Goal: Information Seeking & Learning: Learn about a topic

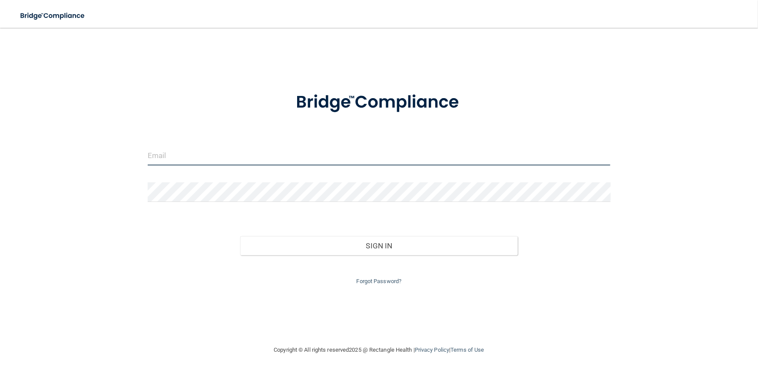
click at [312, 159] on input "email" at bounding box center [379, 156] width 463 height 20
type input "pvazquez2369@yahoo.com"
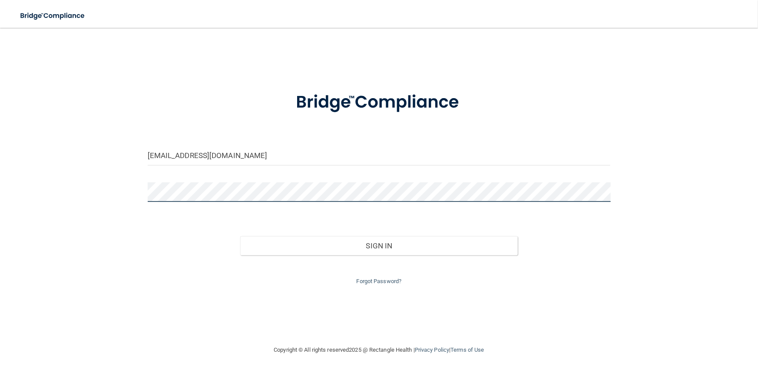
click at [240, 236] on button "Sign In" at bounding box center [378, 245] width 277 height 19
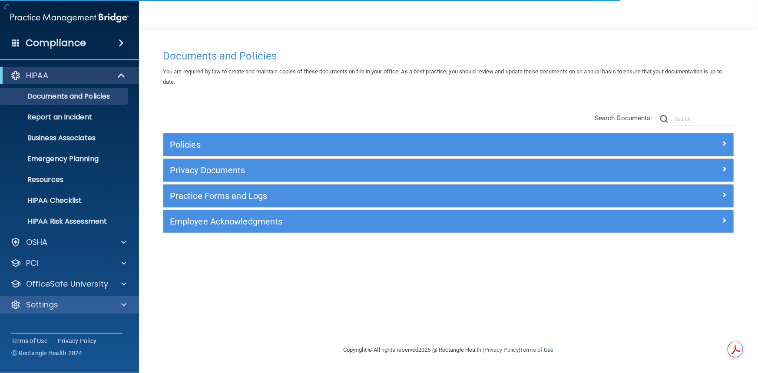
click at [59, 311] on div "Settings" at bounding box center [69, 304] width 139 height 17
click at [128, 308] on div at bounding box center [123, 305] width 22 height 10
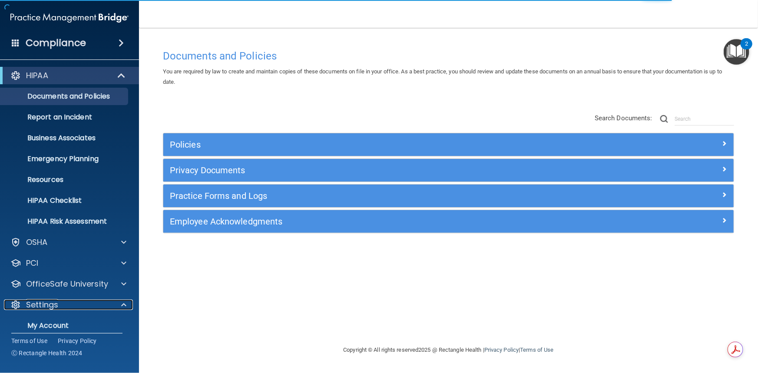
scroll to position [70, 0]
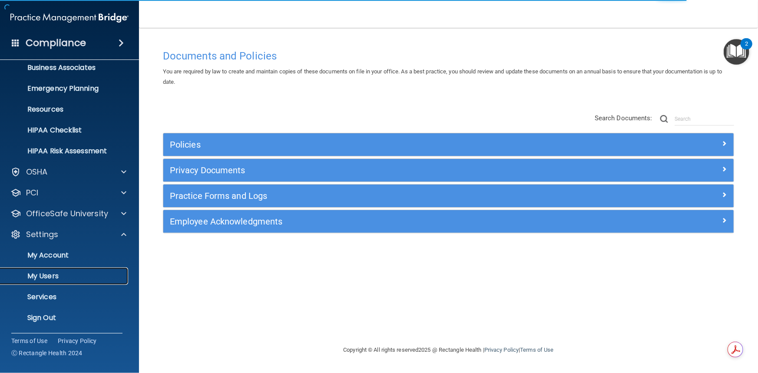
click at [56, 277] on p "My Users" at bounding box center [65, 276] width 119 height 9
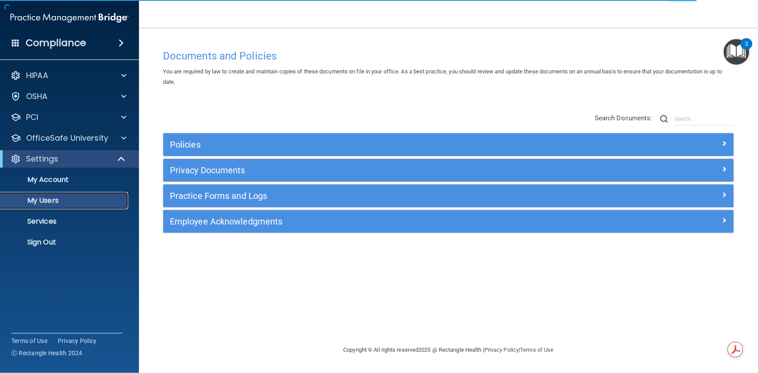
click at [45, 195] on link "My Users" at bounding box center [59, 200] width 137 height 17
select select "20"
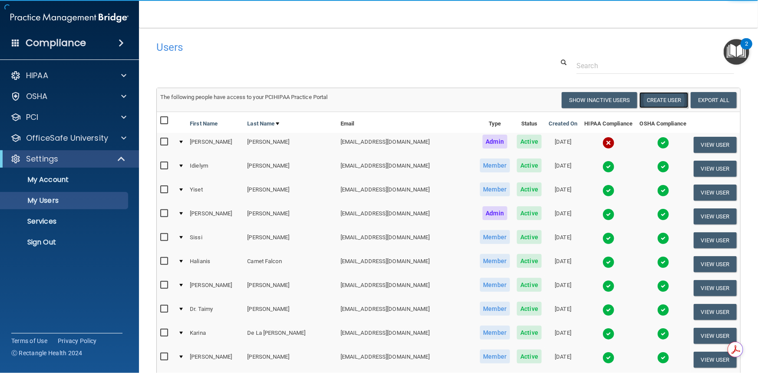
click at [670, 98] on button "Create User" at bounding box center [663, 100] width 49 height 16
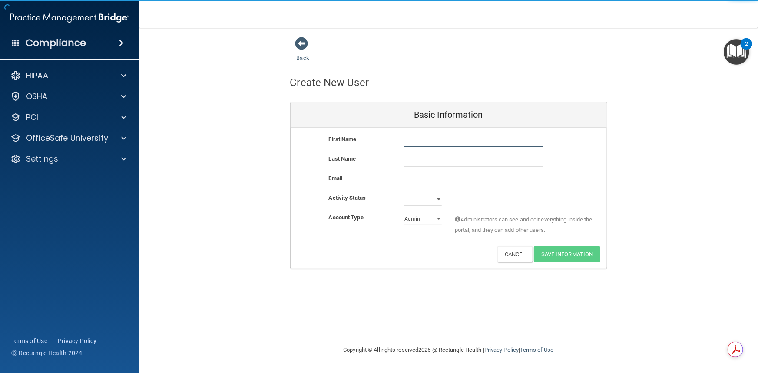
click at [418, 142] on input "text" at bounding box center [473, 140] width 138 height 13
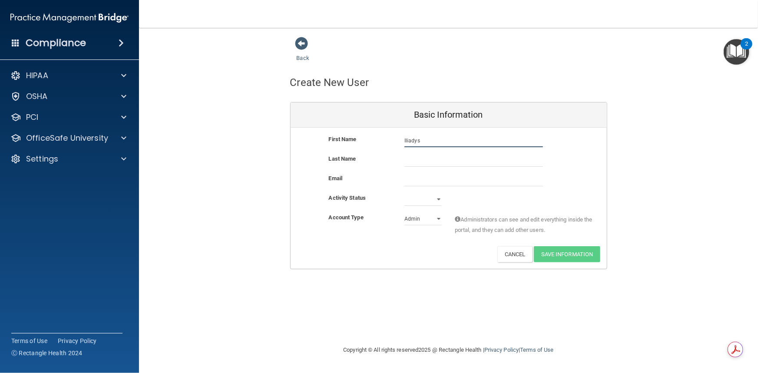
type input "Iliadys"
click at [449, 160] on input "text" at bounding box center [473, 160] width 138 height 13
type input "Cordova"
click at [434, 181] on input "email" at bounding box center [473, 179] width 138 height 13
type input "i"
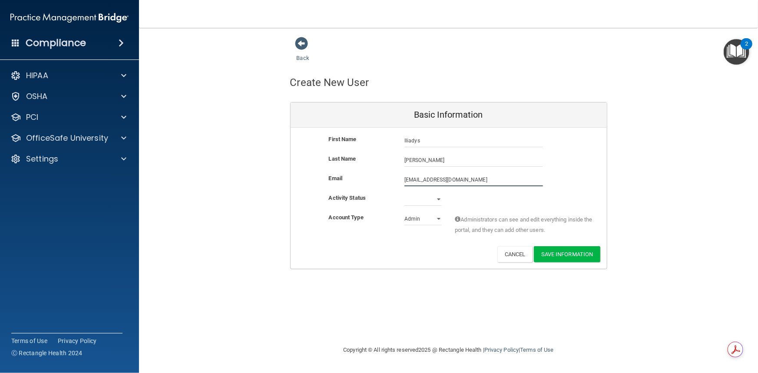
type input "Iliadys_cordova@hotmail.com"
click at [435, 198] on select "Active Inactive" at bounding box center [422, 199] width 37 height 13
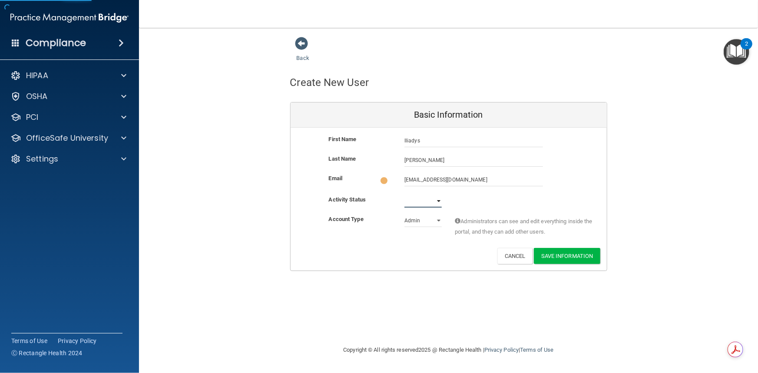
select select "active"
click at [404, 194] on select "Active Inactive" at bounding box center [422, 200] width 37 height 13
click at [422, 219] on select "Admin Member" at bounding box center [422, 218] width 37 height 13
select select "practice_member"
click at [404, 212] on select "Admin Member" at bounding box center [422, 218] width 37 height 13
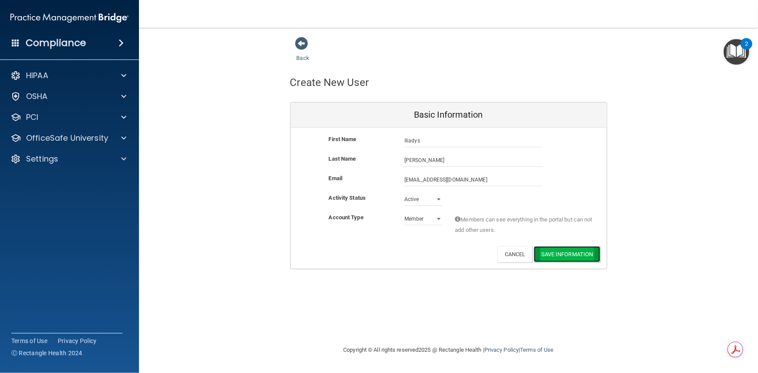
click at [573, 254] on button "Save Information" at bounding box center [567, 254] width 66 height 16
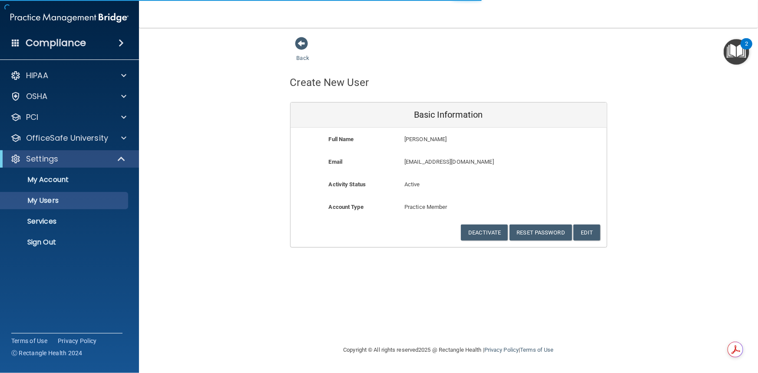
select select "20"
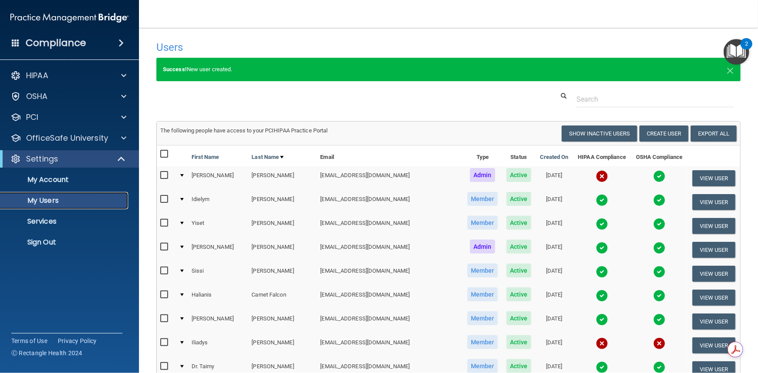
click at [59, 197] on p "My Users" at bounding box center [65, 200] width 119 height 9
select select "20"
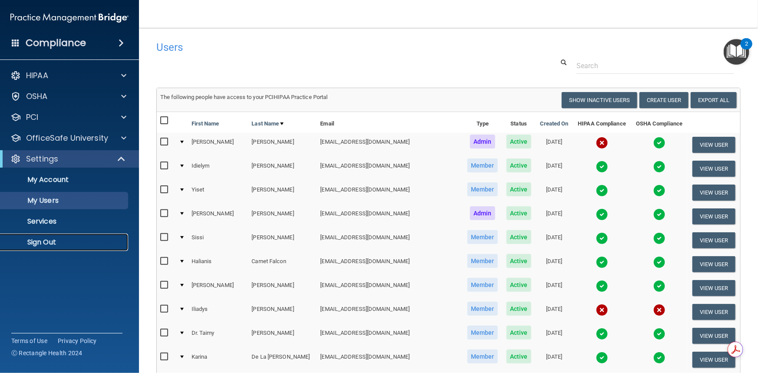
click at [63, 237] on link "Sign Out" at bounding box center [59, 242] width 137 height 17
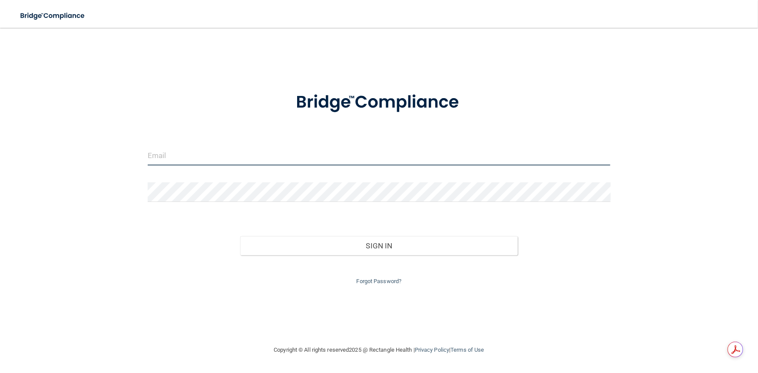
click at [168, 160] on input "email" at bounding box center [379, 156] width 463 height 20
type input "Iliadys_cordova@hotmail.com"
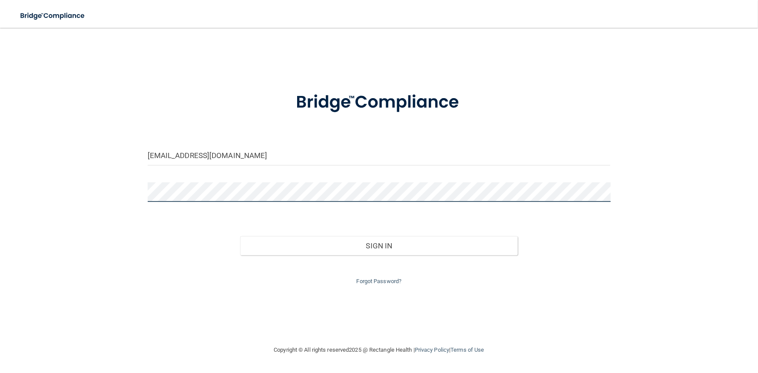
click at [240, 236] on button "Sign In" at bounding box center [378, 245] width 277 height 19
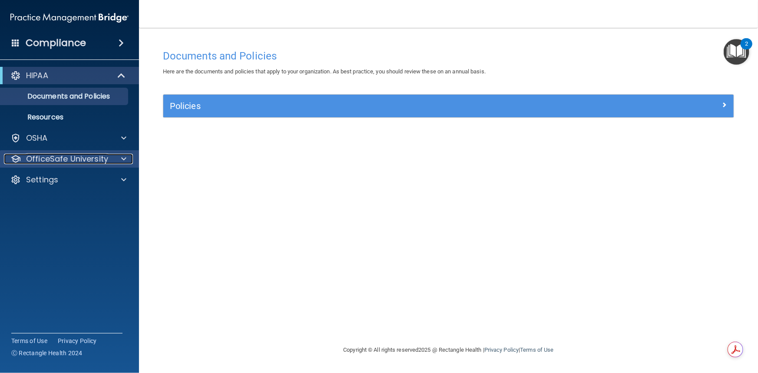
click at [71, 155] on p "OfficeSafe University" at bounding box center [67, 159] width 82 height 10
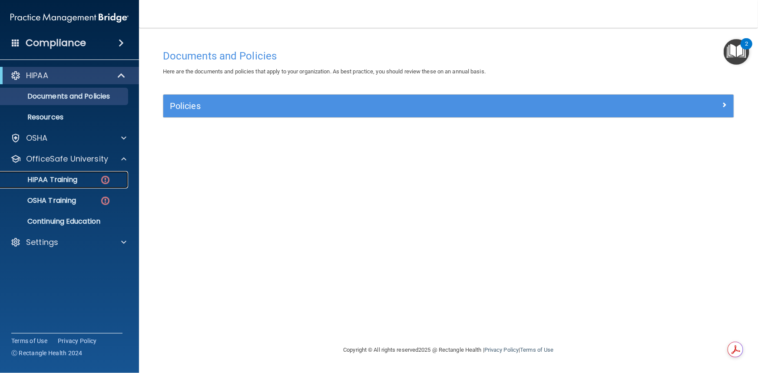
click at [72, 175] on p "HIPAA Training" at bounding box center [42, 179] width 72 height 9
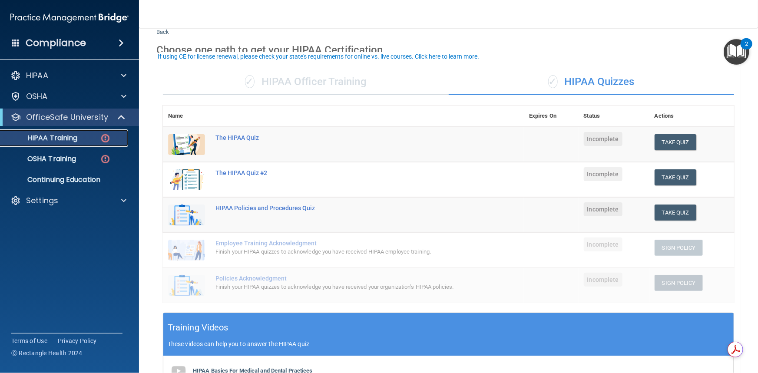
scroll to position [79, 0]
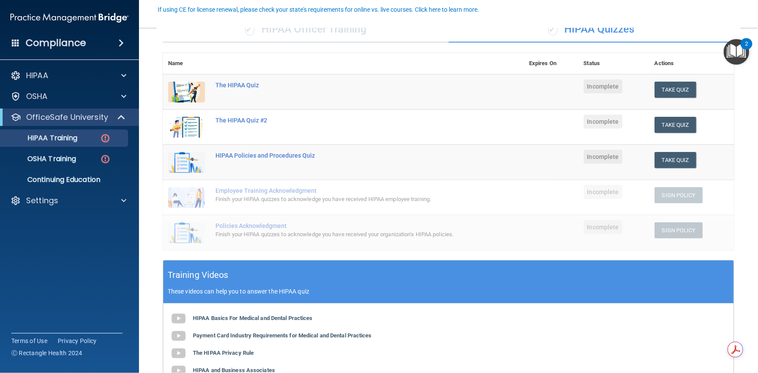
click at [737, 45] on img "Open Resource Center, 2 new notifications" at bounding box center [736, 52] width 26 height 26
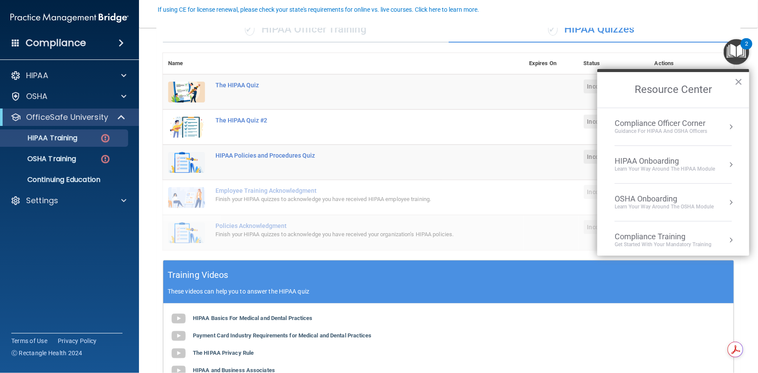
click at [677, 128] on div "Guidance for HIPAA and OSHA Officers" at bounding box center [660, 131] width 92 height 7
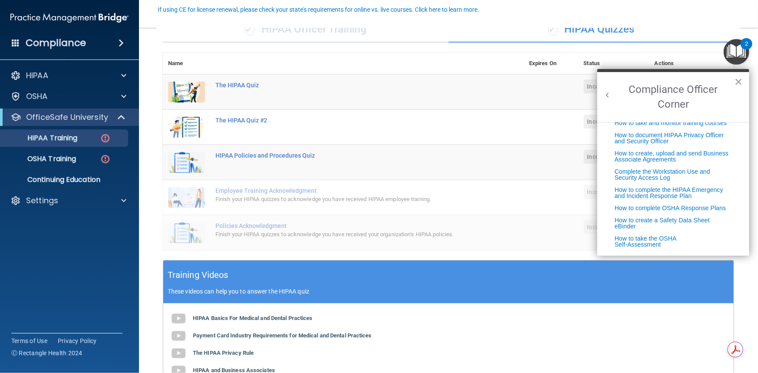
scroll to position [143, 0]
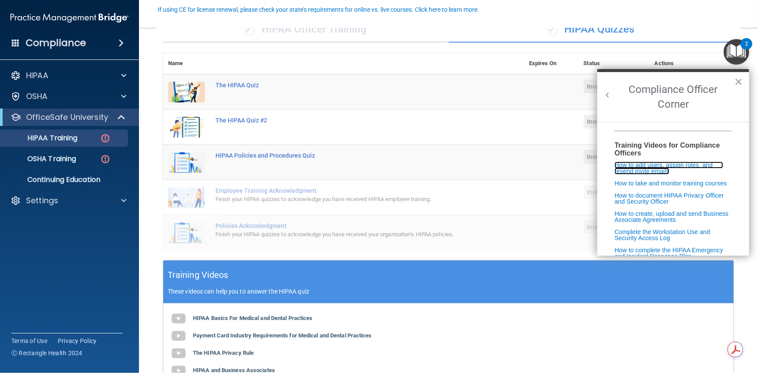
click at [647, 175] on link "How to add users, assign roles, and resend invite emails" at bounding box center [668, 167] width 109 height 13
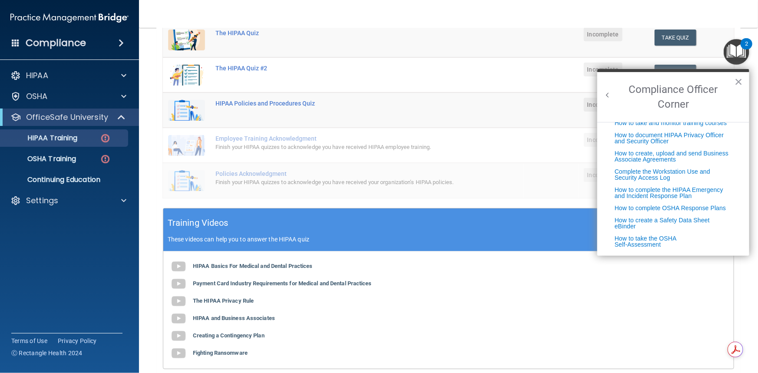
scroll to position [197, 0]
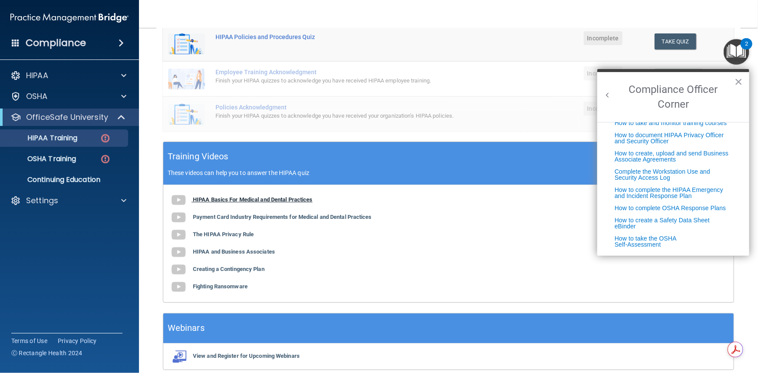
click at [271, 199] on b "HIPAA Basics For Medical and Dental Practices" at bounding box center [253, 199] width 120 height 7
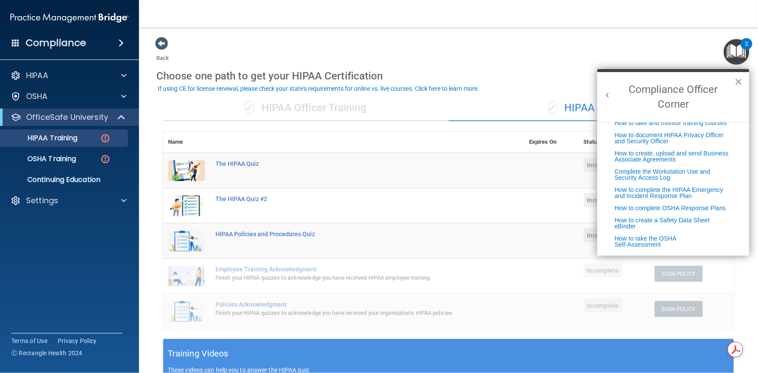
scroll to position [0, 0]
click at [737, 79] on button "×" at bounding box center [738, 82] width 8 height 14
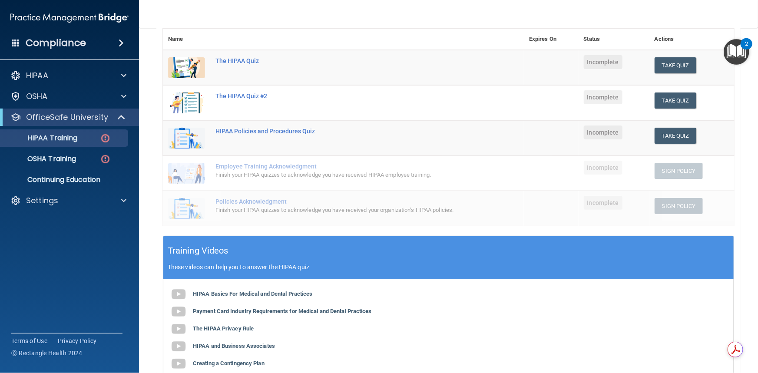
scroll to position [158, 0]
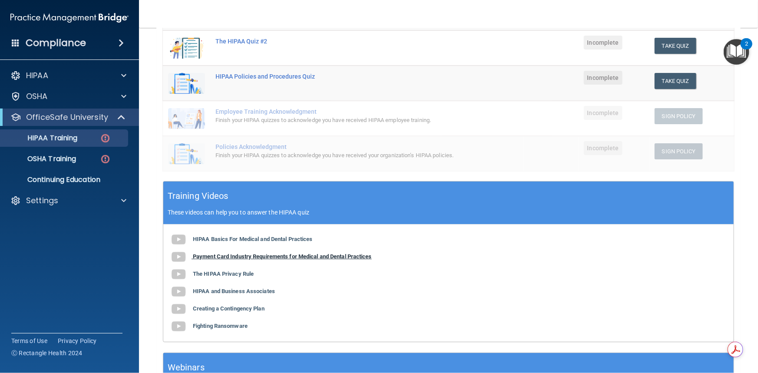
click at [221, 258] on b "Payment Card Industry Requirements for Medical and Dental Practices" at bounding box center [282, 256] width 179 height 7
click at [221, 275] on b "The HIPAA Privacy Rule" at bounding box center [223, 273] width 61 height 7
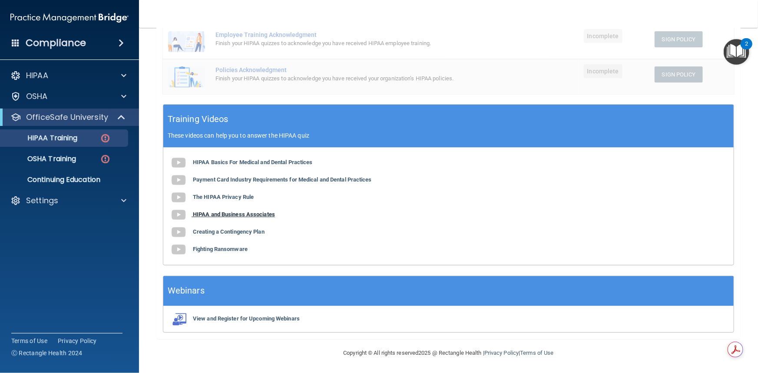
scroll to position [195, 0]
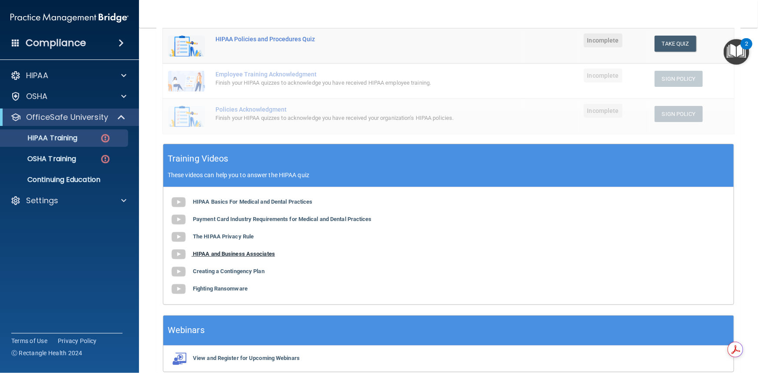
click at [222, 254] on b "HIPAA and Business Associates" at bounding box center [234, 253] width 82 height 7
click at [225, 273] on b "Creating a Contingency Plan" at bounding box center [229, 271] width 72 height 7
click at [237, 291] on b "Fighting Ransomware" at bounding box center [220, 288] width 55 height 7
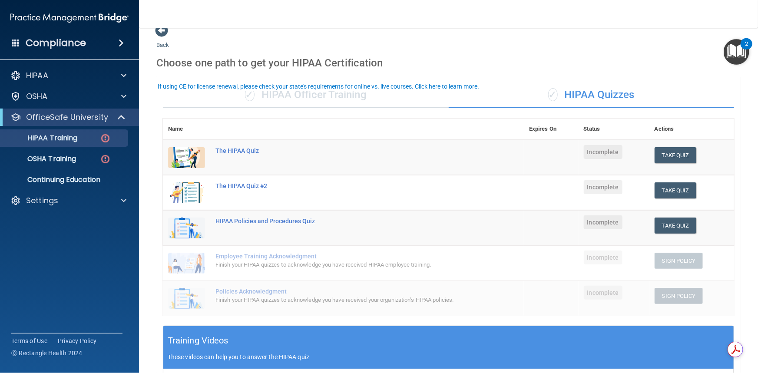
scroll to position [0, 0]
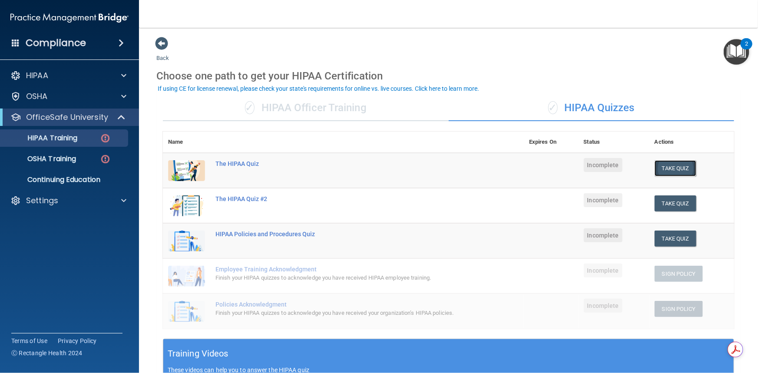
click at [669, 169] on button "Take Quiz" at bounding box center [675, 168] width 42 height 16
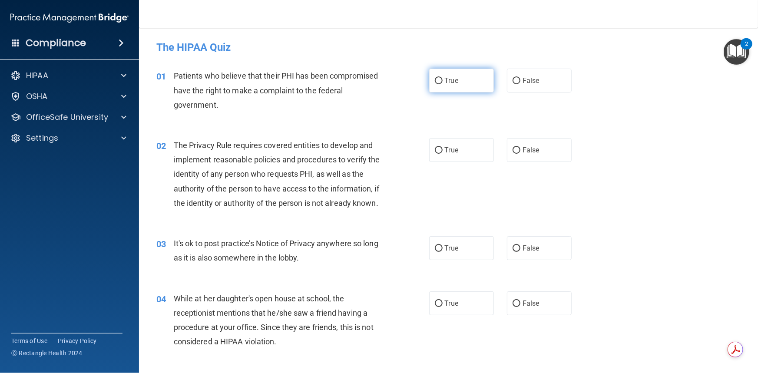
click at [435, 80] on input "True" at bounding box center [439, 81] width 8 height 7
radio input "true"
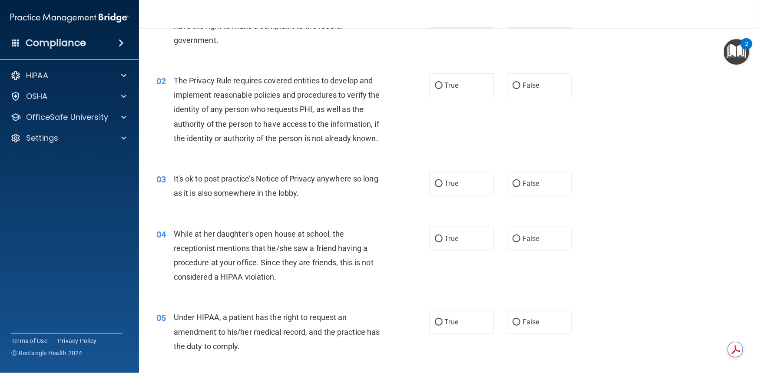
scroll to position [79, 0]
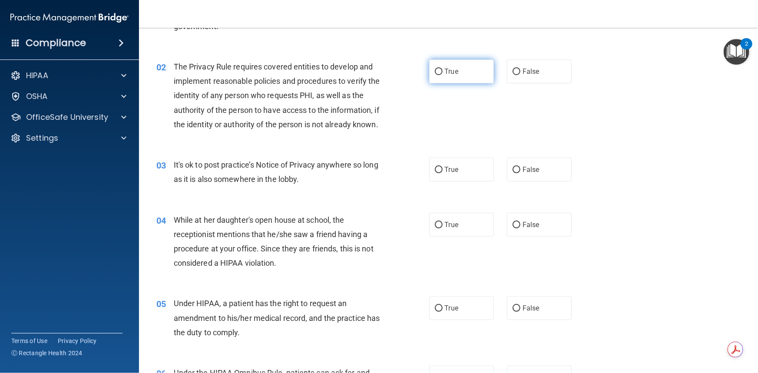
click at [437, 74] on input "True" at bounding box center [439, 72] width 8 height 7
radio input "true"
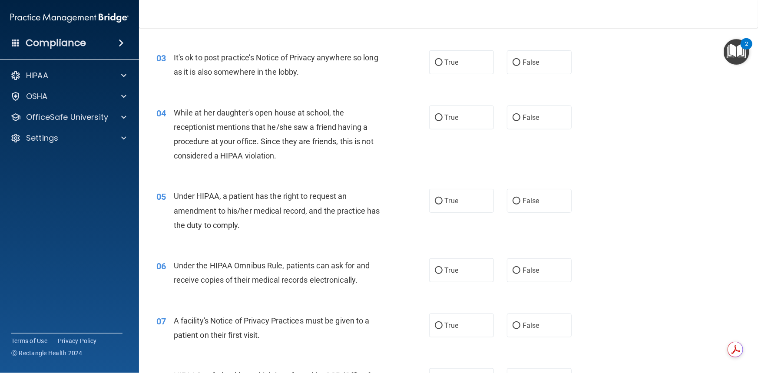
scroll to position [197, 0]
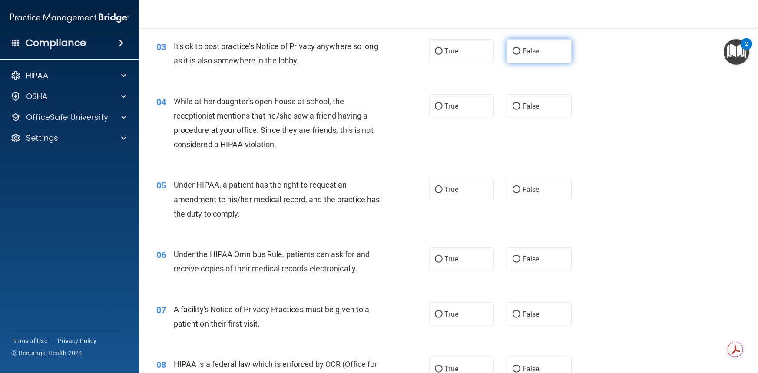
click at [512, 55] on input "False" at bounding box center [516, 51] width 8 height 7
radio input "true"
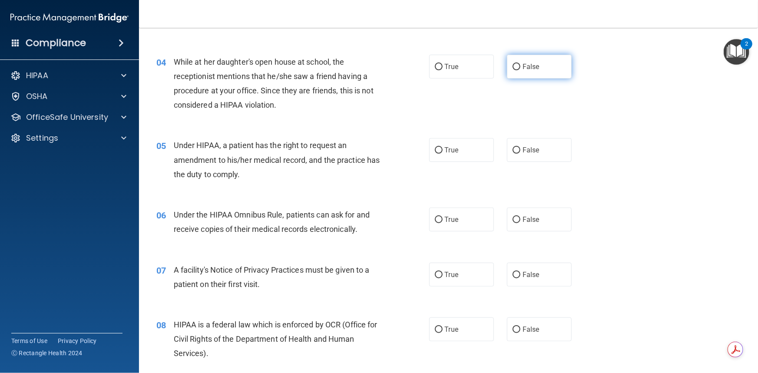
click at [513, 70] on input "False" at bounding box center [516, 67] width 8 height 7
radio input "true"
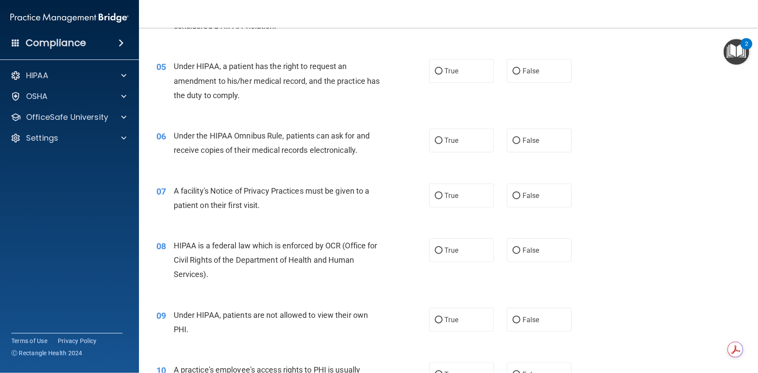
scroll to position [276, 0]
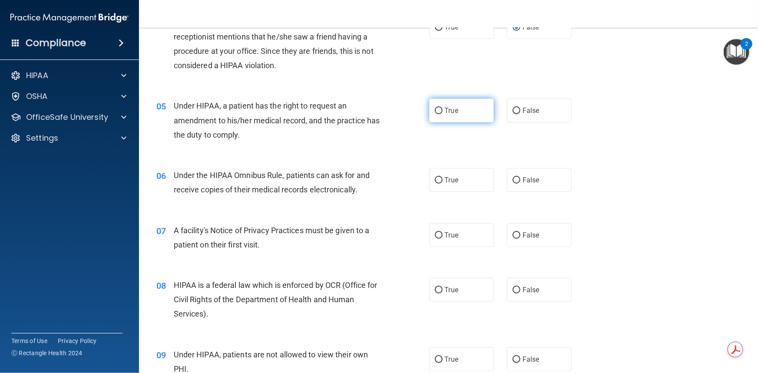
click at [435, 114] on input "True" at bounding box center [439, 111] width 8 height 7
radio input "true"
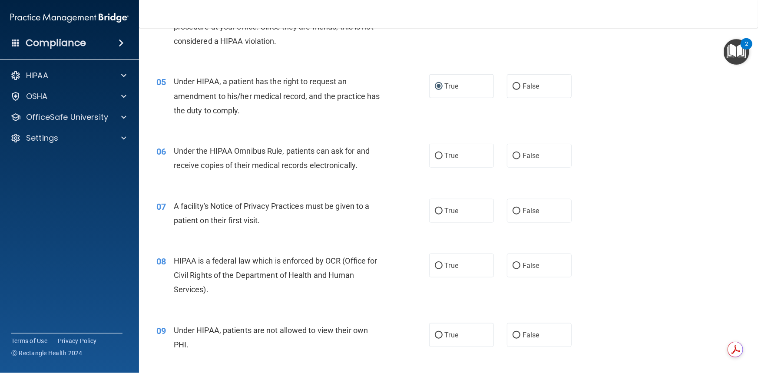
scroll to position [355, 0]
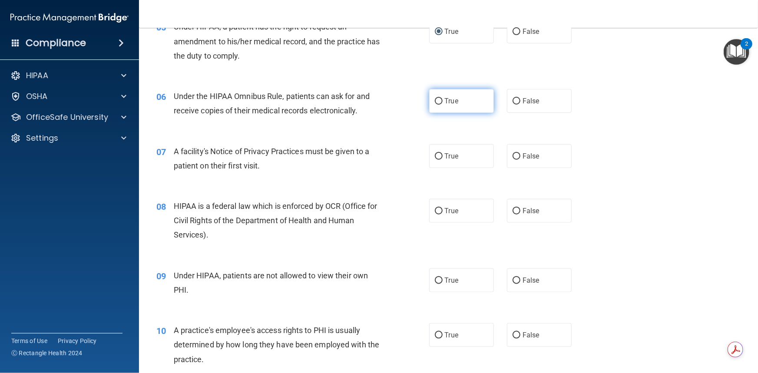
click at [438, 105] on input "True" at bounding box center [439, 101] width 8 height 7
radio input "true"
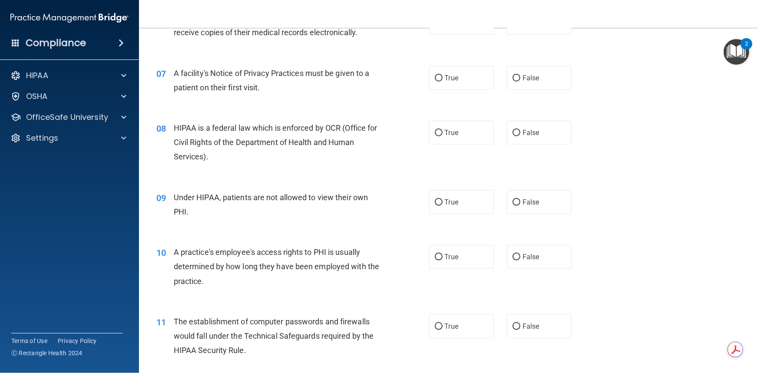
scroll to position [434, 0]
click at [437, 81] on input "True" at bounding box center [439, 77] width 8 height 7
radio input "true"
click at [435, 135] on input "True" at bounding box center [439, 132] width 8 height 7
radio input "true"
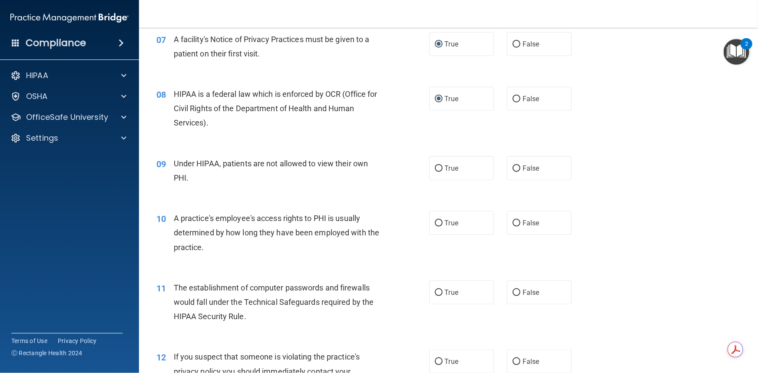
scroll to position [513, 0]
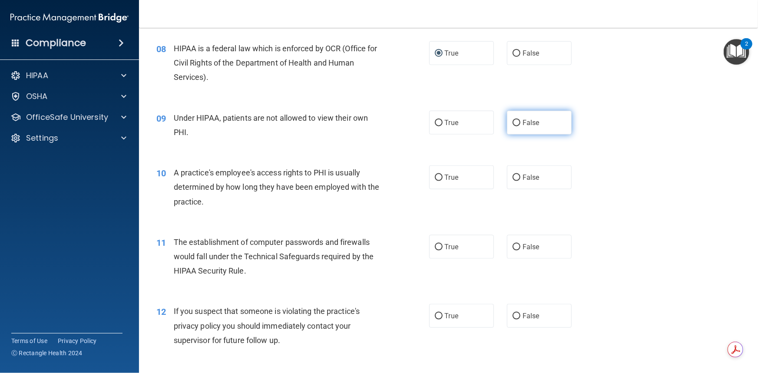
click at [512, 126] on input "False" at bounding box center [516, 123] width 8 height 7
radio input "true"
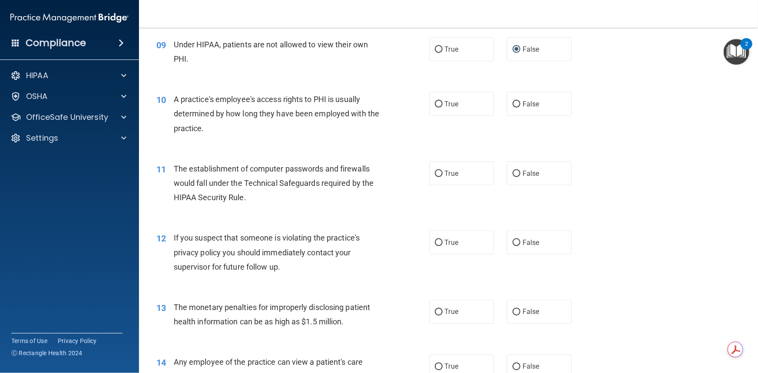
scroll to position [592, 0]
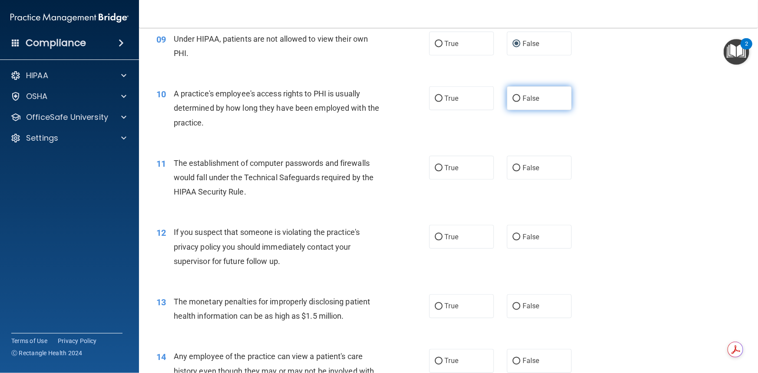
click at [512, 102] on input "False" at bounding box center [516, 99] width 8 height 7
radio input "true"
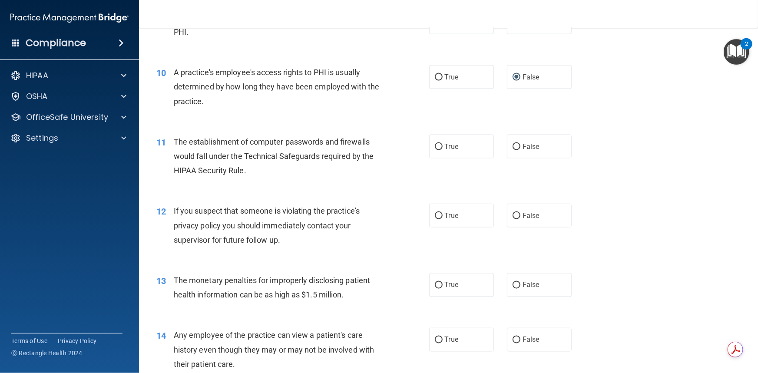
scroll to position [631, 0]
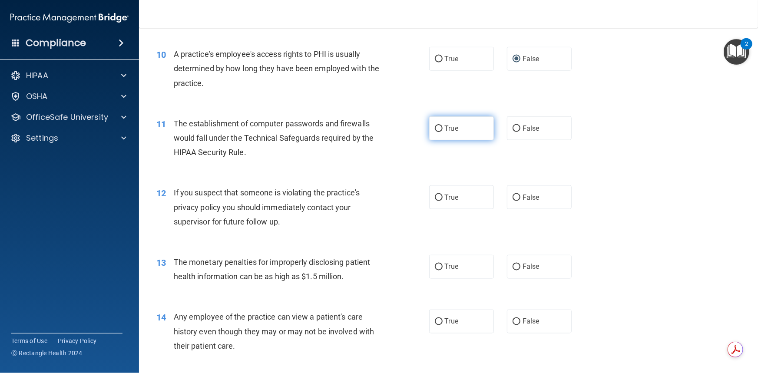
click at [435, 132] on input "True" at bounding box center [439, 128] width 8 height 7
radio input "true"
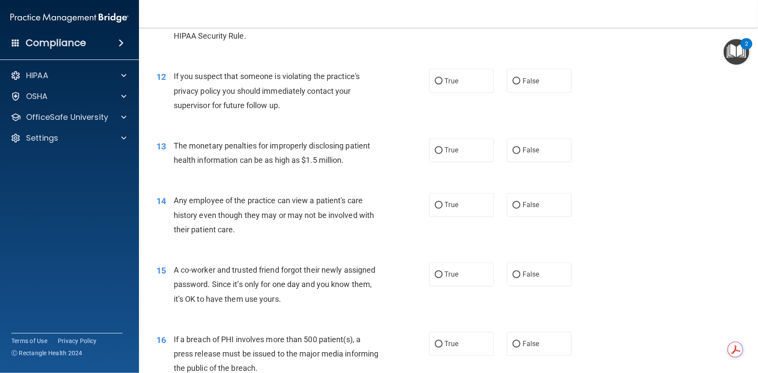
scroll to position [750, 0]
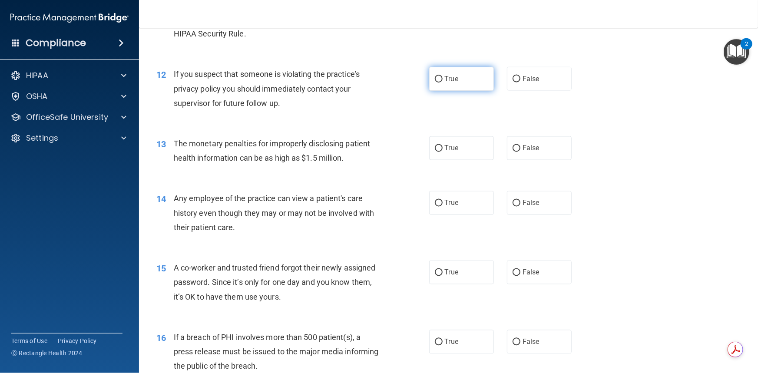
click at [435, 82] on input "True" at bounding box center [439, 79] width 8 height 7
radio input "true"
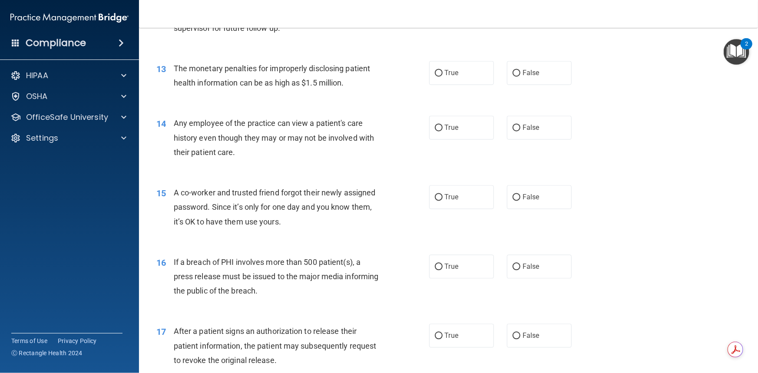
scroll to position [829, 0]
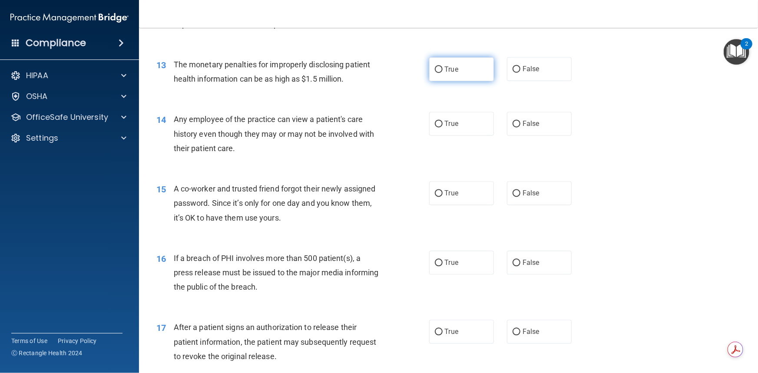
click at [435, 73] on input "True" at bounding box center [439, 69] width 8 height 7
radio input "true"
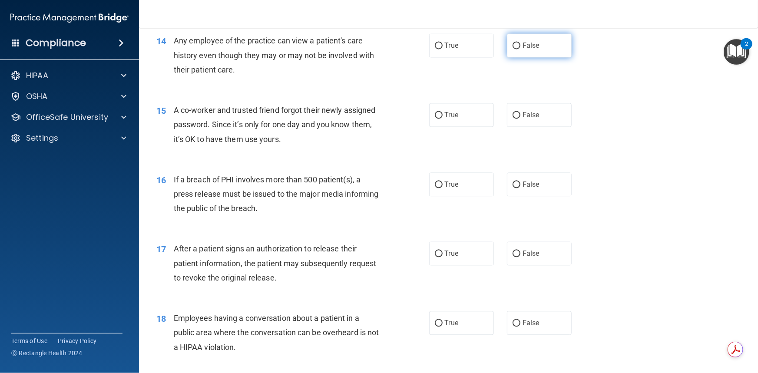
click at [512, 49] on input "False" at bounding box center [516, 46] width 8 height 7
radio input "true"
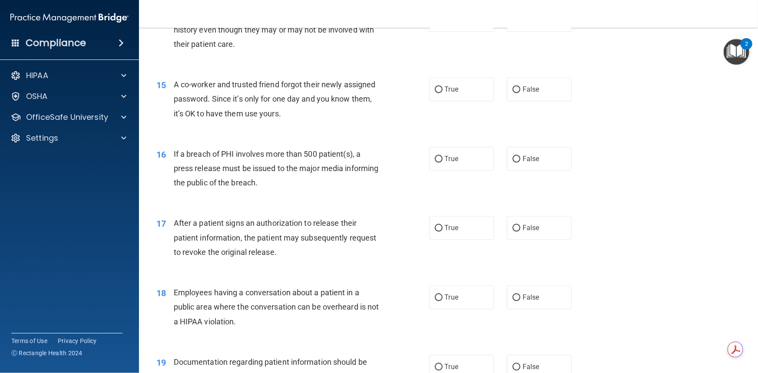
scroll to position [947, 0]
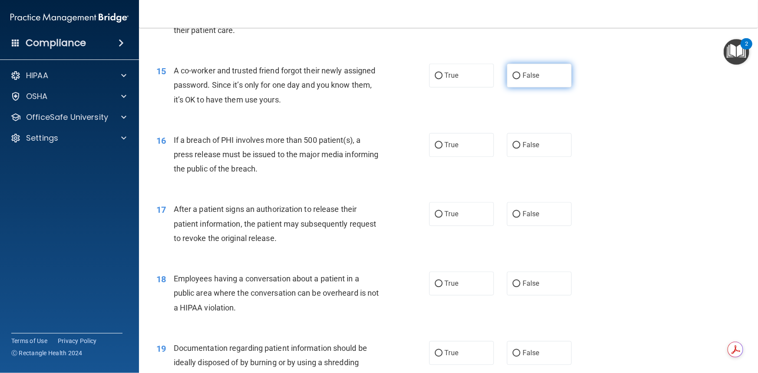
click at [512, 79] on input "False" at bounding box center [516, 75] width 8 height 7
radio input "true"
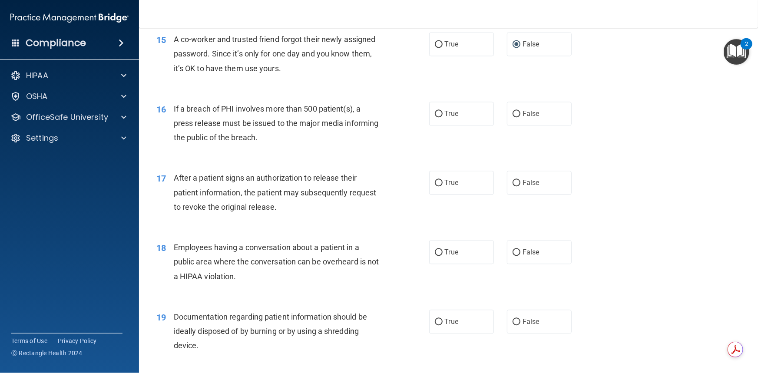
scroll to position [1026, 0]
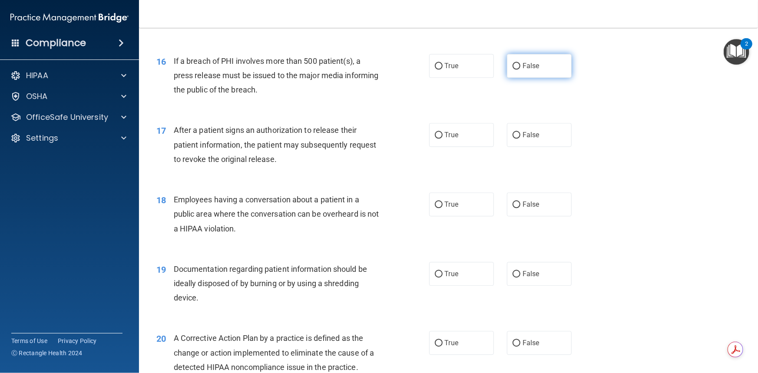
click at [512, 69] on input "False" at bounding box center [516, 66] width 8 height 7
radio input "true"
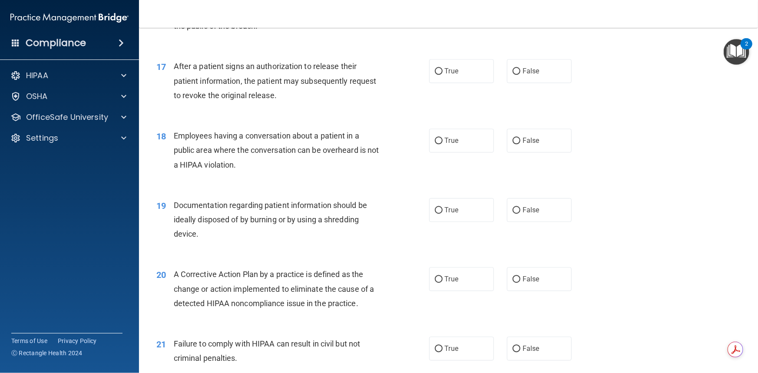
scroll to position [1065, 0]
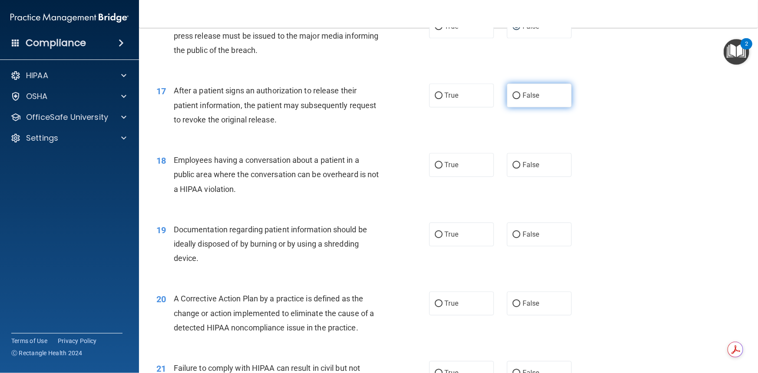
click at [514, 99] on input "False" at bounding box center [516, 95] width 8 height 7
radio input "true"
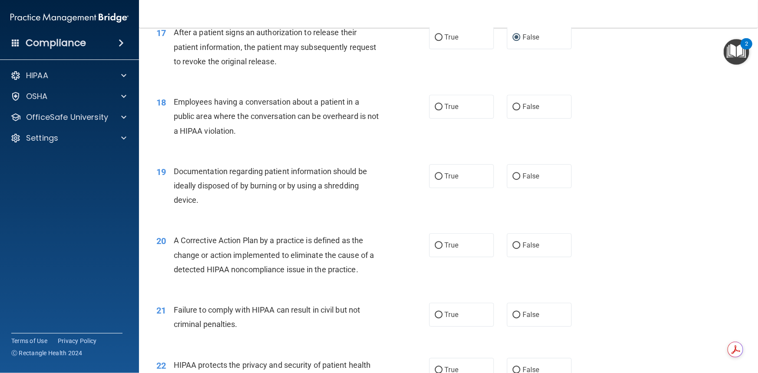
scroll to position [1144, 0]
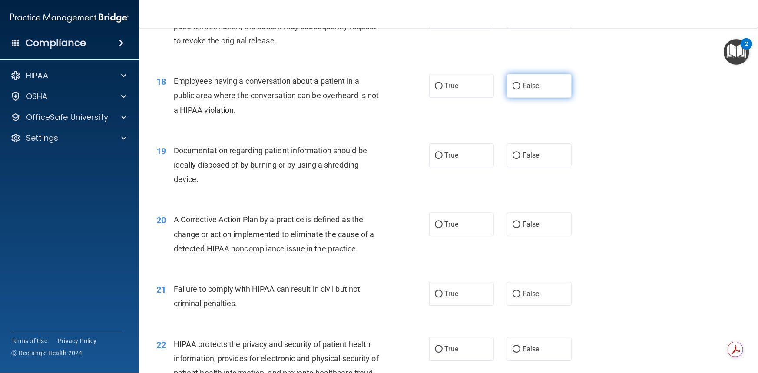
click at [512, 89] on input "False" at bounding box center [516, 86] width 8 height 7
radio input "true"
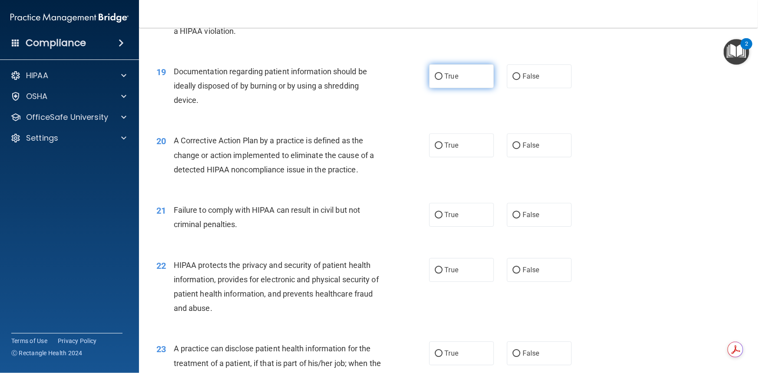
click at [435, 80] on input "True" at bounding box center [439, 76] width 8 height 7
radio input "true"
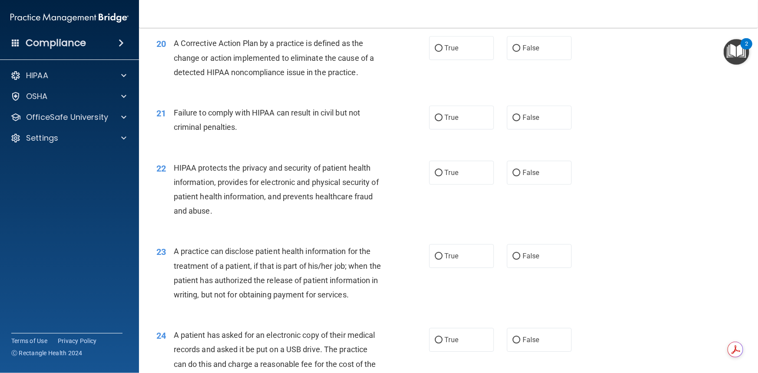
scroll to position [1302, 0]
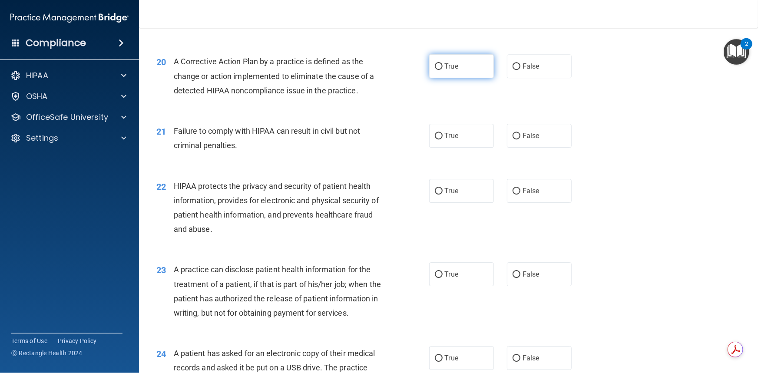
click at [435, 70] on input "True" at bounding box center [439, 66] width 8 height 7
radio input "true"
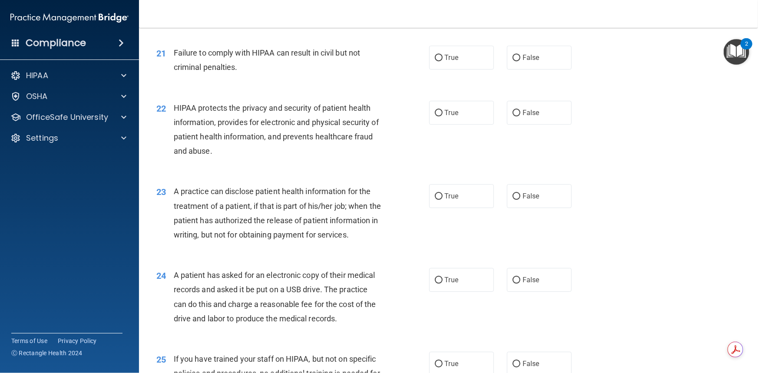
scroll to position [1381, 0]
click at [515, 61] on input "False" at bounding box center [516, 57] width 8 height 7
radio input "true"
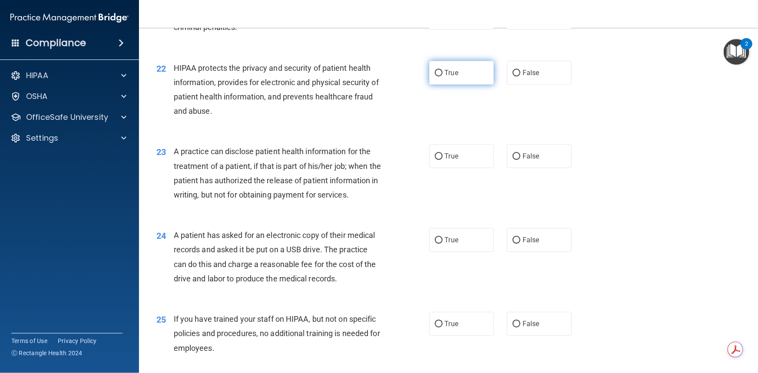
click at [435, 76] on input "True" at bounding box center [439, 73] width 8 height 7
radio input "true"
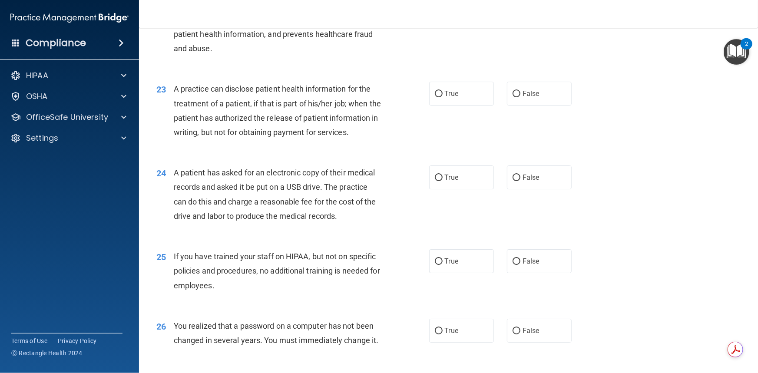
scroll to position [1499, 0]
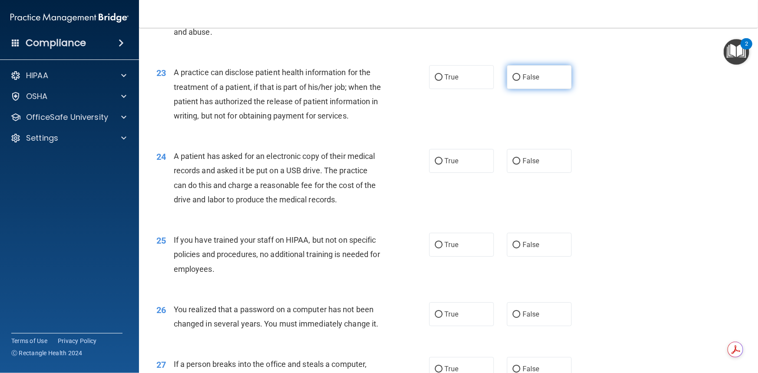
click at [516, 81] on input "False" at bounding box center [516, 77] width 8 height 7
radio input "true"
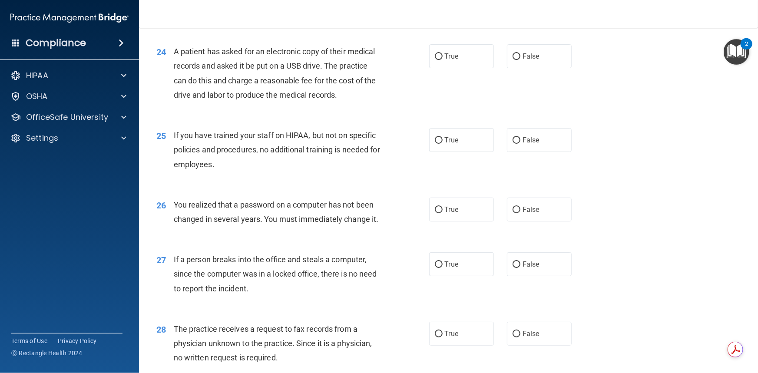
scroll to position [1618, 0]
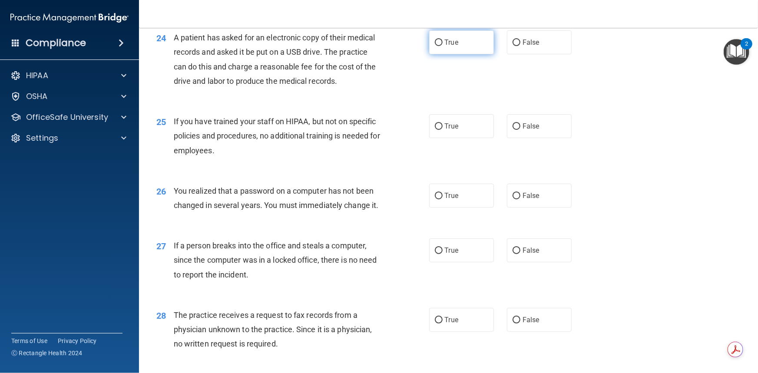
click at [435, 46] on input "True" at bounding box center [439, 43] width 8 height 7
radio input "true"
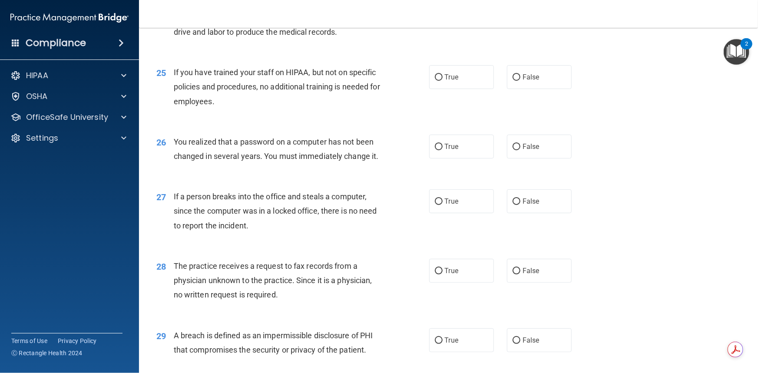
scroll to position [1657, 0]
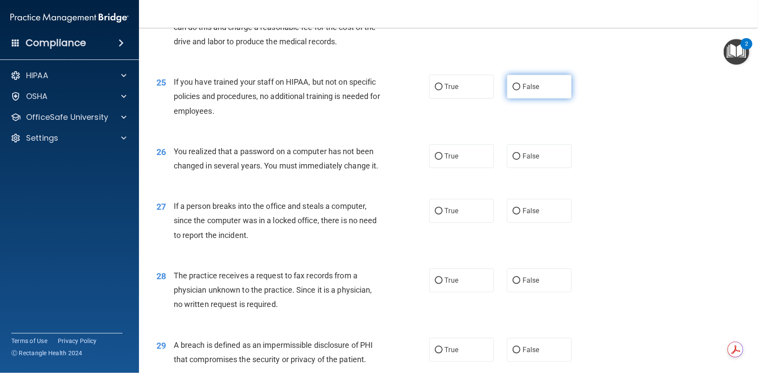
click at [513, 90] on input "False" at bounding box center [516, 87] width 8 height 7
radio input "true"
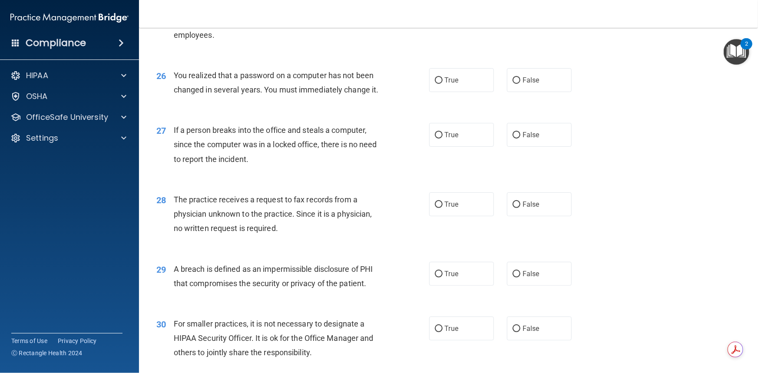
scroll to position [1736, 0]
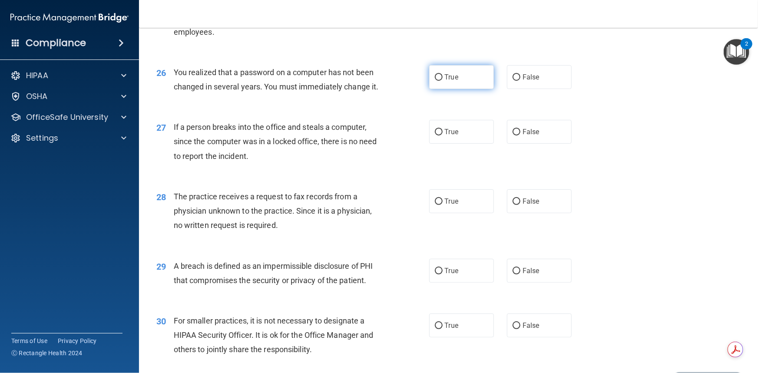
click at [435, 81] on input "True" at bounding box center [439, 77] width 8 height 7
radio input "true"
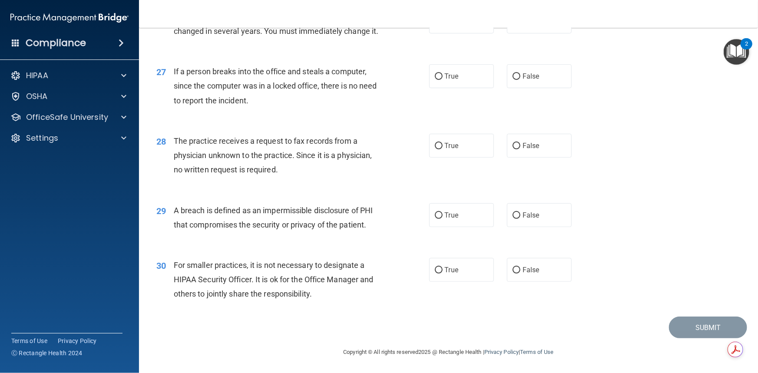
scroll to position [1815, 0]
click at [514, 80] on input "False" at bounding box center [516, 76] width 8 height 7
radio input "true"
click at [512, 145] on input "False" at bounding box center [516, 146] width 8 height 7
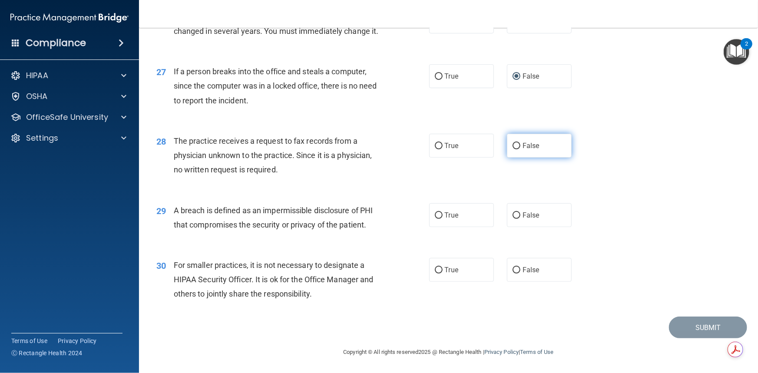
radio input "true"
click at [435, 216] on input "True" at bounding box center [439, 215] width 8 height 7
radio input "true"
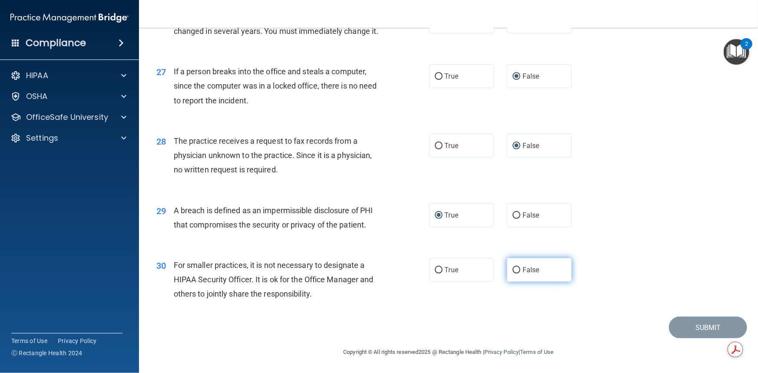
click at [512, 273] on input "False" at bounding box center [516, 270] width 8 height 7
radio input "true"
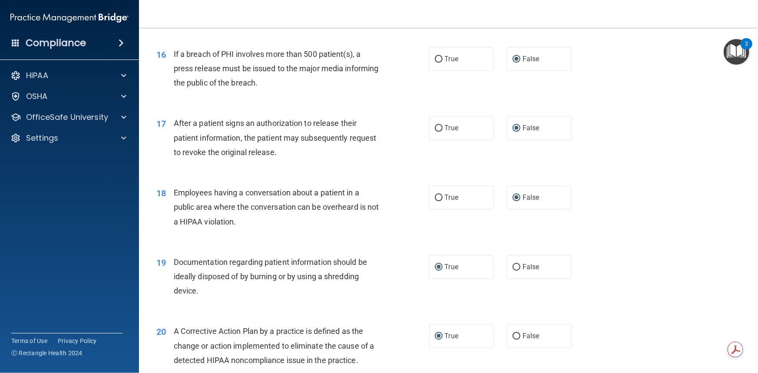
scroll to position [1026, 0]
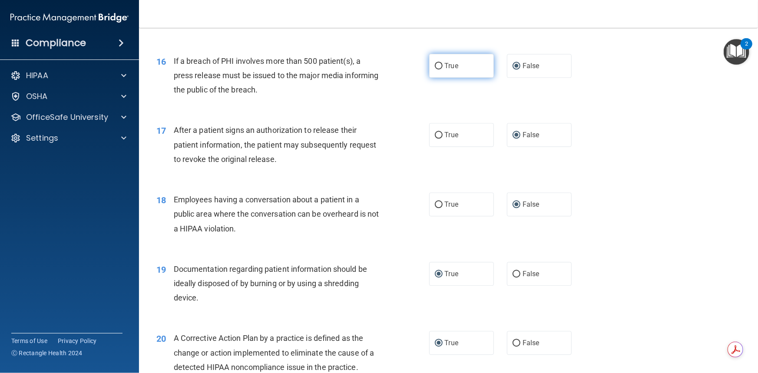
click at [435, 69] on input "True" at bounding box center [439, 66] width 8 height 7
radio input "true"
radio input "false"
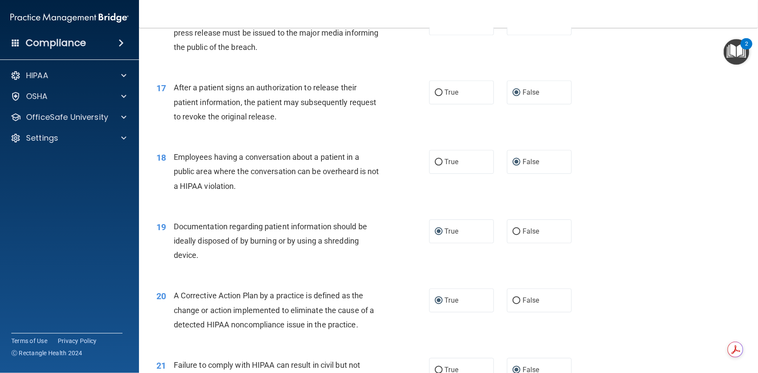
scroll to position [1065, 0]
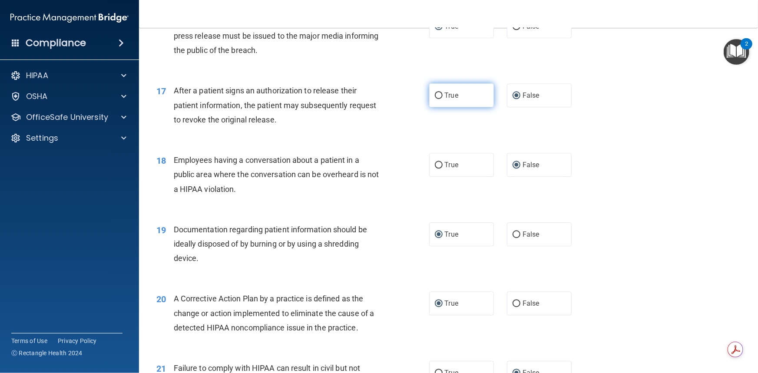
click at [435, 99] on input "True" at bounding box center [439, 95] width 8 height 7
radio input "true"
radio input "false"
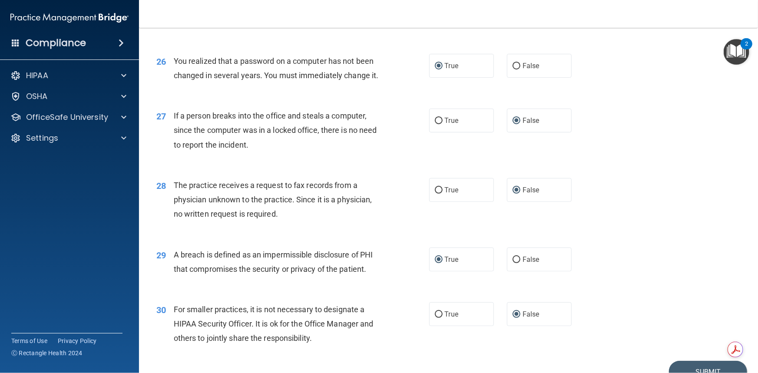
scroll to position [1820, 0]
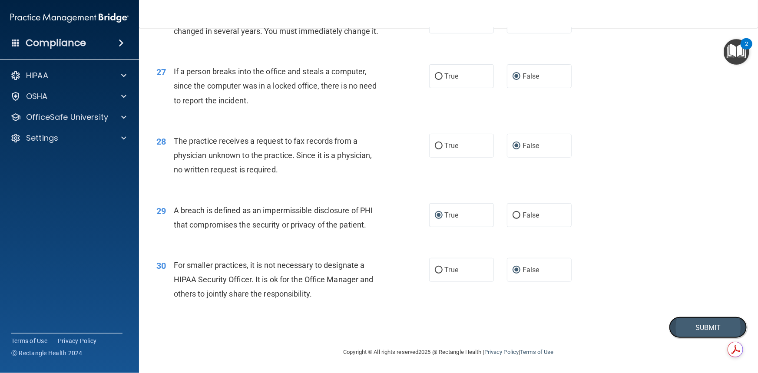
click at [689, 328] on button "Submit" at bounding box center [708, 327] width 78 height 22
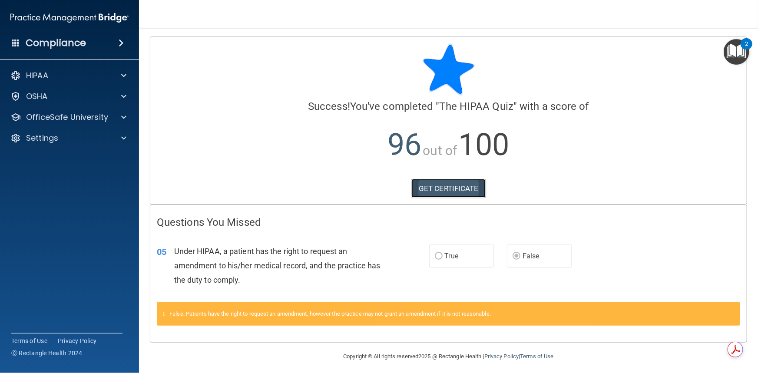
click at [434, 193] on link "GET CERTIFICATE" at bounding box center [448, 188] width 74 height 19
click at [61, 39] on h4 "Compliance" at bounding box center [56, 43] width 60 height 12
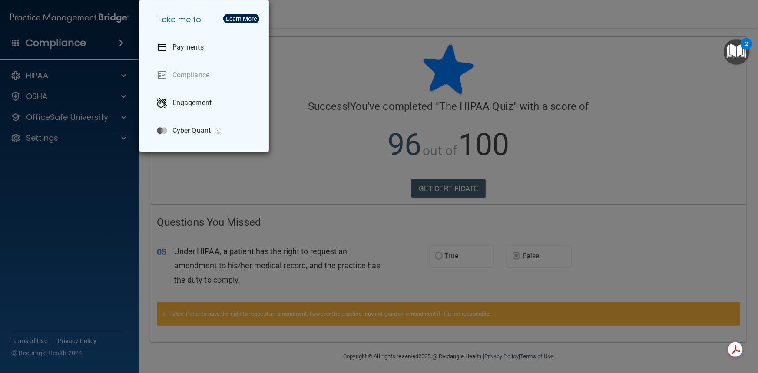
click at [35, 76] on div "Take me to: Payments Compliance Engagement Cyber Quant" at bounding box center [379, 186] width 758 height 373
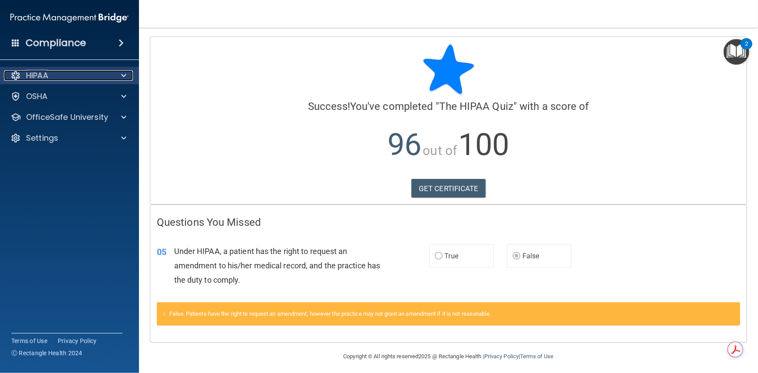
click at [122, 75] on span at bounding box center [123, 75] width 5 height 10
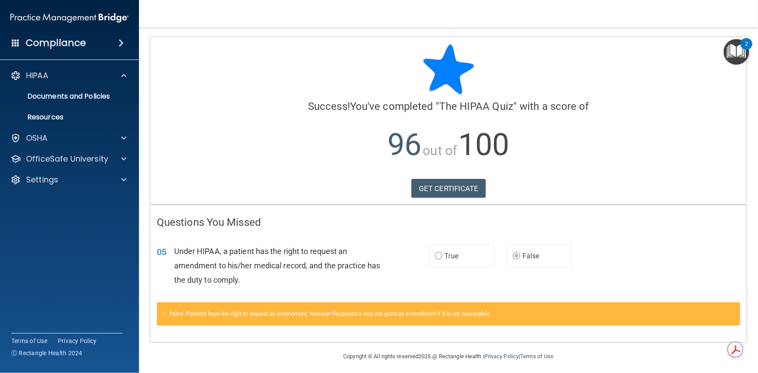
drag, startPoint x: 303, startPoint y: 45, endPoint x: 175, endPoint y: 6, distance: 134.0
click at [302, 45] on div at bounding box center [448, 69] width 583 height 52
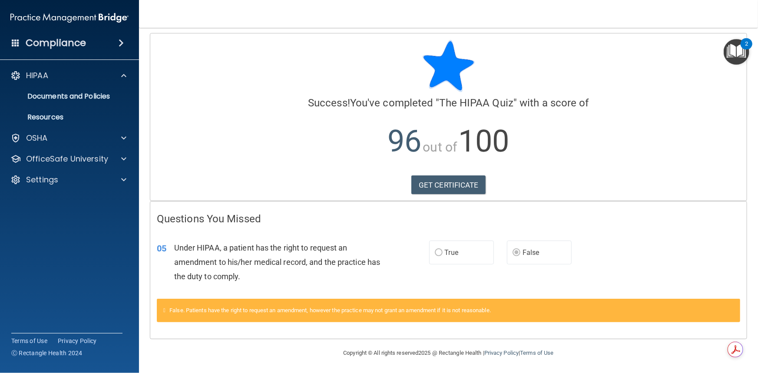
scroll to position [4, 0]
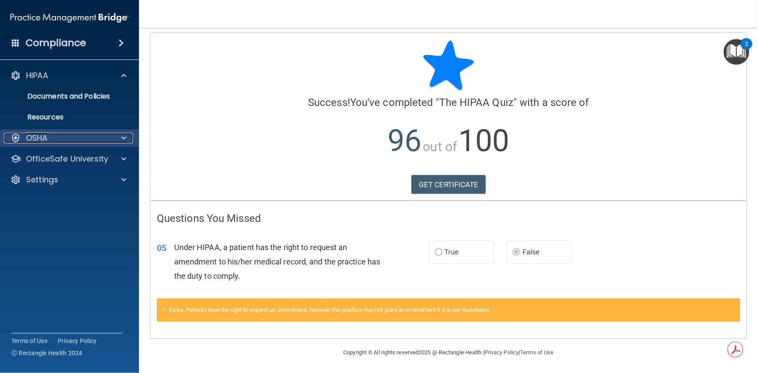
click at [128, 139] on div at bounding box center [123, 138] width 22 height 10
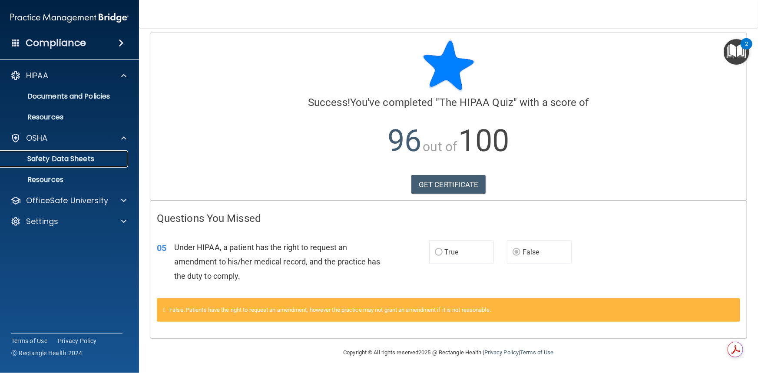
click at [67, 157] on p "Safety Data Sheets" at bounding box center [65, 159] width 119 height 9
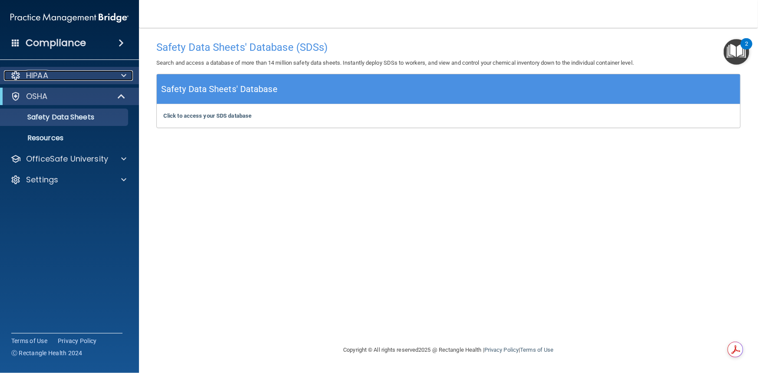
click at [121, 74] on span at bounding box center [123, 75] width 5 height 10
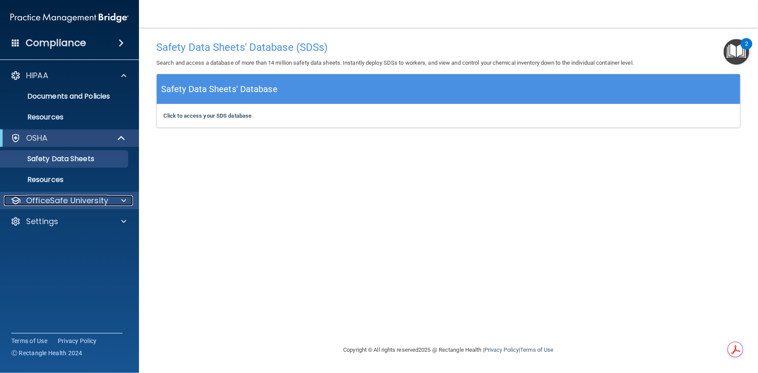
click at [127, 198] on div at bounding box center [123, 200] width 22 height 10
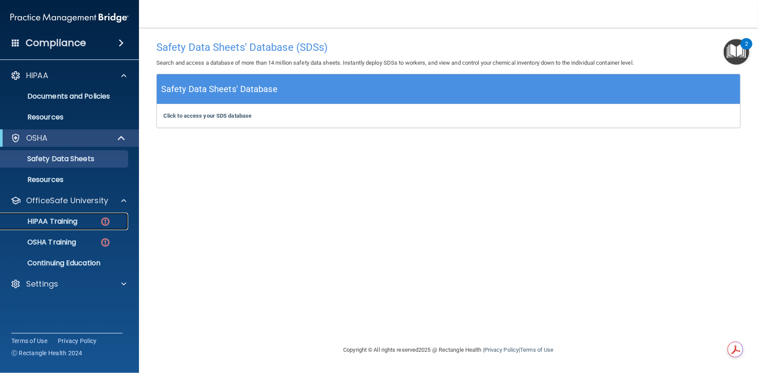
click at [109, 218] on img at bounding box center [105, 221] width 11 height 11
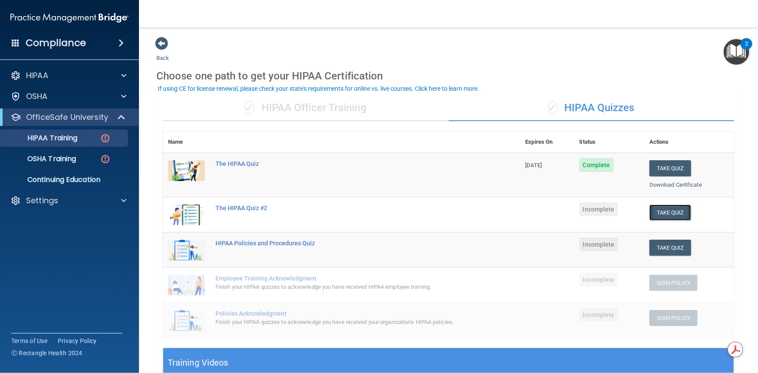
click at [661, 211] on button "Take Quiz" at bounding box center [670, 212] width 42 height 16
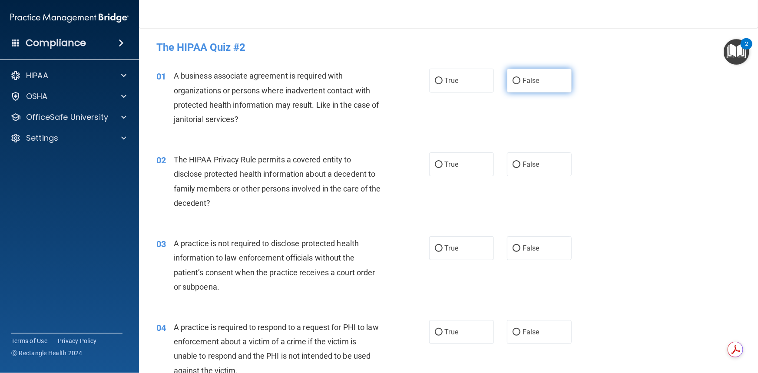
click at [512, 81] on input "False" at bounding box center [516, 81] width 8 height 7
radio input "true"
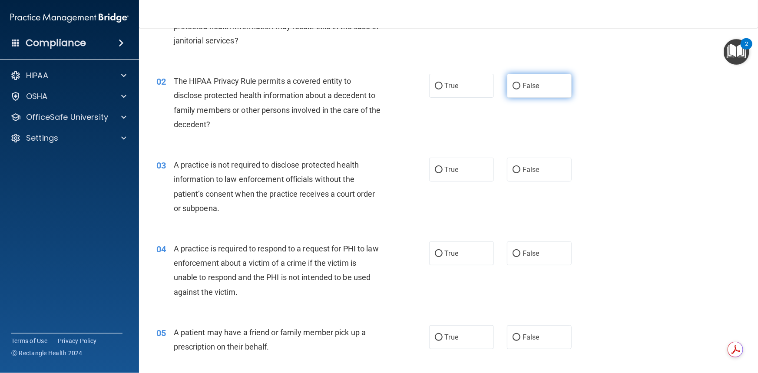
click at [512, 86] on input "False" at bounding box center [516, 86] width 8 height 7
radio input "true"
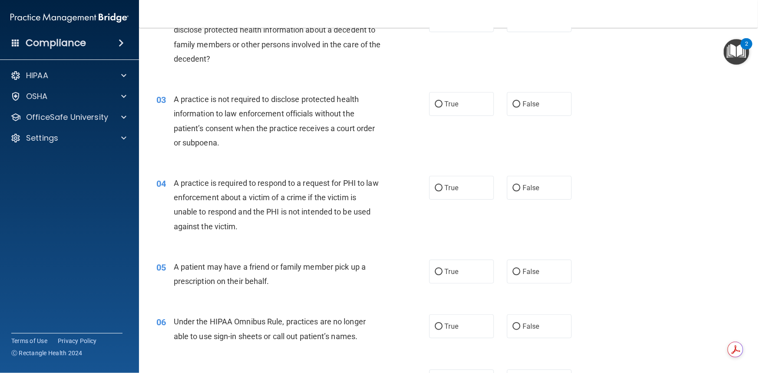
scroll to position [118, 0]
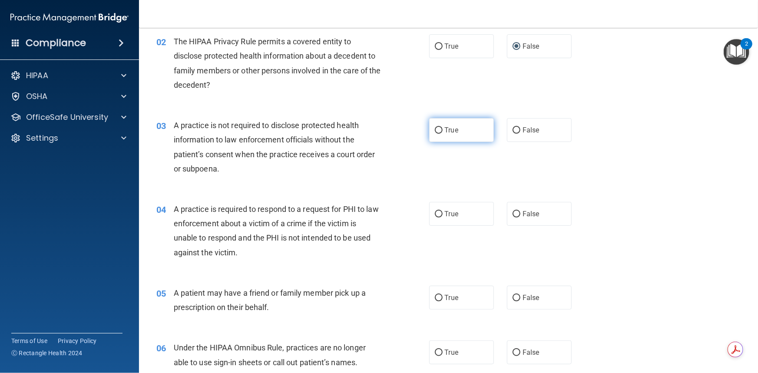
click at [435, 130] on input "True" at bounding box center [439, 130] width 8 height 7
radio input "true"
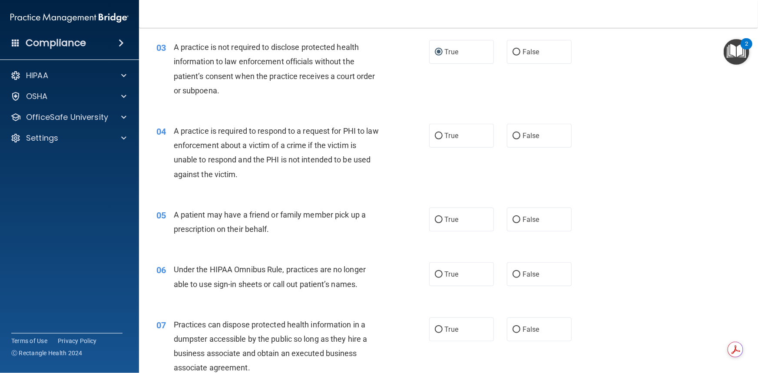
scroll to position [197, 0]
click at [512, 51] on input "False" at bounding box center [516, 51] width 8 height 7
radio input "true"
radio input "false"
click at [435, 136] on input "True" at bounding box center [439, 135] width 8 height 7
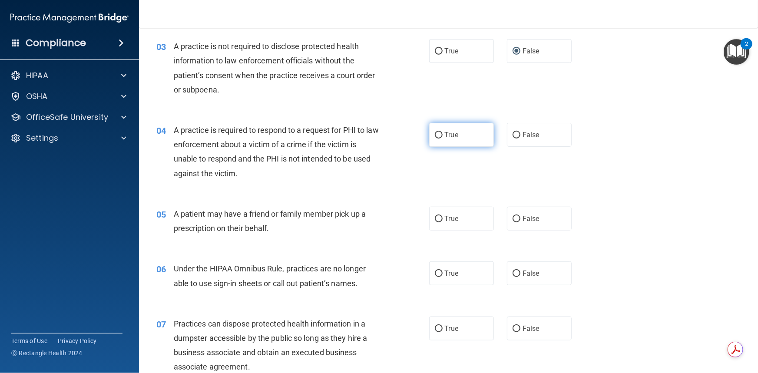
radio input "true"
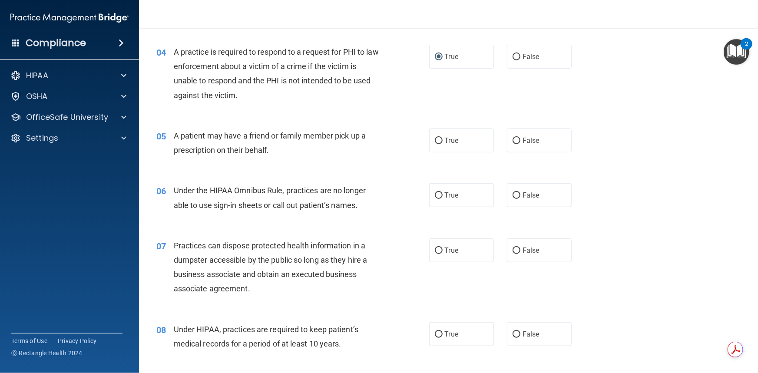
scroll to position [276, 0]
click at [435, 137] on input "True" at bounding box center [439, 140] width 8 height 7
radio input "true"
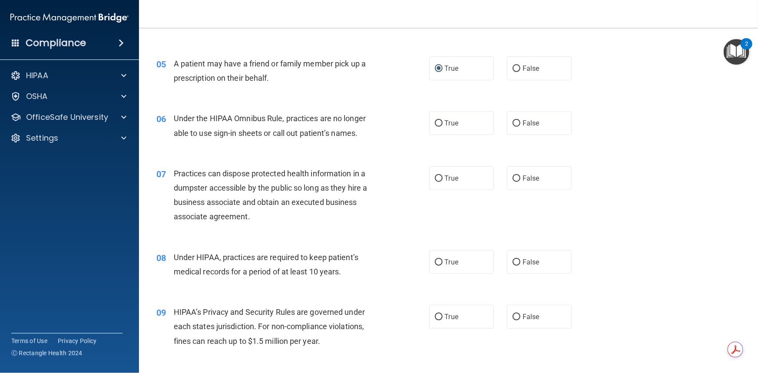
scroll to position [355, 0]
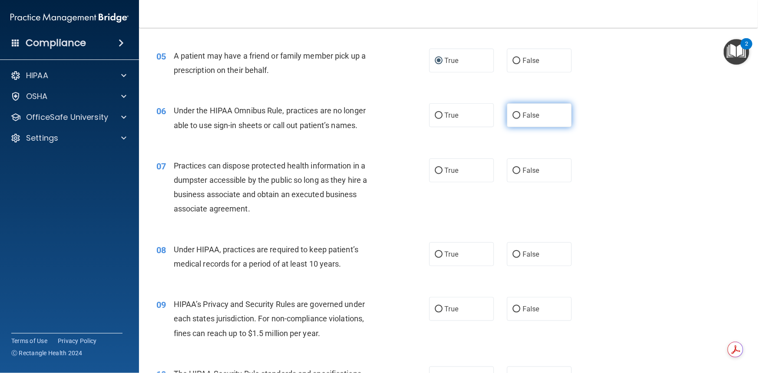
click at [512, 114] on input "False" at bounding box center [516, 115] width 8 height 7
radio input "true"
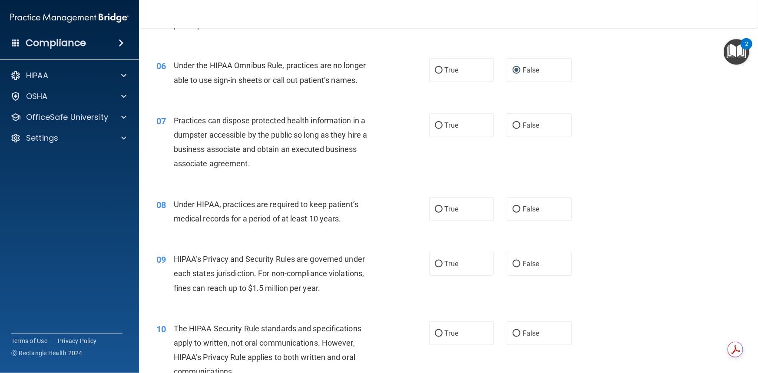
scroll to position [395, 0]
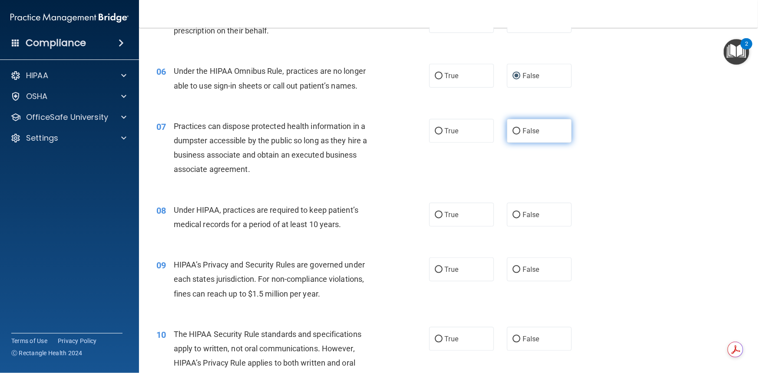
click at [514, 132] on input "False" at bounding box center [516, 131] width 8 height 7
radio input "true"
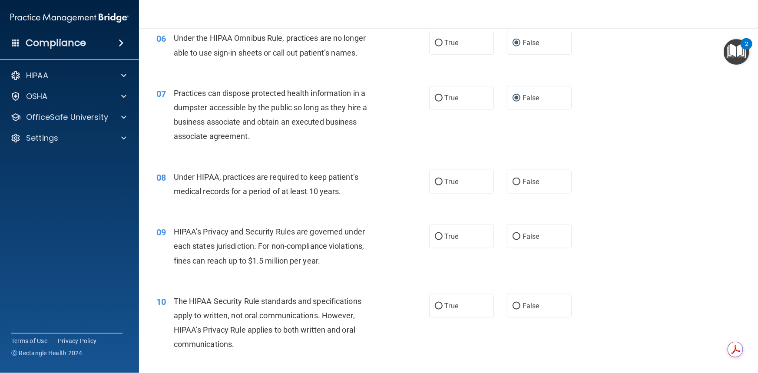
scroll to position [473, 0]
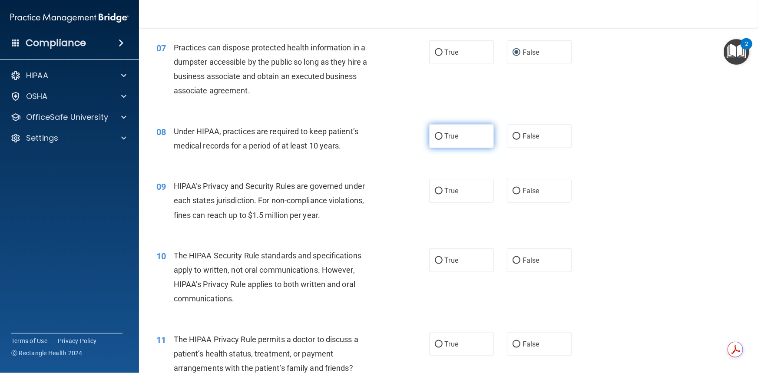
click at [435, 136] on input "True" at bounding box center [439, 136] width 8 height 7
radio input "true"
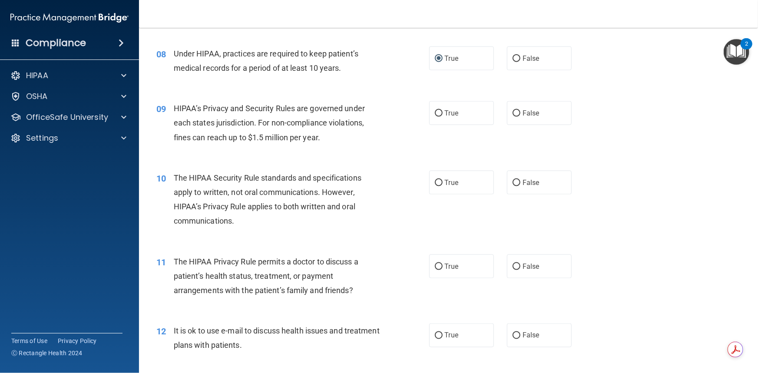
scroll to position [552, 0]
click at [435, 113] on input "True" at bounding box center [439, 112] width 8 height 7
radio input "true"
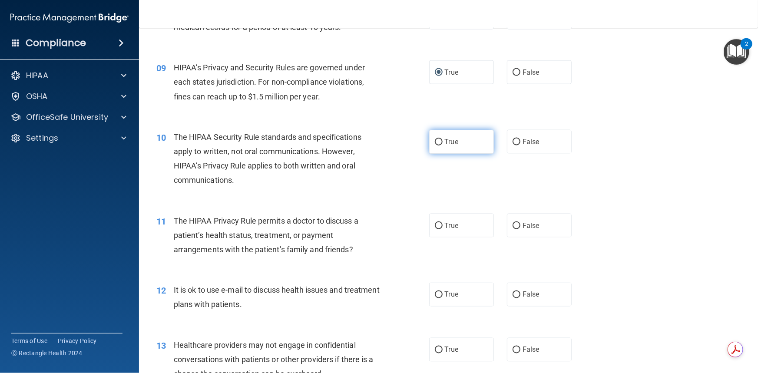
click at [435, 141] on input "True" at bounding box center [439, 142] width 8 height 7
radio input "true"
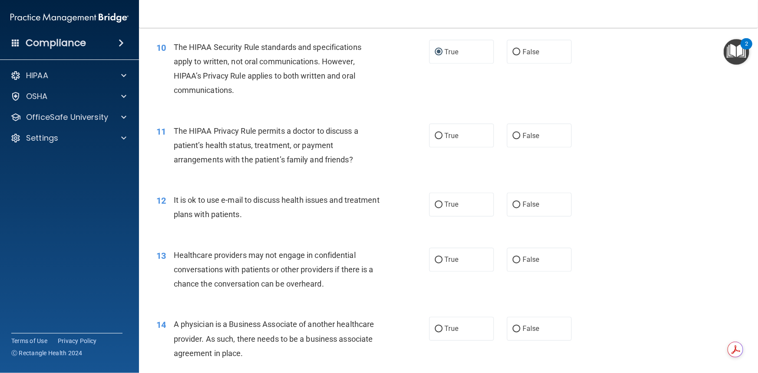
scroll to position [671, 0]
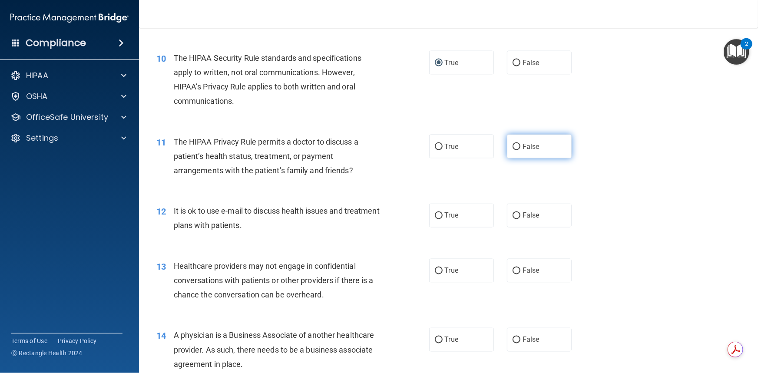
click at [512, 148] on input "False" at bounding box center [516, 147] width 8 height 7
radio input "true"
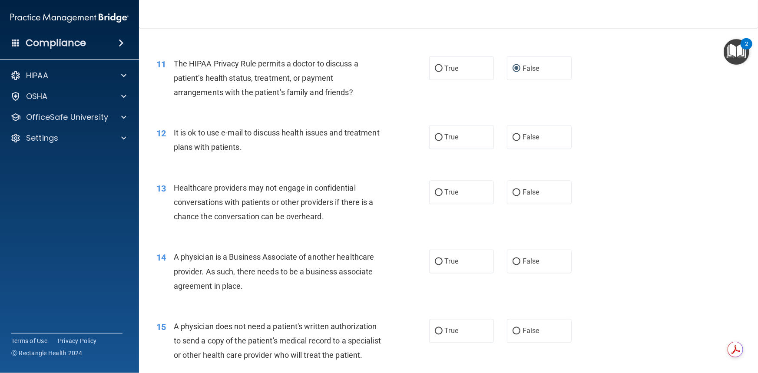
scroll to position [750, 0]
click at [517, 136] on label "False" at bounding box center [539, 137] width 65 height 24
click at [517, 136] on input "False" at bounding box center [516, 137] width 8 height 7
radio input "true"
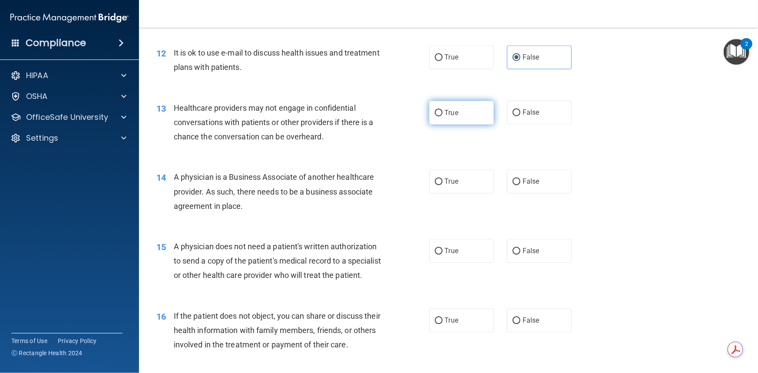
click at [436, 113] on input "True" at bounding box center [439, 113] width 8 height 7
radio input "true"
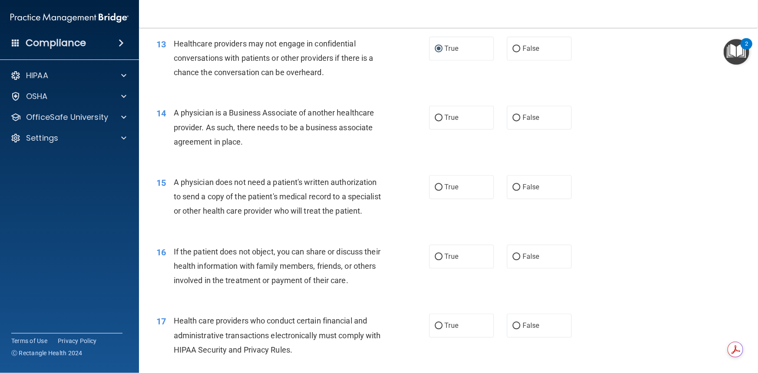
scroll to position [907, 0]
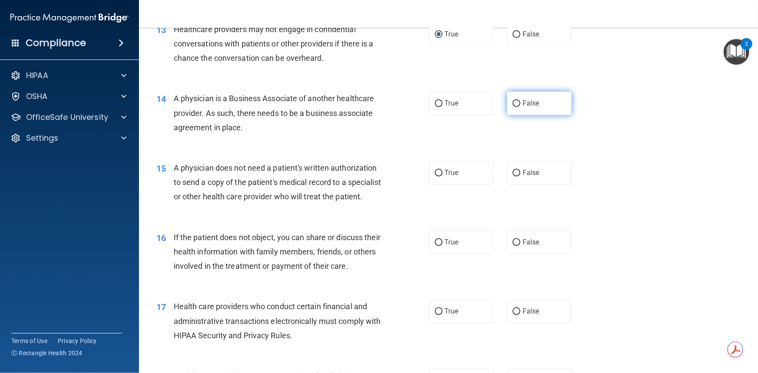
click at [512, 102] on input "False" at bounding box center [516, 103] width 8 height 7
radio input "true"
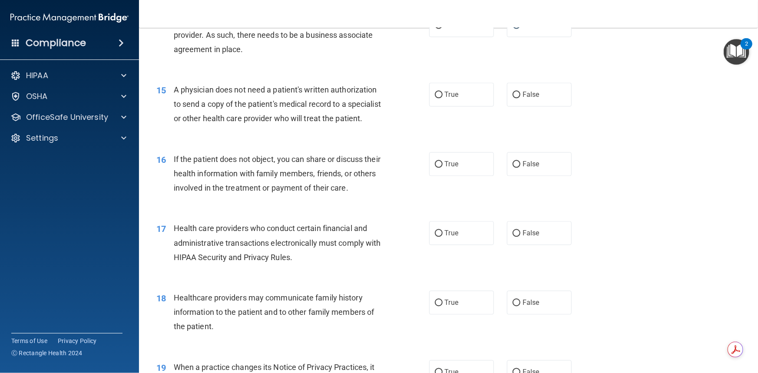
scroll to position [986, 0]
click at [438, 93] on input "True" at bounding box center [439, 94] width 8 height 7
radio input "true"
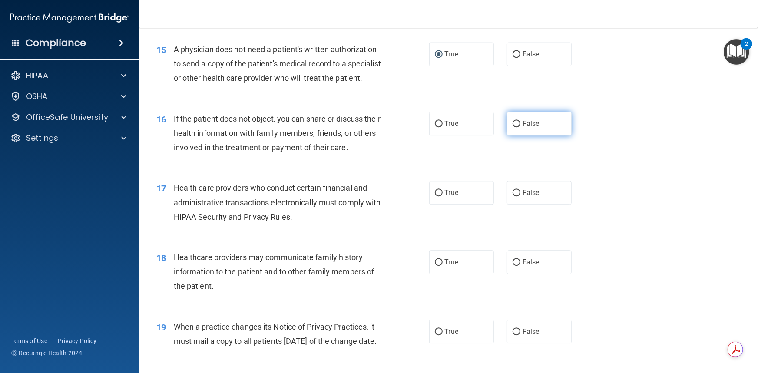
click at [513, 127] on input "False" at bounding box center [516, 124] width 8 height 7
radio input "true"
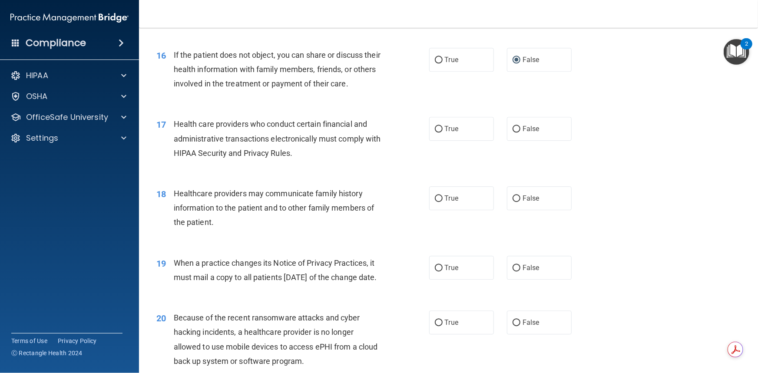
scroll to position [1065, 0]
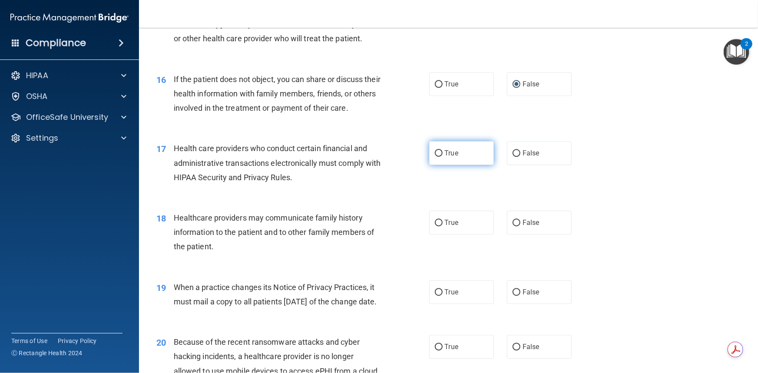
click at [435, 157] on input "True" at bounding box center [439, 153] width 8 height 7
radio input "true"
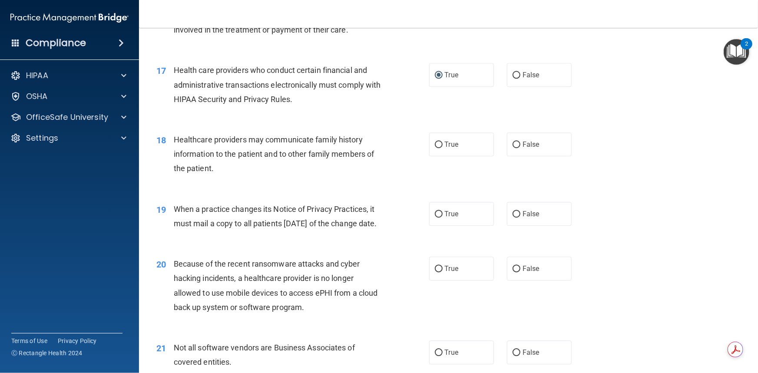
scroll to position [1144, 0]
click at [514, 147] on input "False" at bounding box center [516, 144] width 8 height 7
radio input "true"
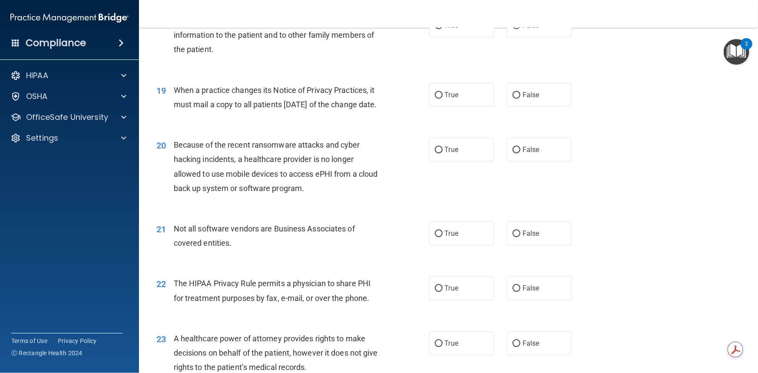
scroll to position [1263, 0]
click at [437, 98] on input "True" at bounding box center [439, 95] width 8 height 7
radio input "true"
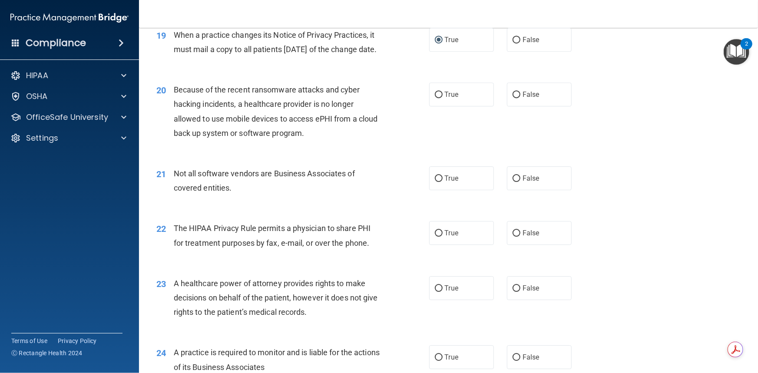
scroll to position [1341, 0]
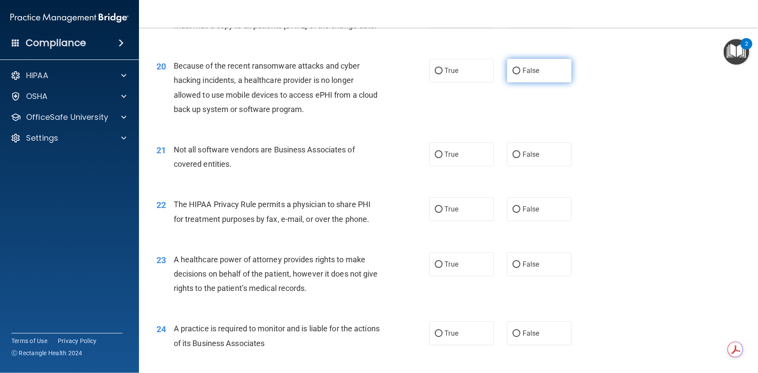
click at [511, 82] on label "False" at bounding box center [539, 71] width 65 height 24
click at [512, 74] on input "False" at bounding box center [516, 71] width 8 height 7
radio input "true"
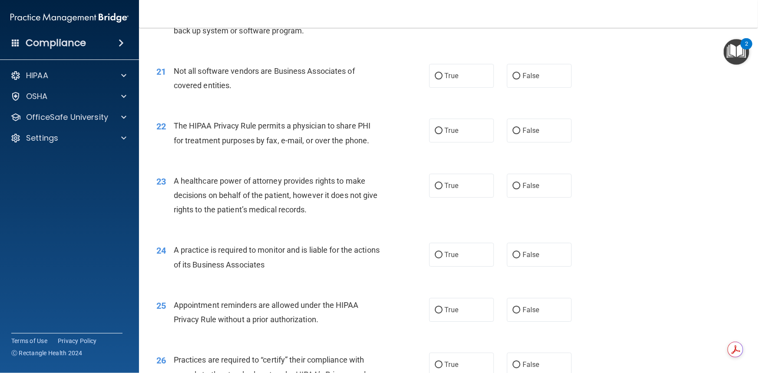
scroll to position [1420, 0]
click at [435, 79] on input "True" at bounding box center [439, 75] width 8 height 7
radio input "true"
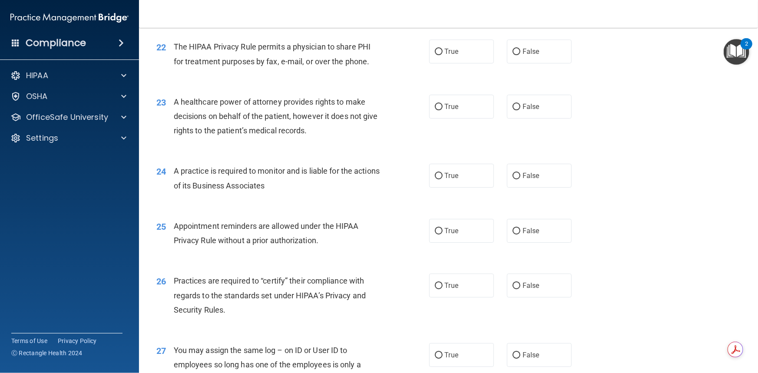
scroll to position [1499, 0]
click at [435, 55] on input "True" at bounding box center [439, 51] width 8 height 7
radio input "true"
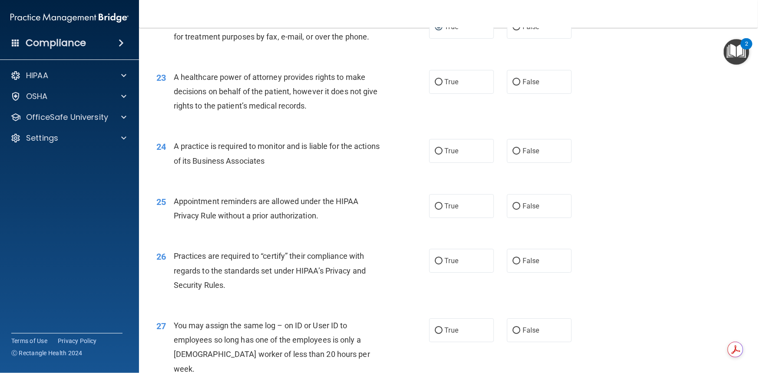
scroll to position [1578, 0]
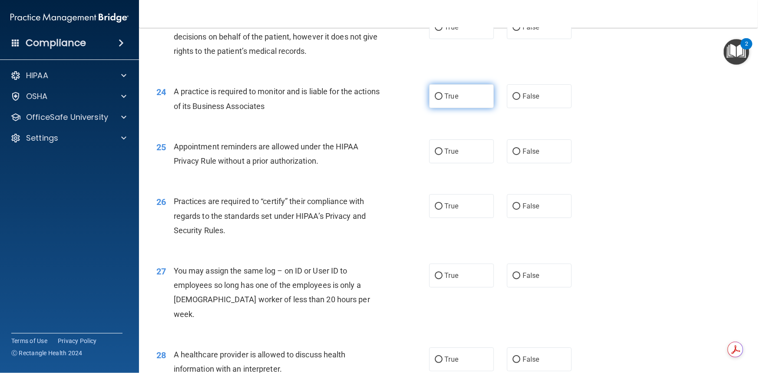
click at [435, 100] on input "True" at bounding box center [439, 96] width 8 height 7
radio input "true"
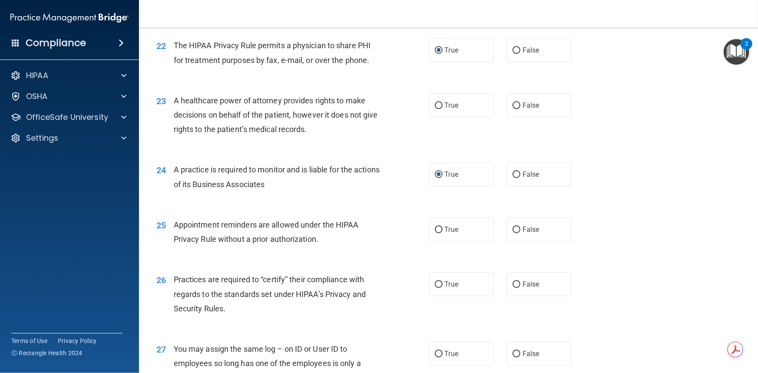
scroll to position [1499, 0]
click at [435, 110] on input "True" at bounding box center [439, 106] width 8 height 7
radio input "true"
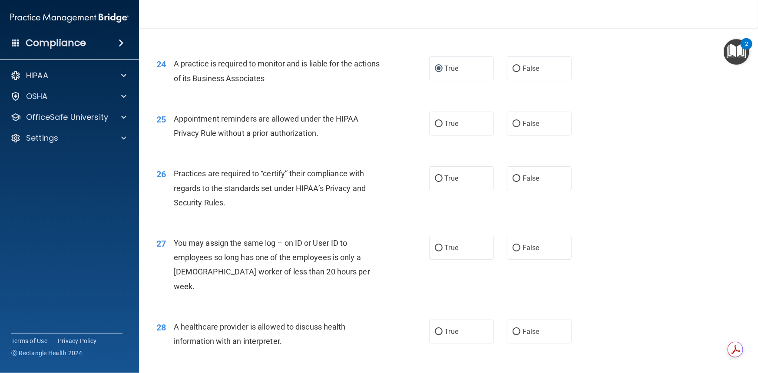
scroll to position [1618, 0]
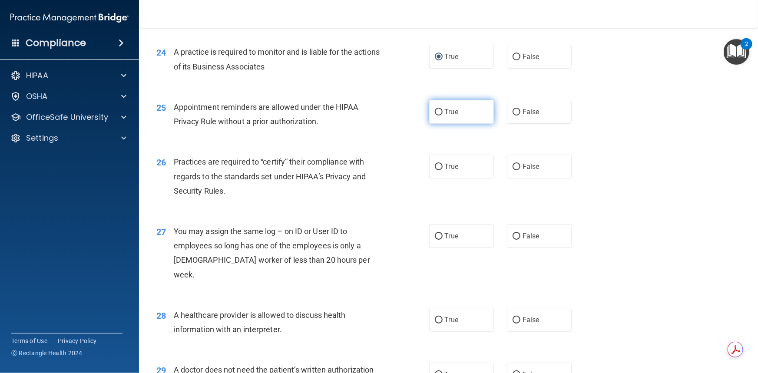
click at [437, 115] on input "True" at bounding box center [439, 112] width 8 height 7
radio input "true"
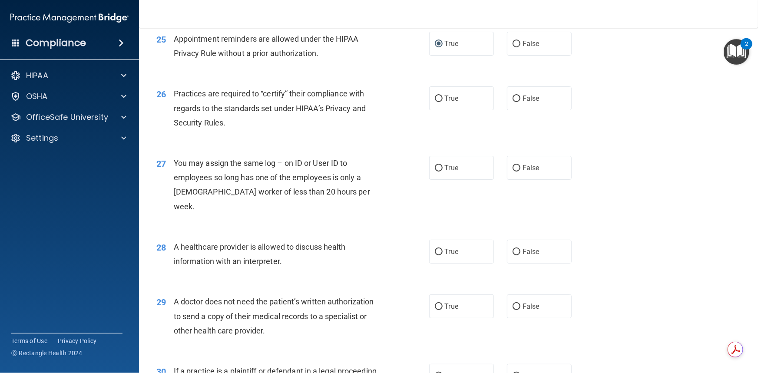
scroll to position [1736, 0]
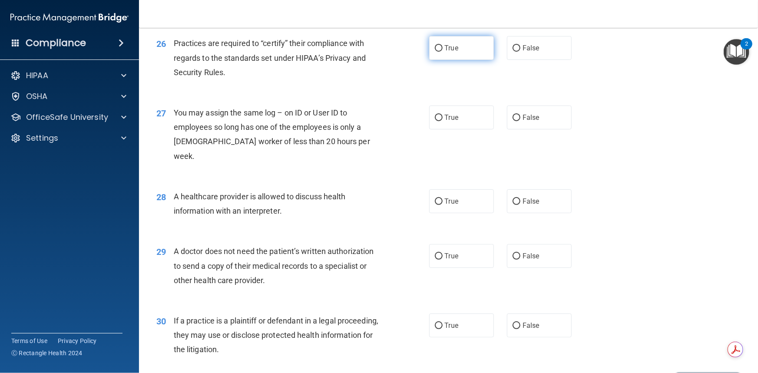
click at [436, 52] on input "True" at bounding box center [439, 48] width 8 height 7
radio input "true"
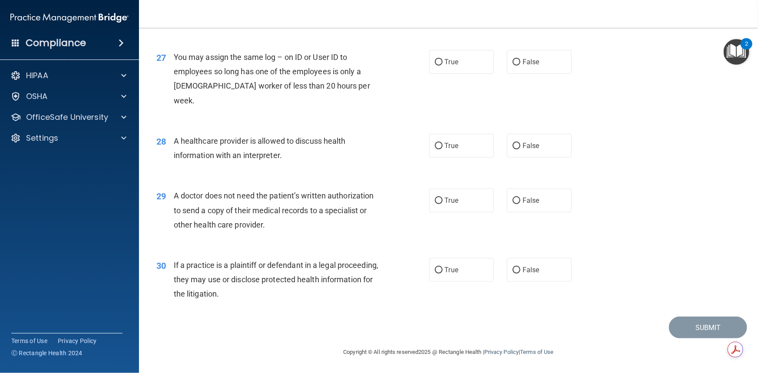
scroll to position [1806, 0]
click at [512, 66] on input "False" at bounding box center [516, 62] width 8 height 7
radio input "true"
click at [438, 66] on input "True" at bounding box center [439, 62] width 8 height 7
radio input "true"
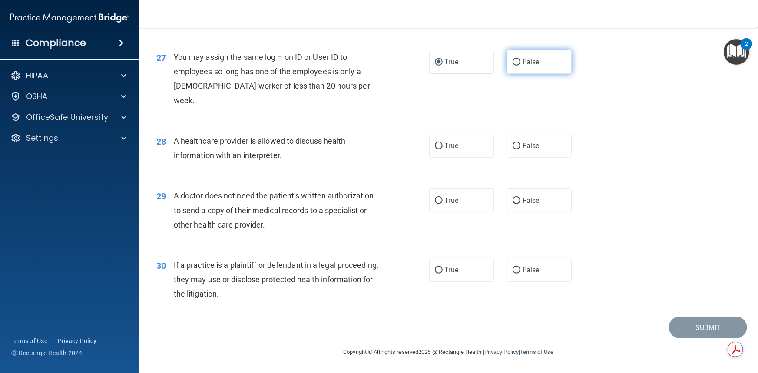
click at [512, 66] on input "False" at bounding box center [516, 62] width 8 height 7
radio input "true"
radio input "false"
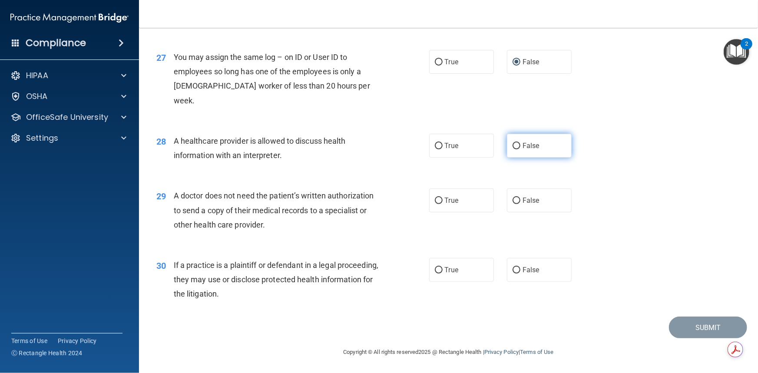
click at [512, 146] on input "False" at bounding box center [516, 146] width 8 height 7
radio input "true"
click at [513, 201] on input "False" at bounding box center [516, 201] width 8 height 7
radio input "true"
click at [435, 270] on input "True" at bounding box center [439, 270] width 8 height 7
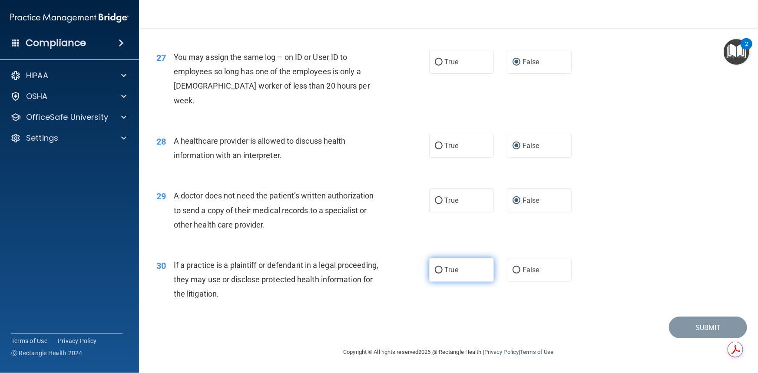
radio input "true"
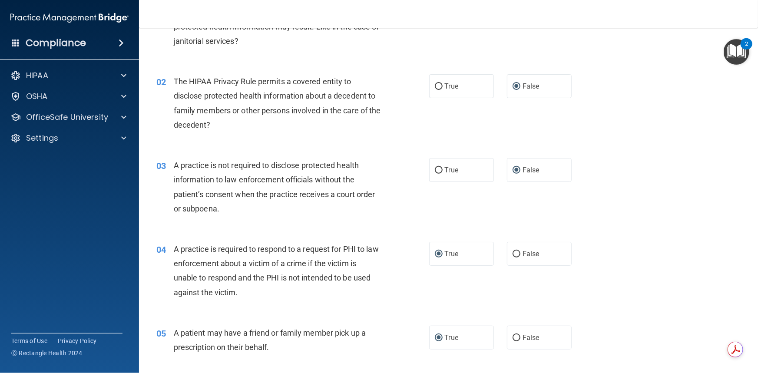
scroll to position [79, 0]
click at [435, 86] on input "True" at bounding box center [439, 86] width 8 height 7
radio input "true"
radio input "false"
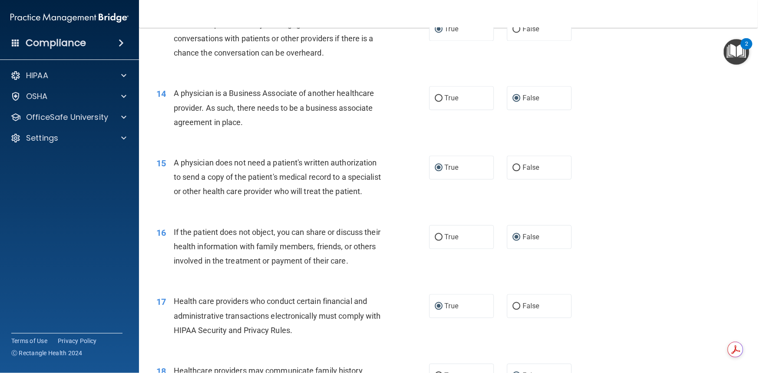
scroll to position [907, 0]
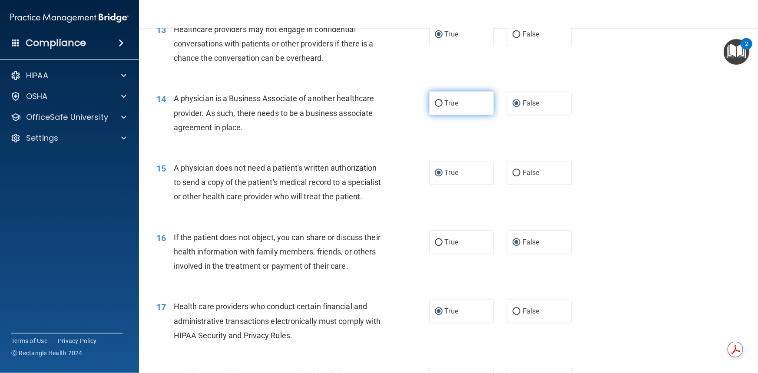
click at [435, 102] on input "True" at bounding box center [439, 103] width 8 height 7
radio input "true"
radio input "false"
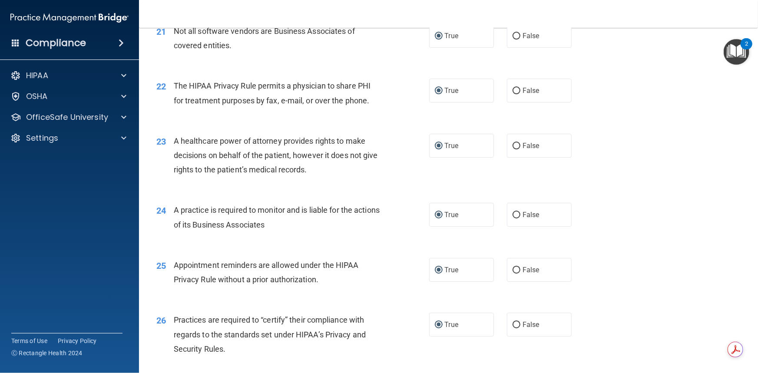
scroll to position [1420, 0]
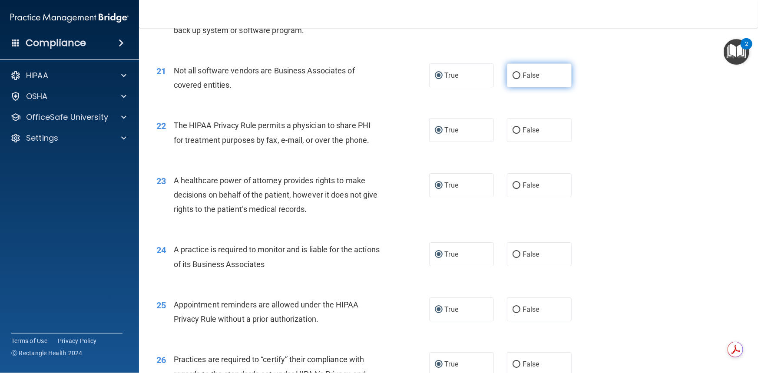
click at [515, 79] on input "False" at bounding box center [516, 75] width 8 height 7
radio input "true"
click at [436, 79] on input "True" at bounding box center [439, 75] width 8 height 7
radio input "true"
radio input "false"
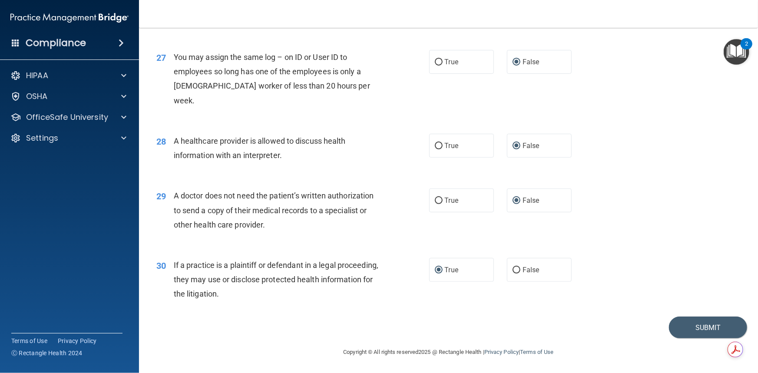
scroll to position [1806, 0]
click at [704, 323] on button "Submit" at bounding box center [708, 327] width 78 height 22
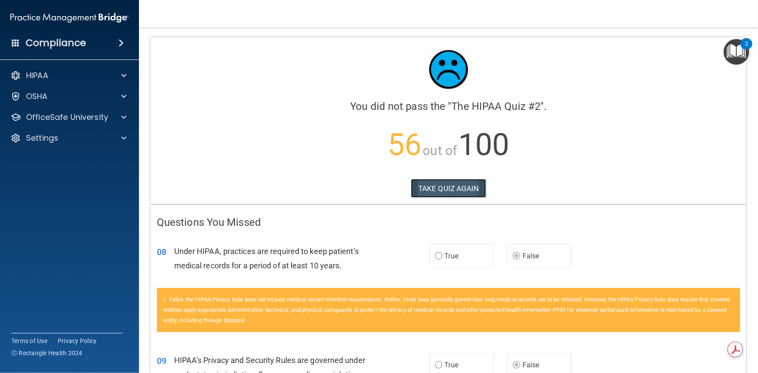
click at [453, 188] on button "TAKE QUIZ AGAIN" at bounding box center [448, 188] width 75 height 19
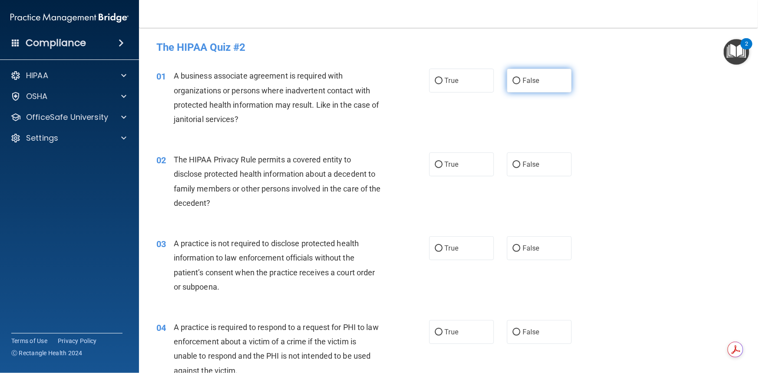
click at [513, 82] on input "False" at bounding box center [516, 81] width 8 height 7
radio input "true"
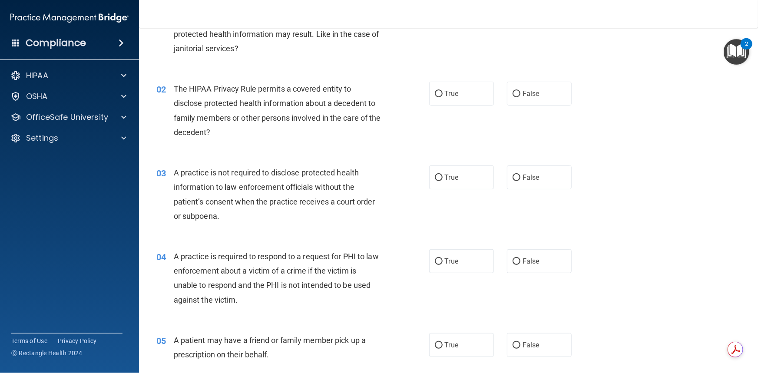
scroll to position [79, 0]
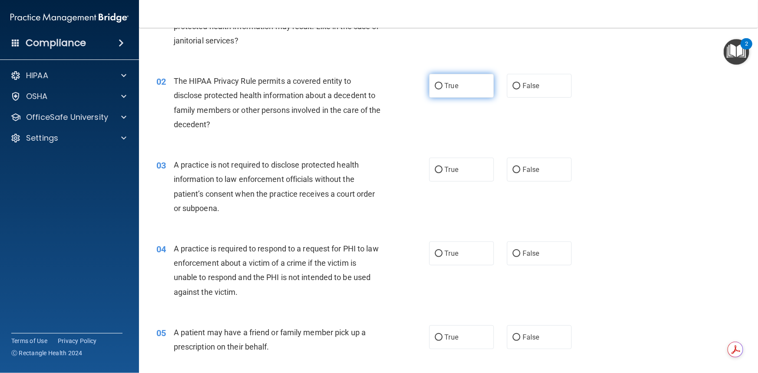
click at [435, 87] on input "True" at bounding box center [439, 86] width 8 height 7
radio input "true"
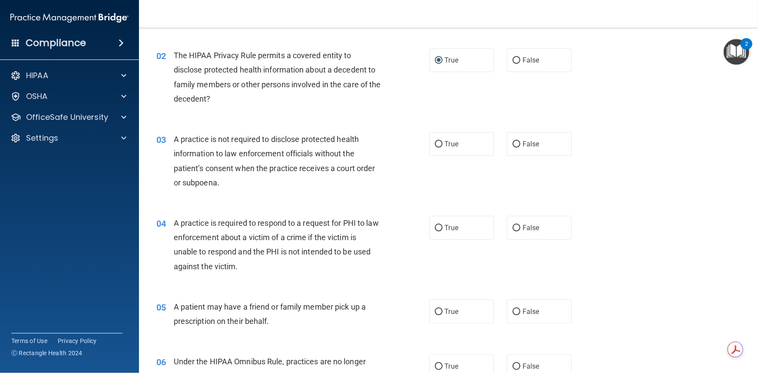
scroll to position [118, 0]
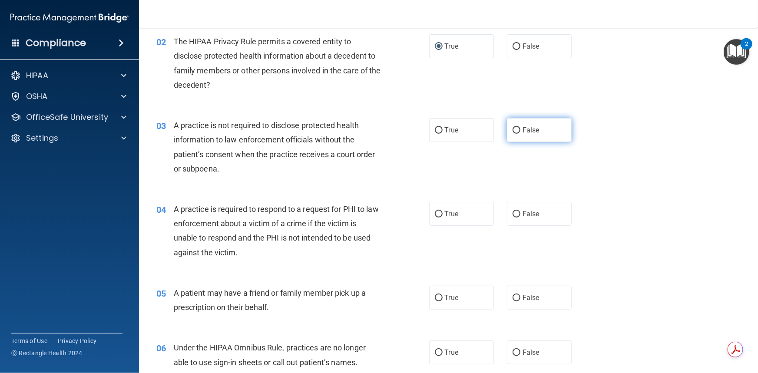
click at [512, 130] on input "False" at bounding box center [516, 130] width 8 height 7
radio input "true"
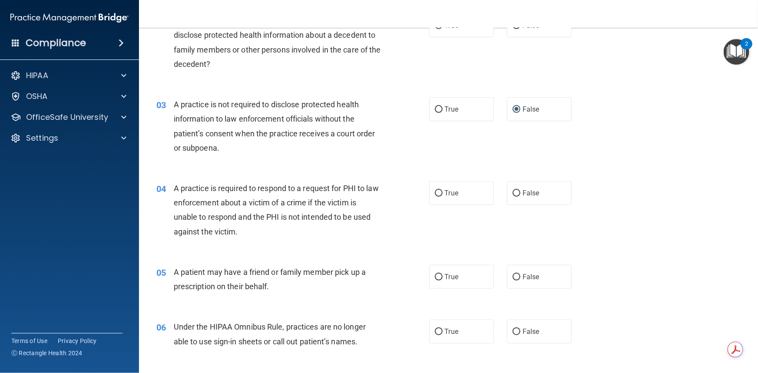
scroll to position [158, 0]
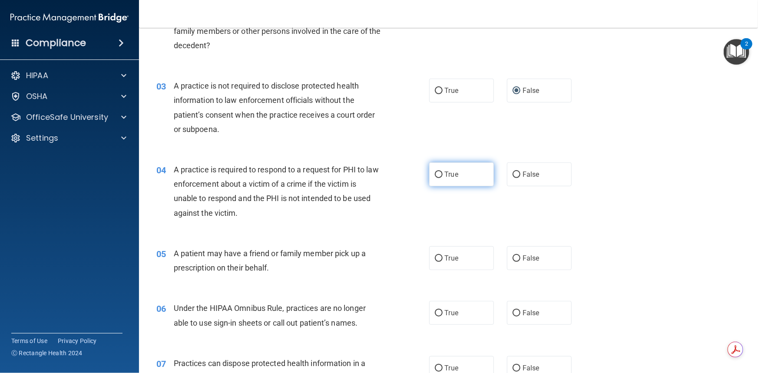
click at [435, 171] on input "True" at bounding box center [439, 174] width 8 height 7
radio input "true"
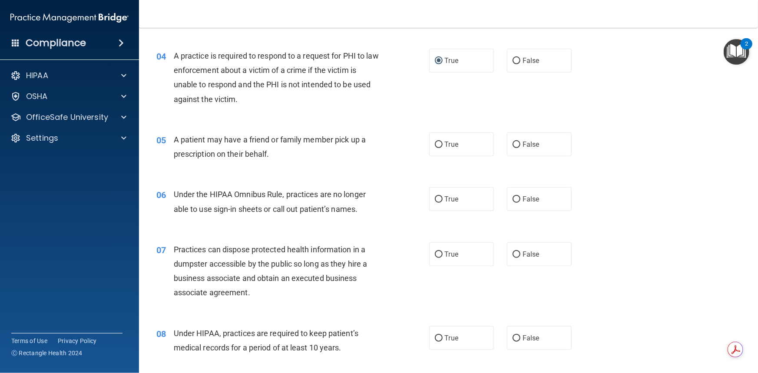
scroll to position [276, 0]
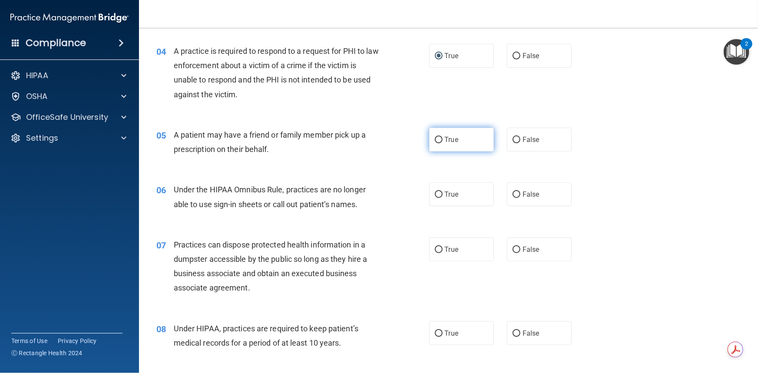
click at [436, 138] on input "True" at bounding box center [439, 140] width 8 height 7
radio input "true"
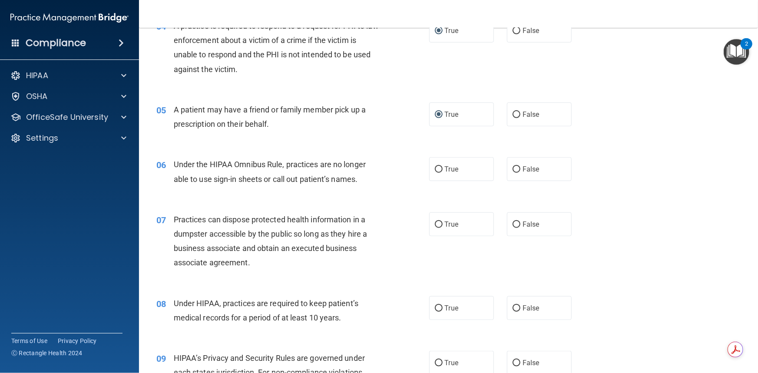
scroll to position [316, 0]
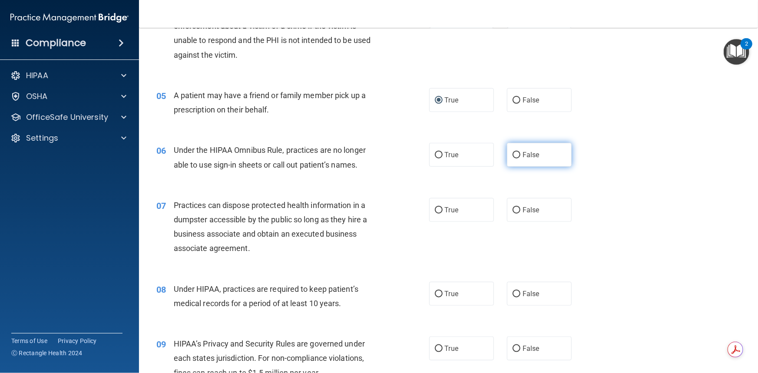
click at [514, 154] on input "False" at bounding box center [516, 155] width 8 height 7
radio input "true"
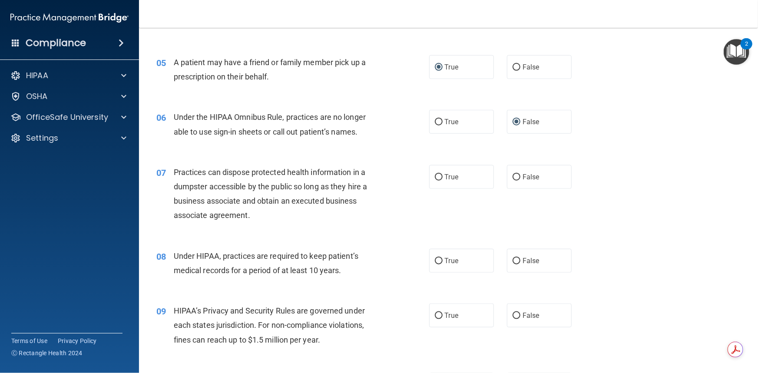
scroll to position [395, 0]
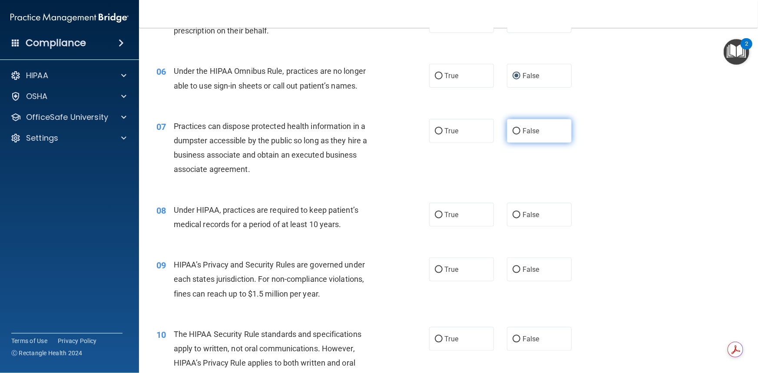
click at [512, 128] on input "False" at bounding box center [516, 131] width 8 height 7
radio input "true"
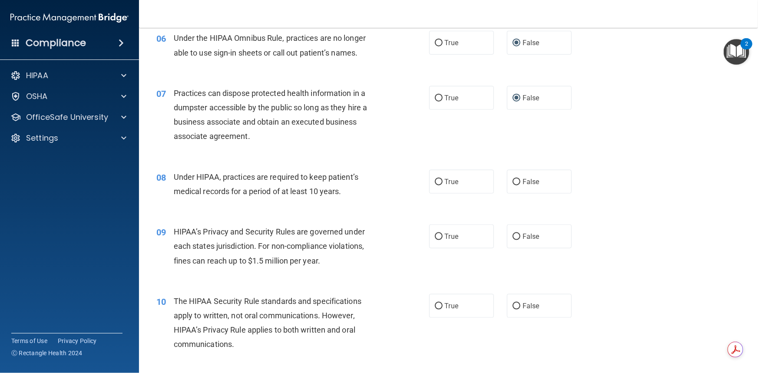
scroll to position [473, 0]
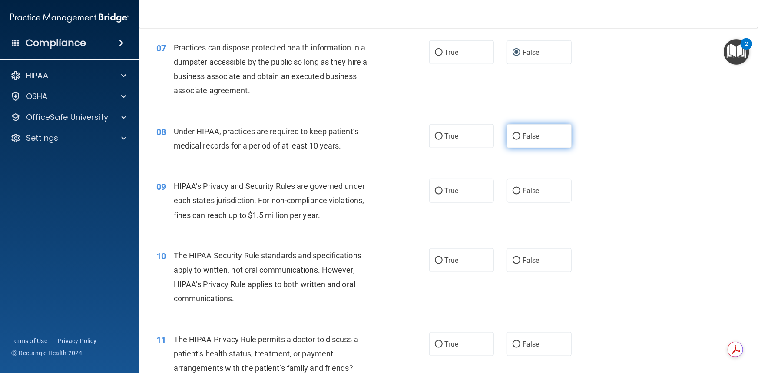
click at [512, 133] on input "False" at bounding box center [516, 136] width 8 height 7
radio input "true"
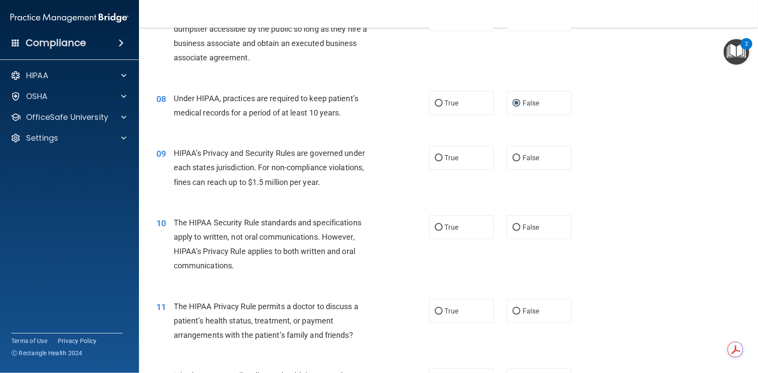
scroll to position [552, 0]
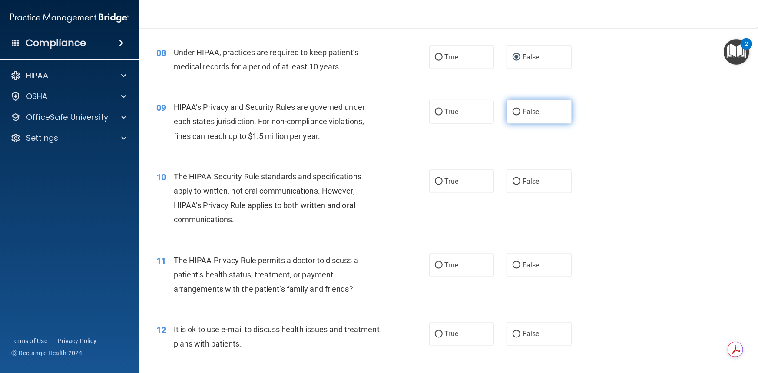
drag, startPoint x: 510, startPoint y: 109, endPoint x: 516, endPoint y: 111, distance: 5.9
click at [512, 109] on input "False" at bounding box center [516, 112] width 8 height 7
radio input "true"
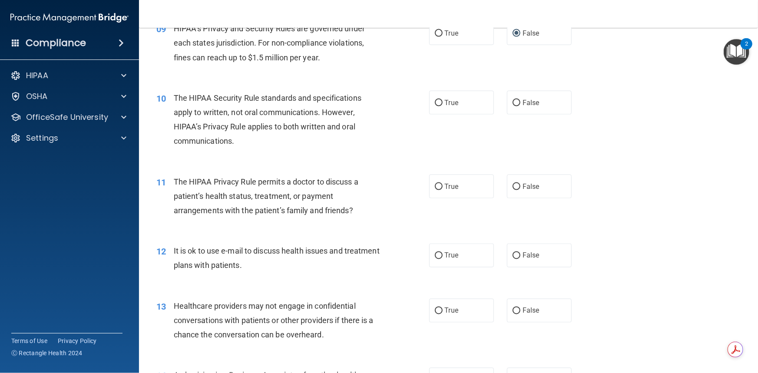
scroll to position [631, 0]
click at [435, 102] on input "True" at bounding box center [439, 102] width 8 height 7
radio input "true"
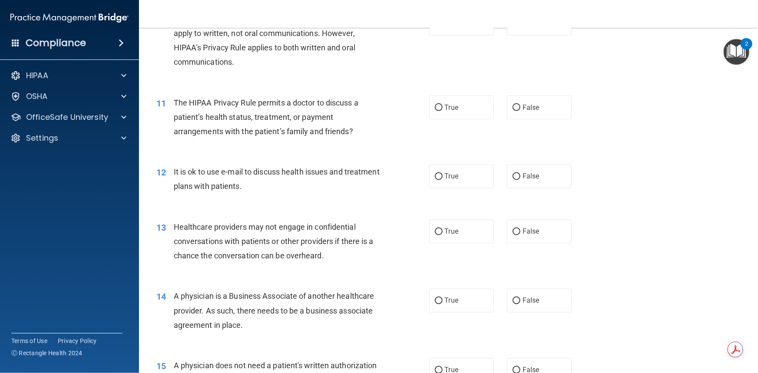
scroll to position [710, 0]
click at [436, 108] on input "True" at bounding box center [439, 107] width 8 height 7
radio input "true"
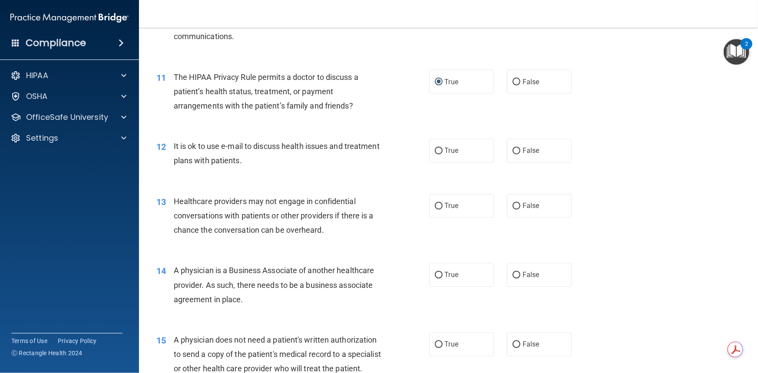
scroll to position [750, 0]
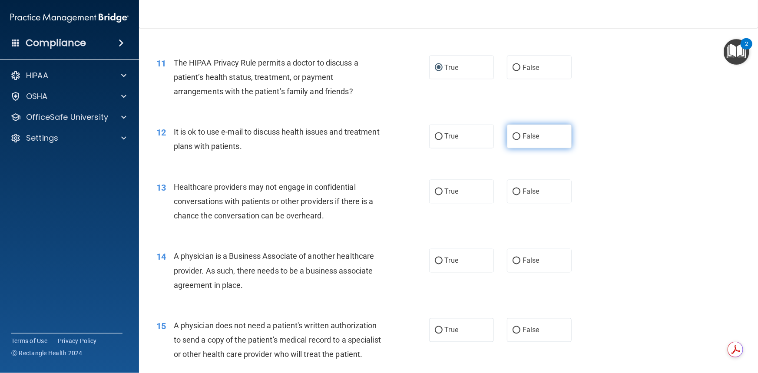
click at [514, 134] on input "False" at bounding box center [516, 137] width 8 height 7
radio input "true"
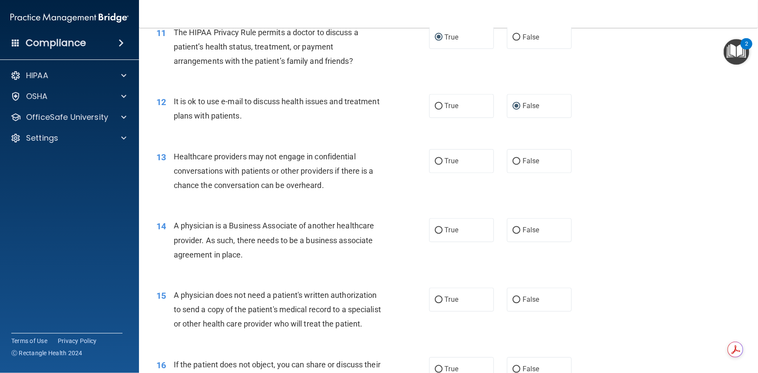
scroll to position [829, 0]
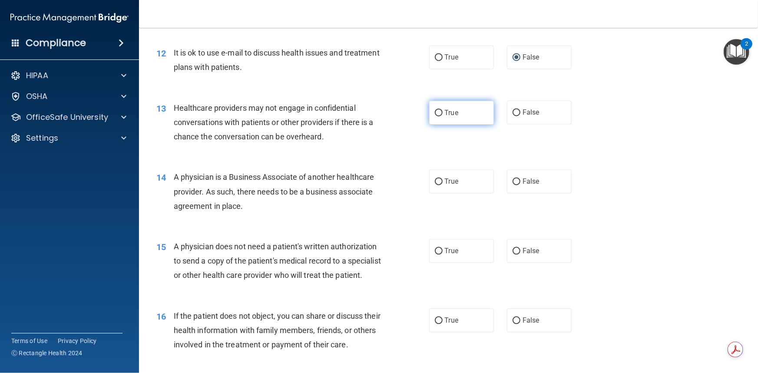
click at [435, 113] on input "True" at bounding box center [439, 113] width 8 height 7
radio input "true"
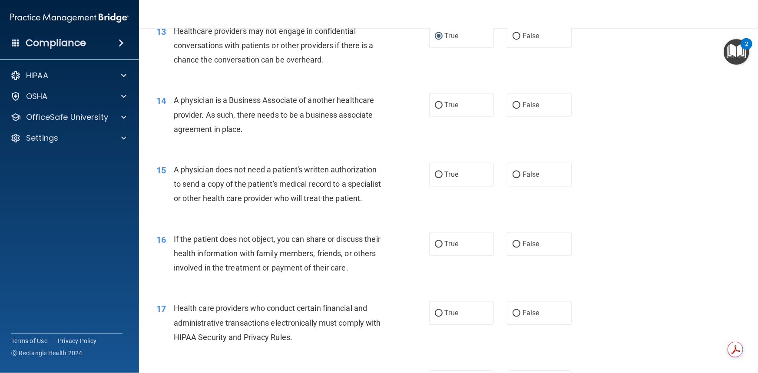
scroll to position [907, 0]
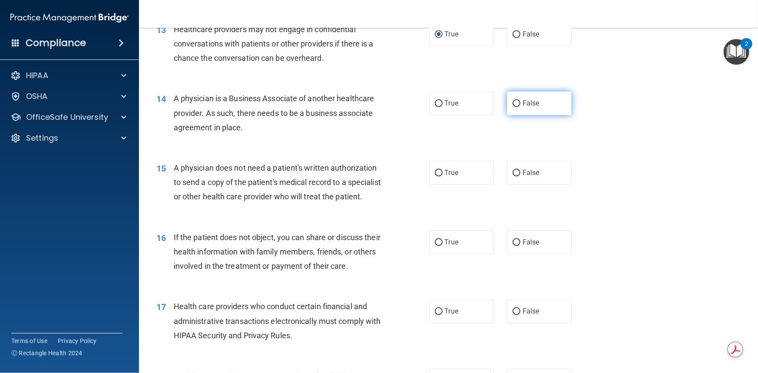
click at [512, 102] on input "False" at bounding box center [516, 103] width 8 height 7
radio input "true"
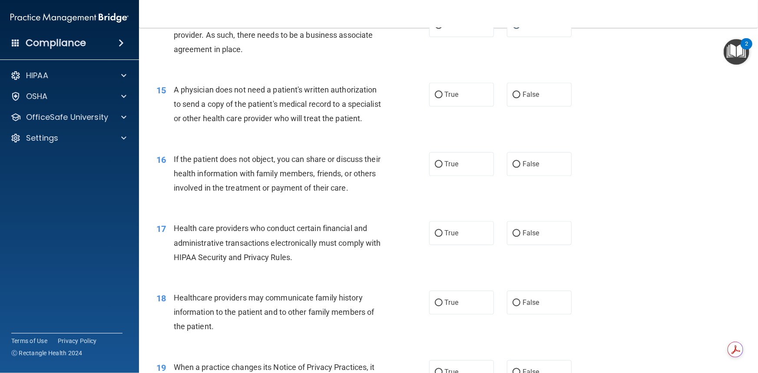
scroll to position [986, 0]
click at [438, 93] on input "True" at bounding box center [439, 94] width 8 height 7
radio input "true"
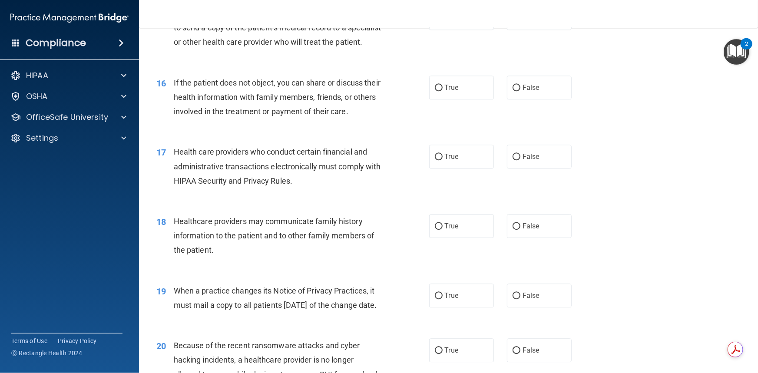
scroll to position [1065, 0]
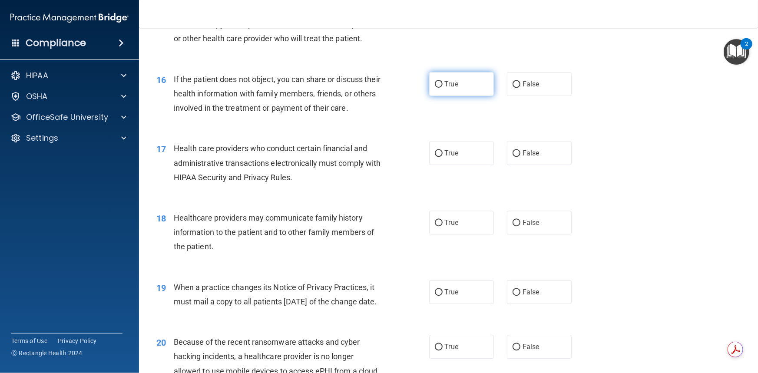
click at [435, 88] on input "True" at bounding box center [439, 84] width 8 height 7
radio input "true"
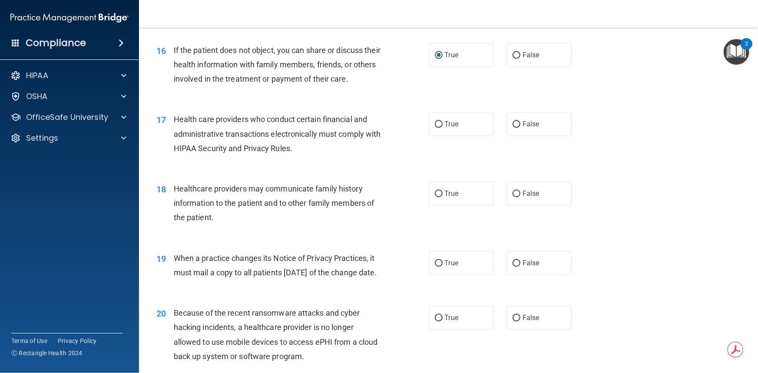
scroll to position [1144, 0]
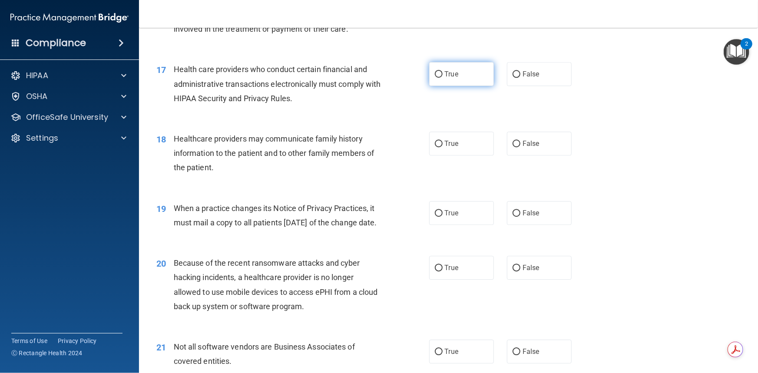
click at [435, 78] on input "True" at bounding box center [439, 74] width 8 height 7
radio input "true"
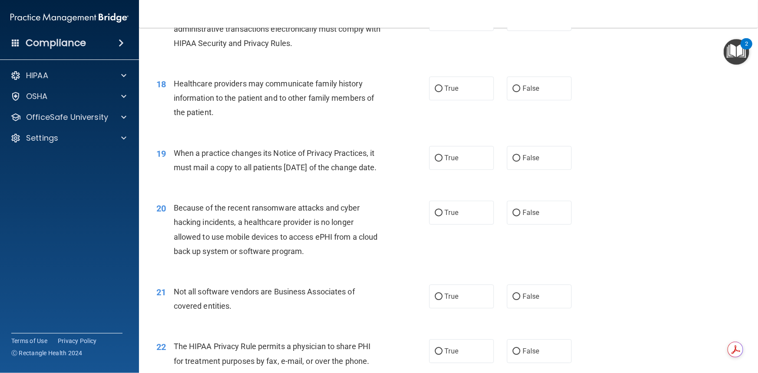
scroll to position [1223, 0]
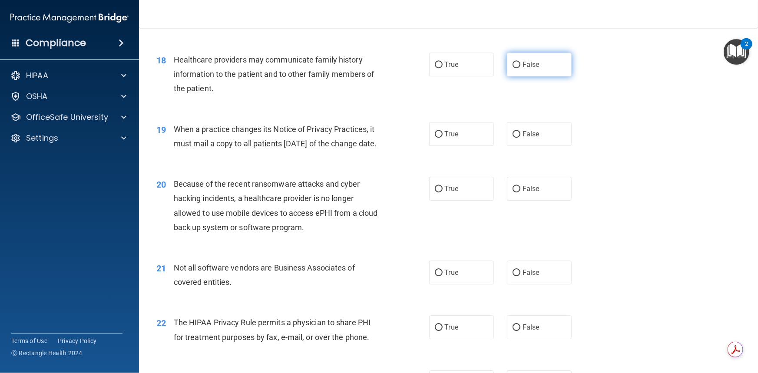
click at [514, 68] on input "False" at bounding box center [516, 65] width 8 height 7
radio input "true"
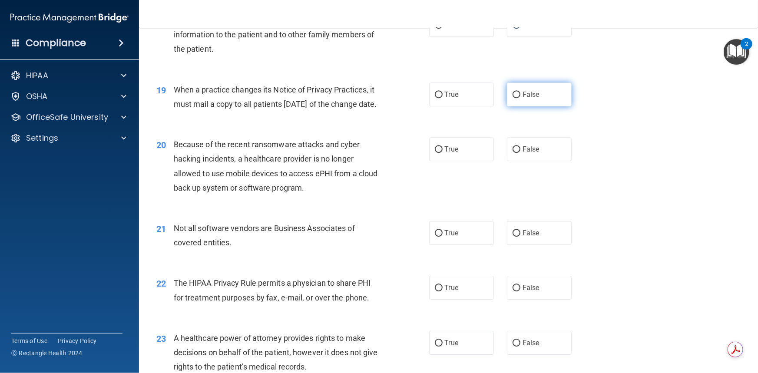
click at [514, 98] on input "False" at bounding box center [516, 95] width 8 height 7
radio input "true"
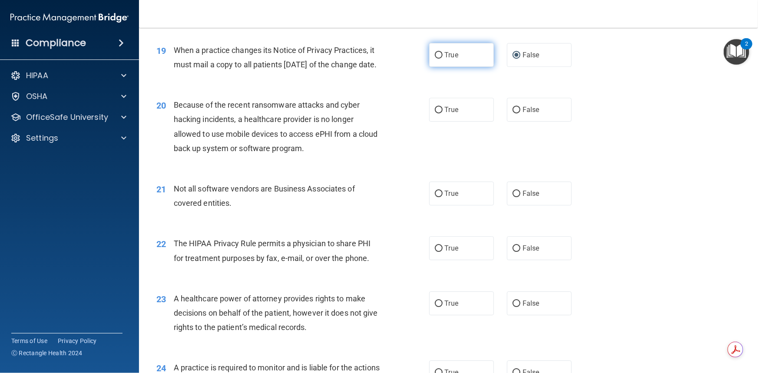
click at [436, 59] on input "True" at bounding box center [439, 55] width 8 height 7
radio input "true"
radio input "false"
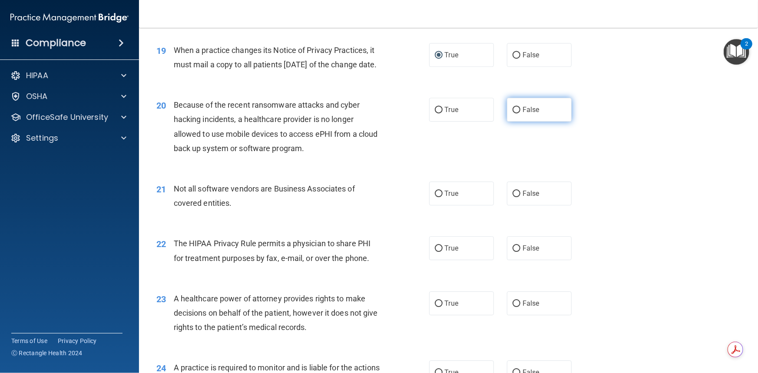
click at [512, 113] on input "False" at bounding box center [516, 110] width 8 height 7
radio input "true"
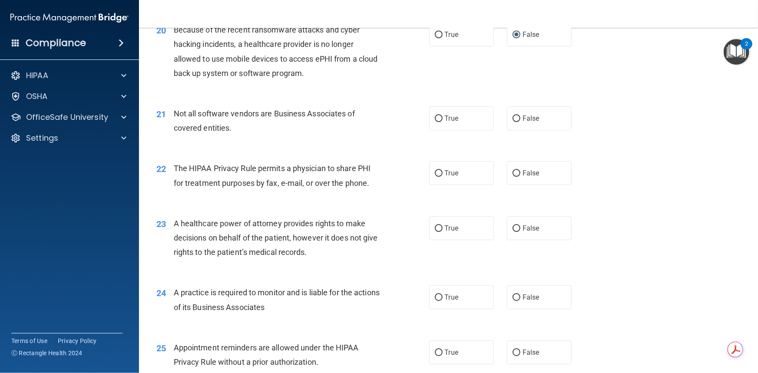
scroll to position [1381, 0]
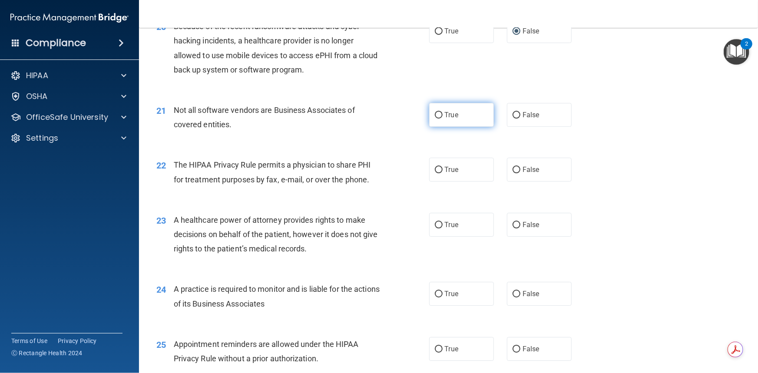
click at [438, 119] on input "True" at bounding box center [439, 115] width 8 height 7
radio input "true"
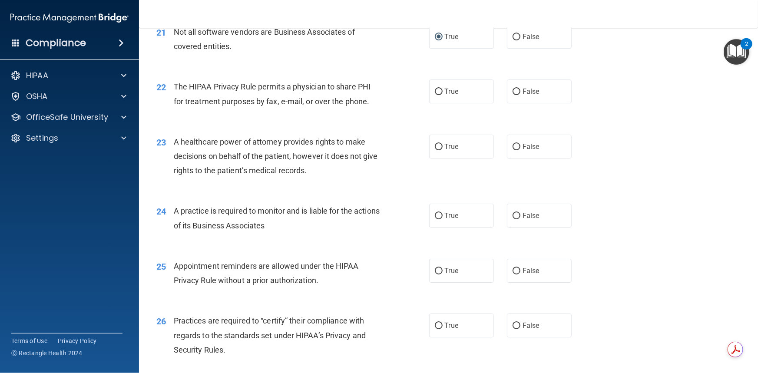
scroll to position [1460, 0]
click at [437, 94] on input "True" at bounding box center [439, 91] width 8 height 7
radio input "true"
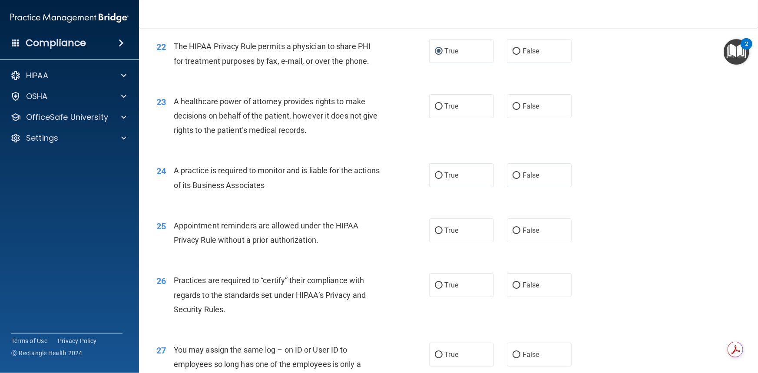
scroll to position [1539, 0]
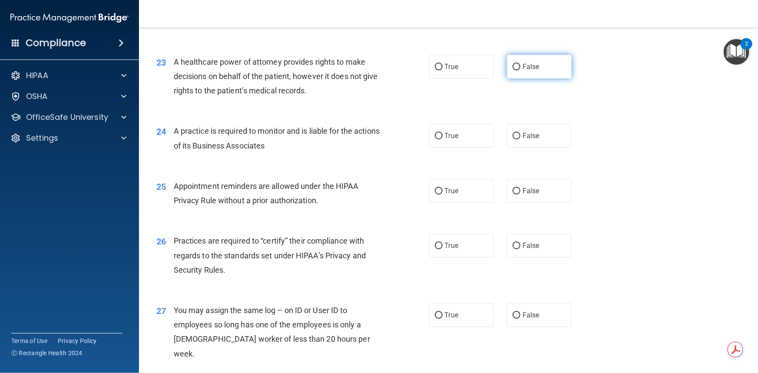
click at [514, 70] on input "False" at bounding box center [516, 67] width 8 height 7
radio input "true"
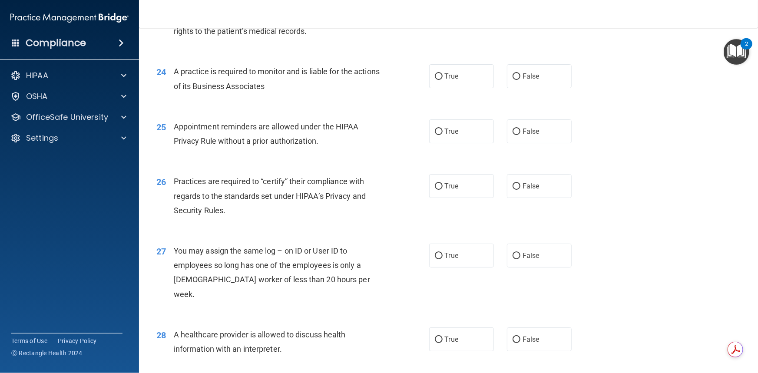
scroll to position [1618, 0]
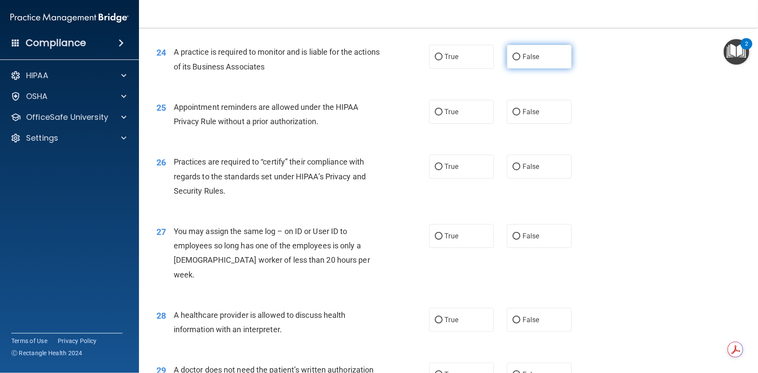
click at [512, 60] on input "False" at bounding box center [516, 57] width 8 height 7
radio input "true"
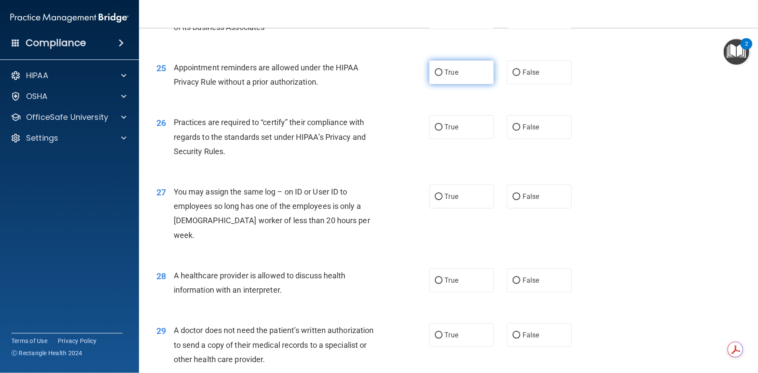
click at [435, 76] on input "True" at bounding box center [439, 72] width 8 height 7
radio input "true"
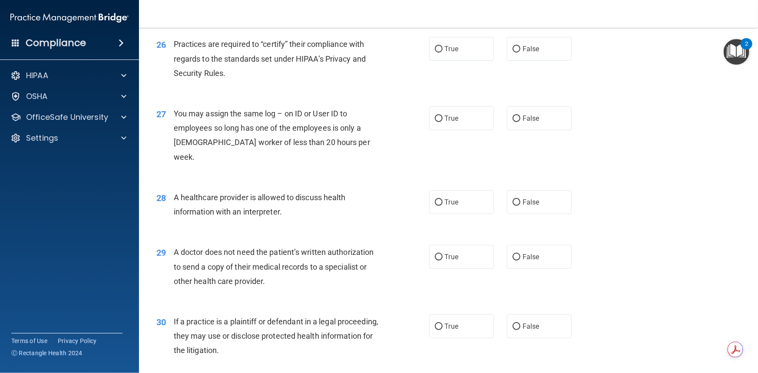
scroll to position [1736, 0]
click at [437, 52] on input "True" at bounding box center [439, 48] width 8 height 7
radio input "true"
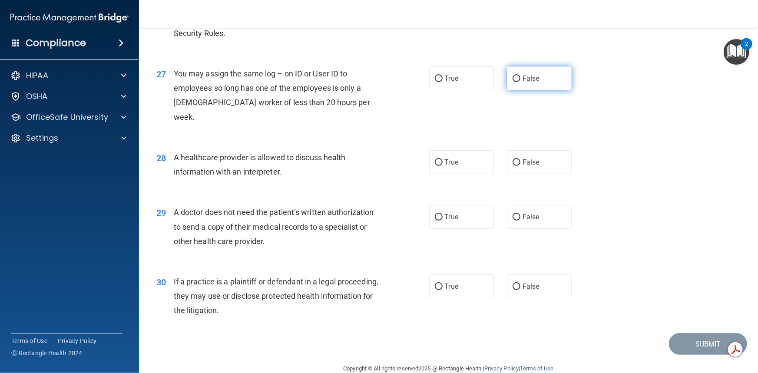
click at [513, 82] on input "False" at bounding box center [516, 79] width 8 height 7
radio input "true"
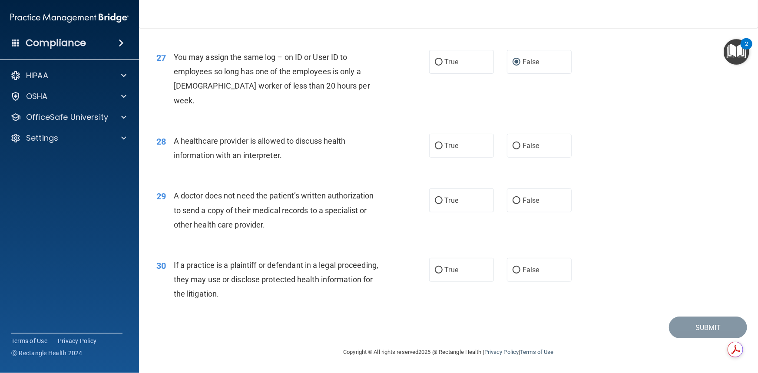
scroll to position [1806, 0]
click at [435, 146] on input "True" at bounding box center [439, 146] width 8 height 7
radio input "true"
click at [512, 201] on input "False" at bounding box center [516, 201] width 8 height 7
radio input "true"
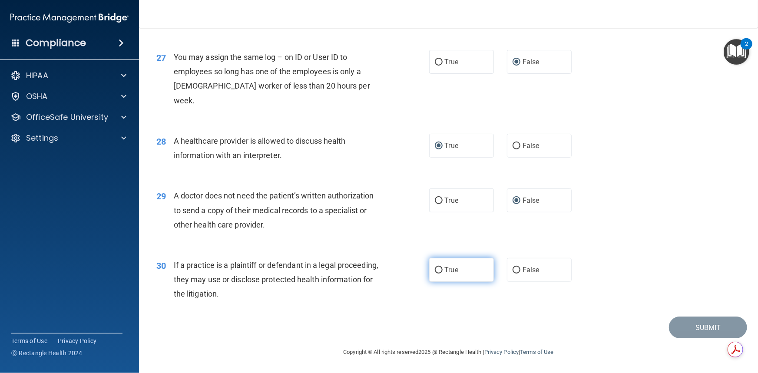
click at [435, 270] on input "True" at bounding box center [439, 270] width 8 height 7
radio input "true"
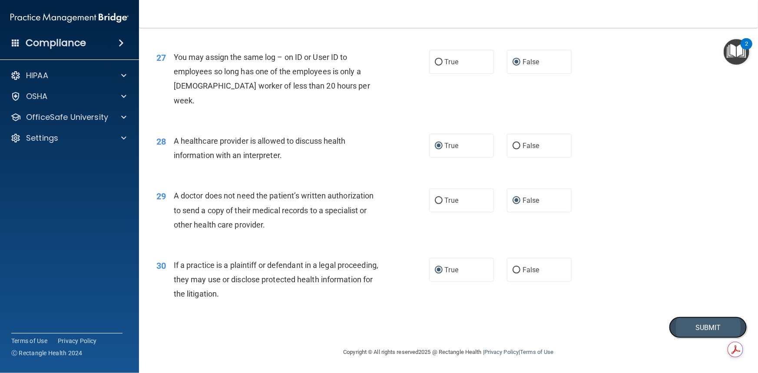
click at [692, 332] on button "Submit" at bounding box center [708, 327] width 78 height 22
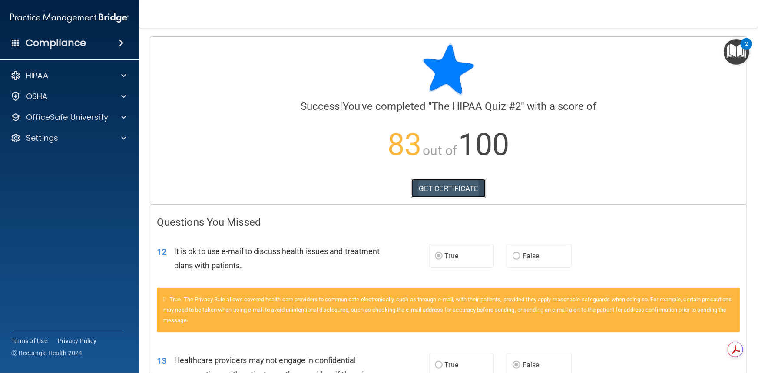
click at [452, 182] on link "GET CERTIFICATE" at bounding box center [448, 188] width 74 height 19
click at [118, 118] on div at bounding box center [123, 117] width 22 height 10
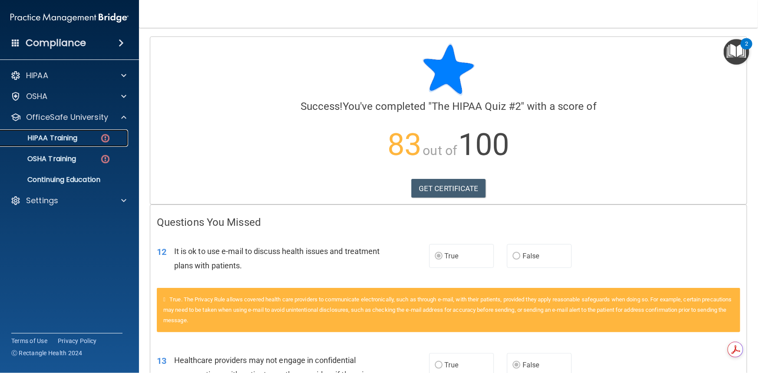
click at [86, 142] on div "HIPAA Training" at bounding box center [65, 138] width 119 height 9
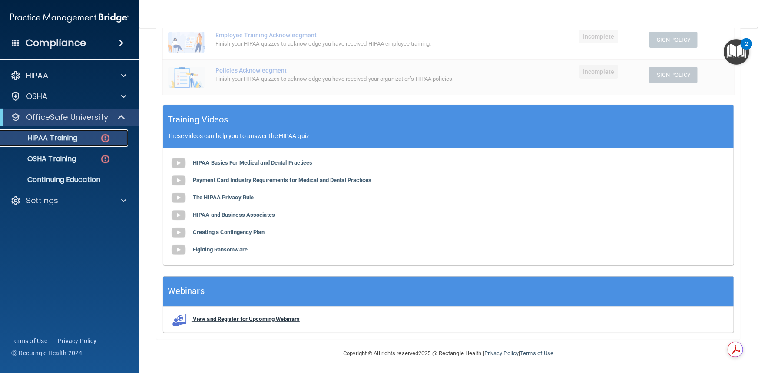
scroll to position [16, 0]
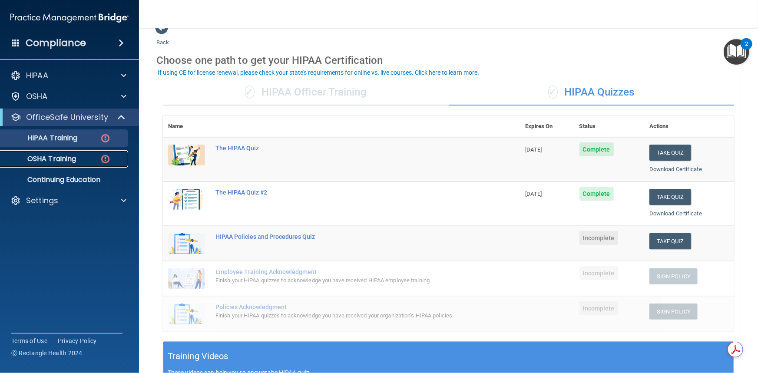
click at [69, 163] on p "OSHA Training" at bounding box center [41, 159] width 70 height 9
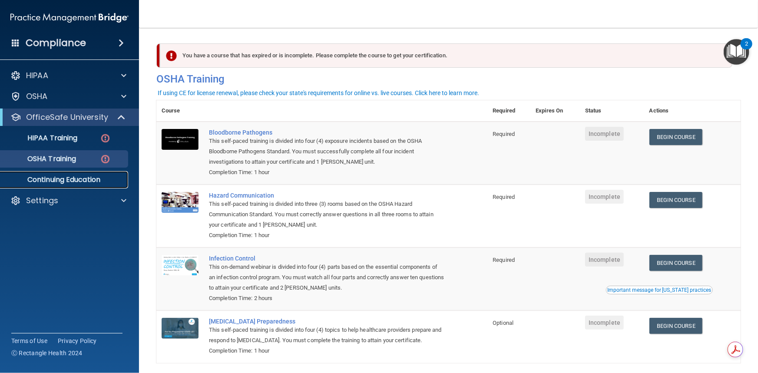
click at [61, 178] on p "Continuing Education" at bounding box center [65, 179] width 119 height 9
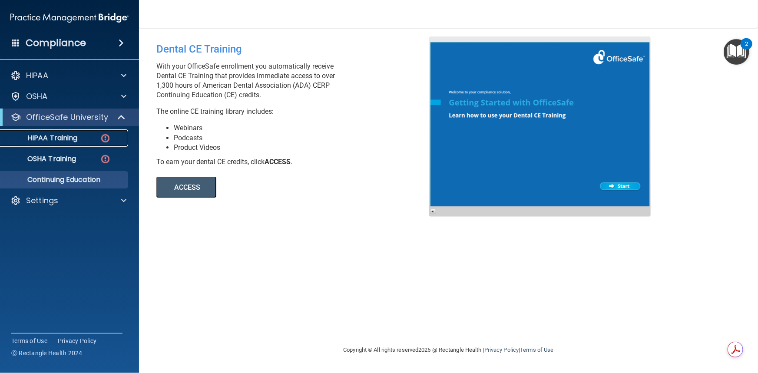
click at [76, 136] on p "HIPAA Training" at bounding box center [42, 138] width 72 height 9
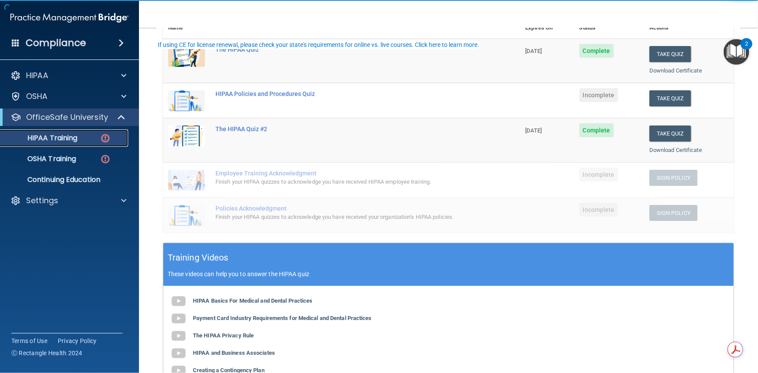
scroll to position [118, 0]
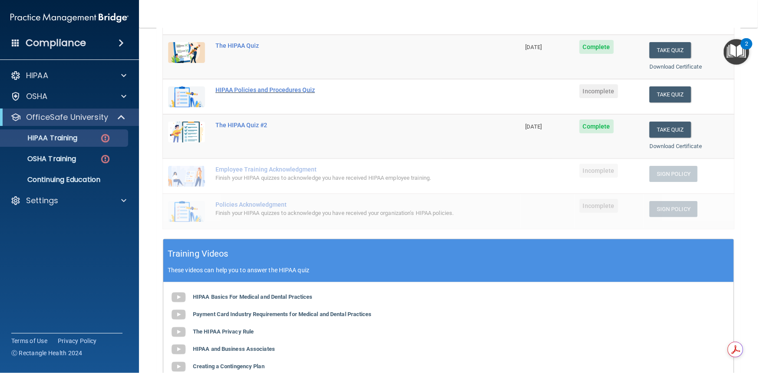
click at [232, 92] on div "HIPAA Policies and Procedures Quiz" at bounding box center [345, 89] width 261 height 7
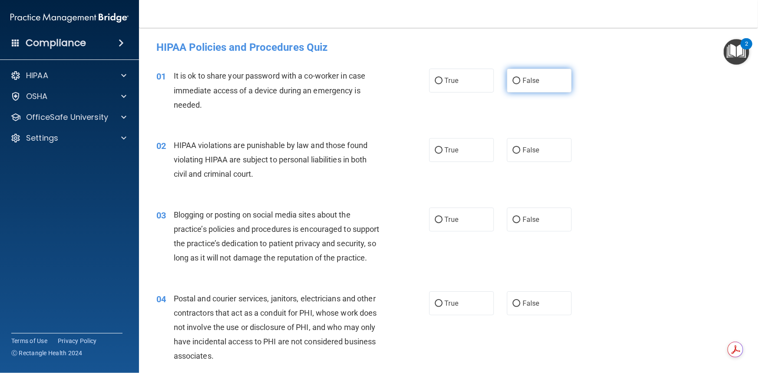
click at [512, 81] on input "False" at bounding box center [516, 81] width 8 height 7
radio input "true"
click at [435, 150] on input "True" at bounding box center [439, 150] width 8 height 7
radio input "true"
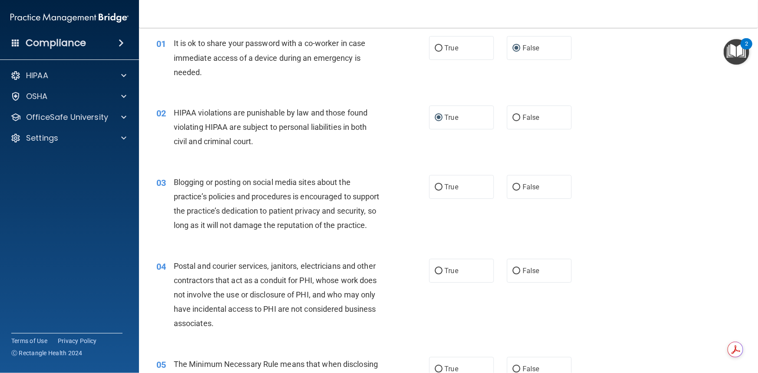
scroll to position [79, 0]
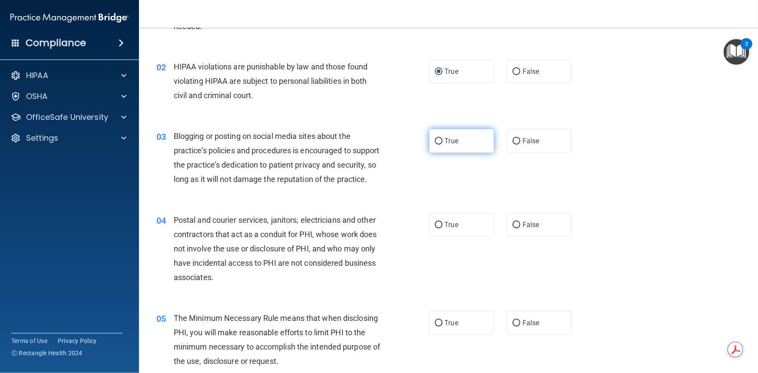
click at [435, 140] on input "True" at bounding box center [439, 141] width 8 height 7
radio input "true"
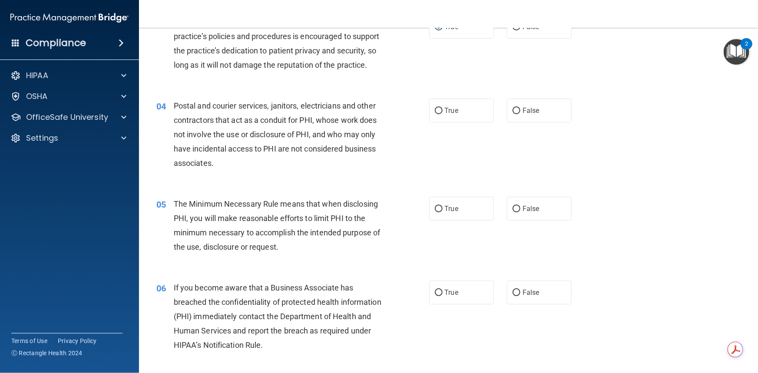
scroll to position [197, 0]
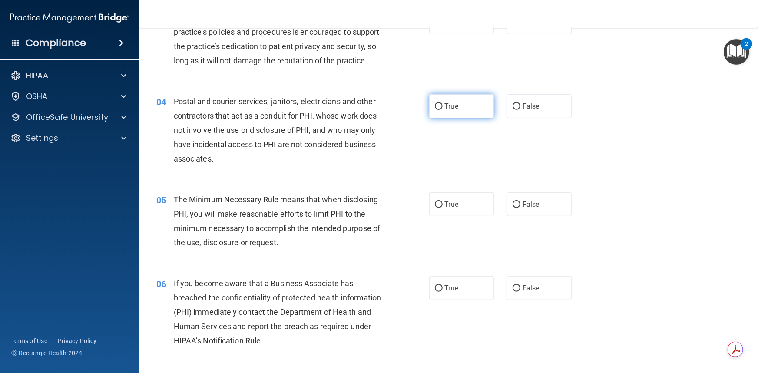
click at [435, 110] on input "True" at bounding box center [439, 106] width 8 height 7
radio input "true"
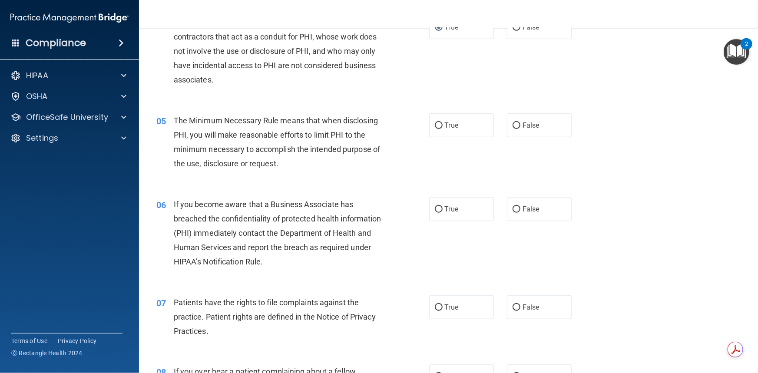
scroll to position [316, 0]
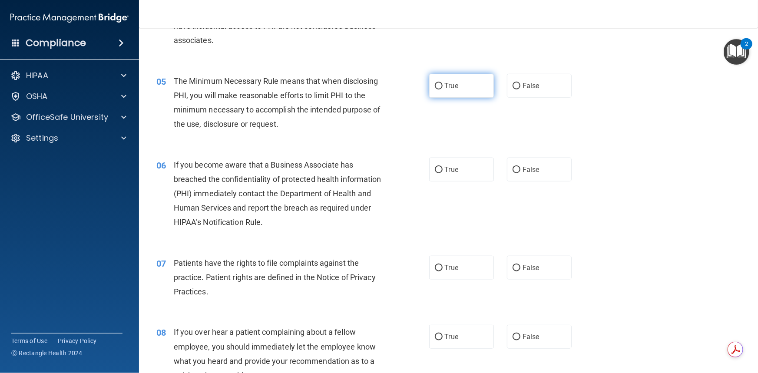
click at [435, 89] on input "True" at bounding box center [439, 86] width 8 height 7
radio input "true"
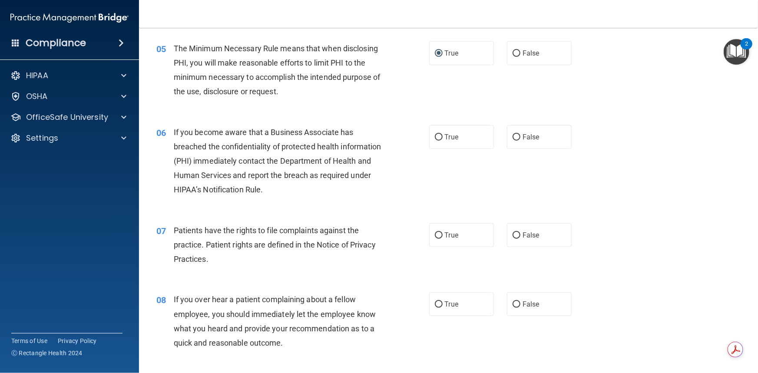
scroll to position [395, 0]
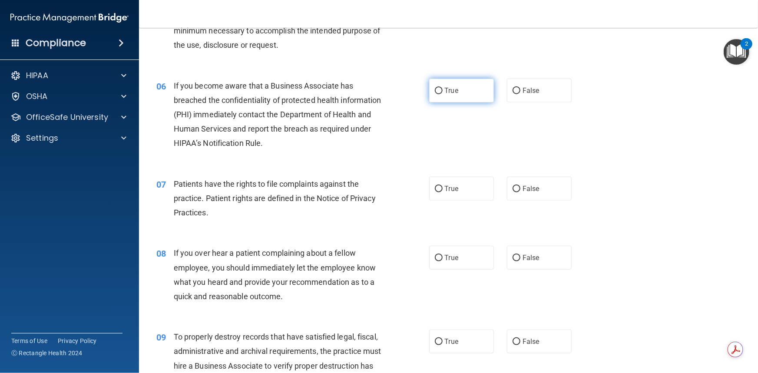
click at [435, 94] on input "True" at bounding box center [439, 91] width 8 height 7
radio input "true"
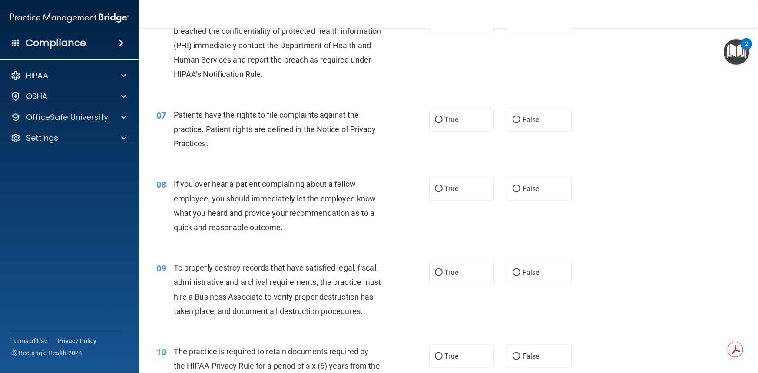
scroll to position [473, 0]
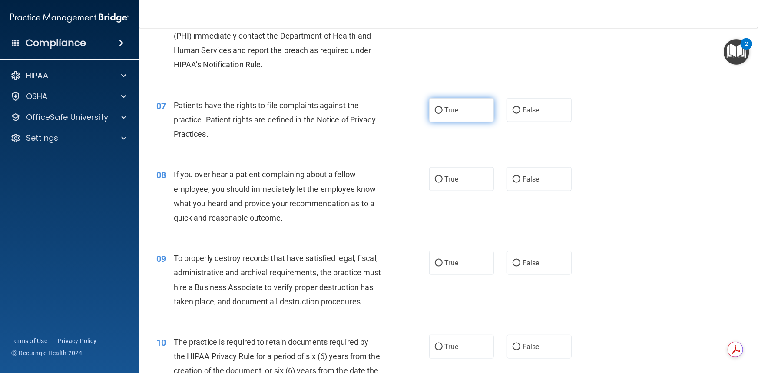
click at [435, 114] on input "True" at bounding box center [439, 110] width 8 height 7
radio input "true"
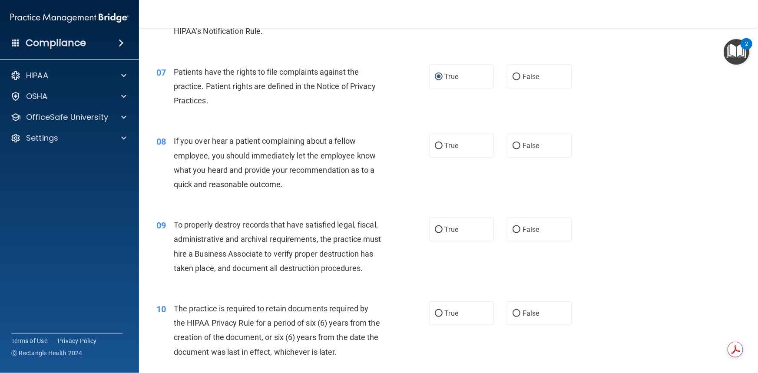
scroll to position [552, 0]
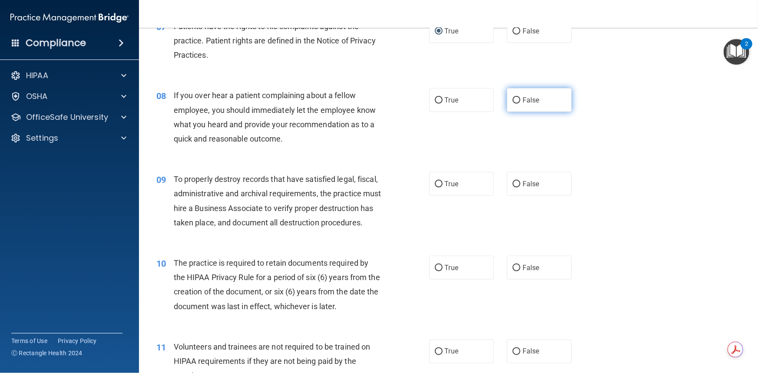
click at [512, 104] on input "False" at bounding box center [516, 100] width 8 height 7
radio input "true"
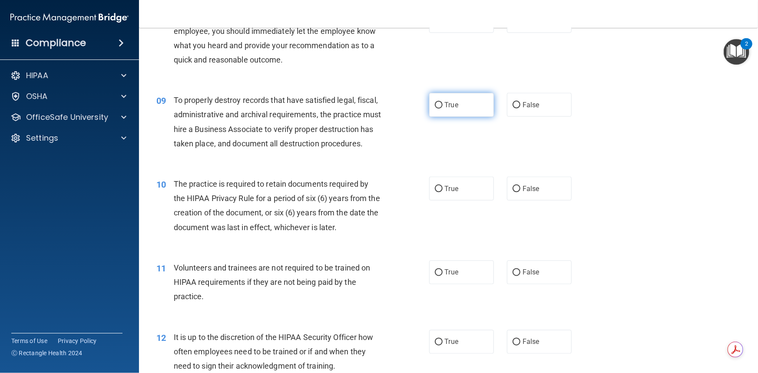
click at [436, 109] on input "True" at bounding box center [439, 105] width 8 height 7
radio input "true"
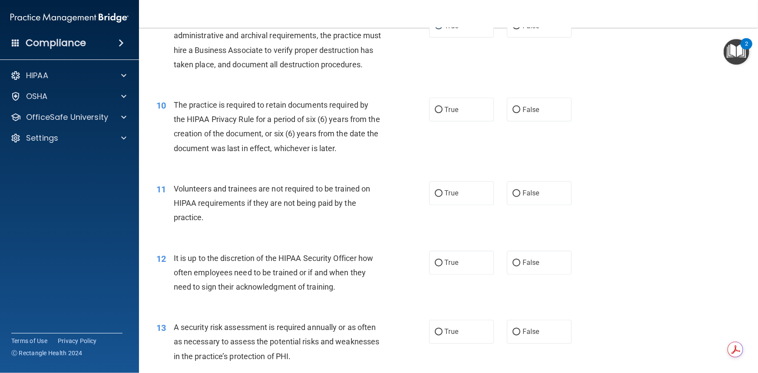
scroll to position [750, 0]
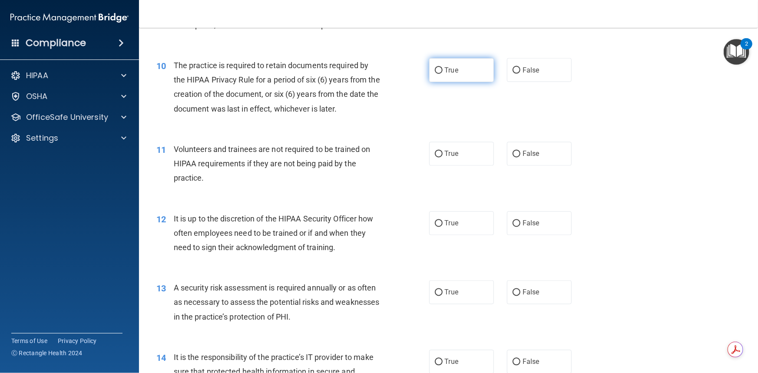
click at [437, 74] on input "True" at bounding box center [439, 70] width 8 height 7
radio input "true"
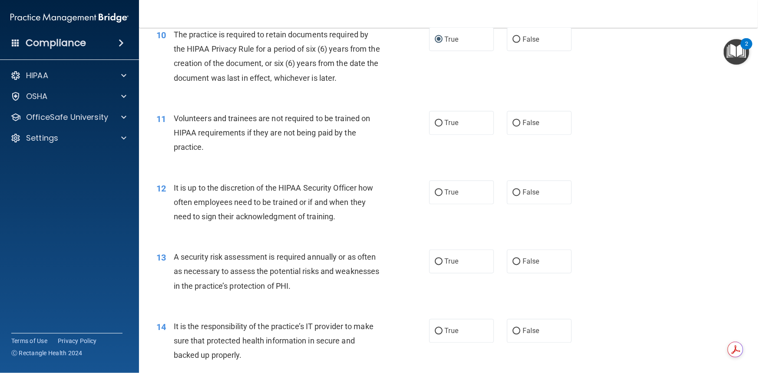
scroll to position [829, 0]
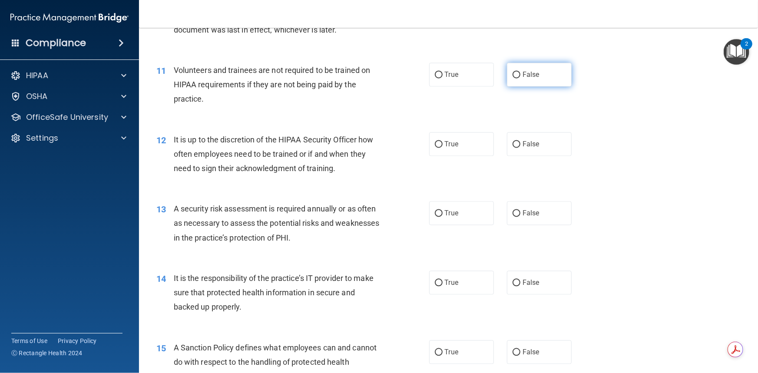
click at [514, 79] on input "False" at bounding box center [516, 75] width 8 height 7
radio input "true"
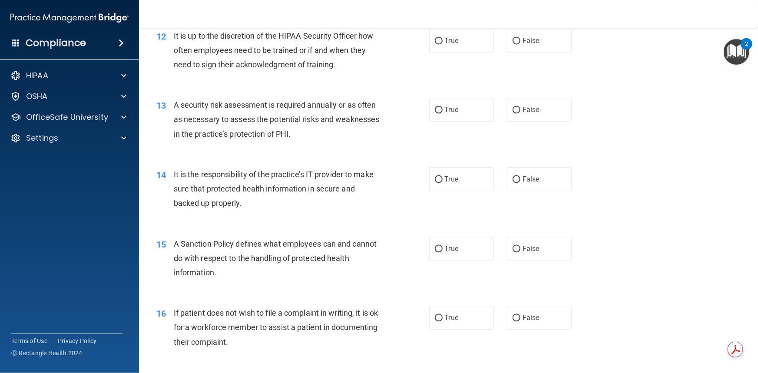
scroll to position [907, 0]
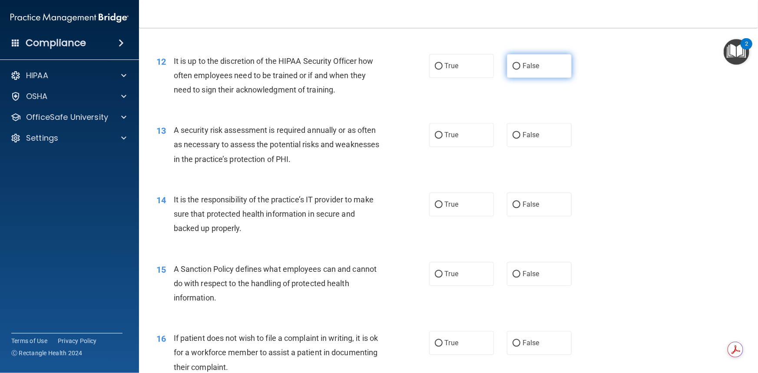
click at [512, 69] on input "False" at bounding box center [516, 66] width 8 height 7
radio input "true"
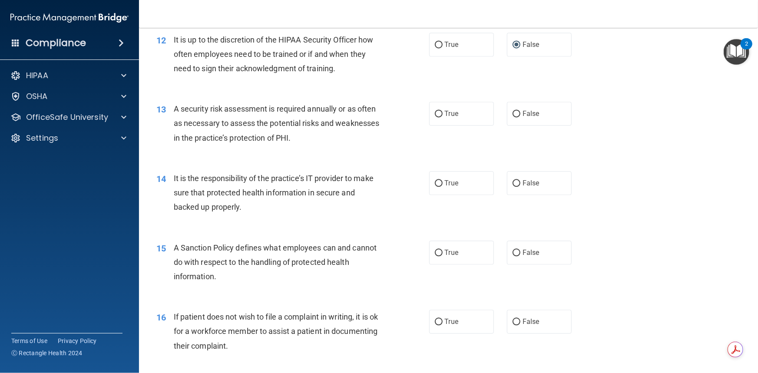
scroll to position [947, 0]
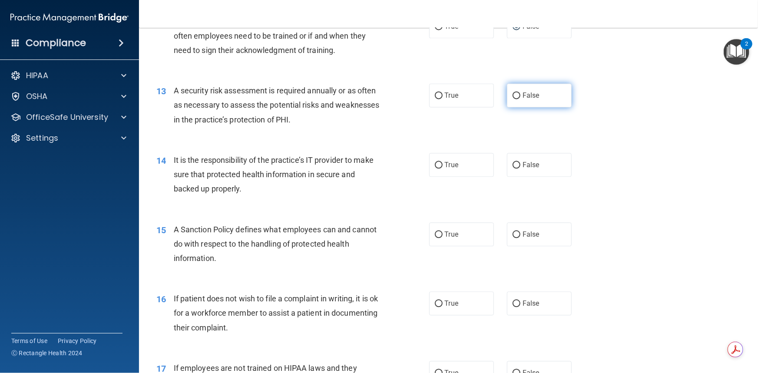
click at [512, 99] on input "False" at bounding box center [516, 95] width 8 height 7
radio input "true"
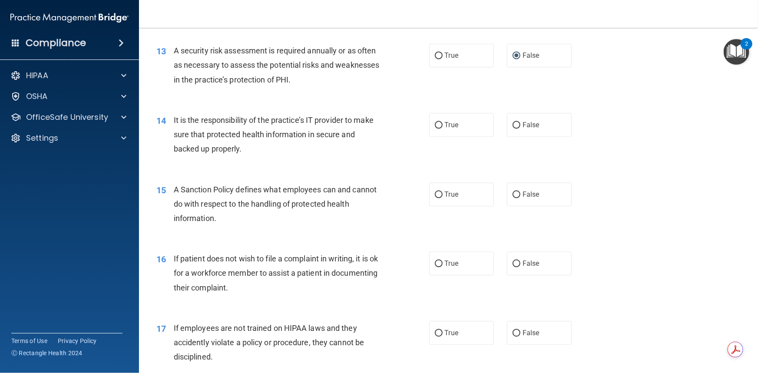
scroll to position [986, 0]
click at [435, 129] on input "True" at bounding box center [439, 125] width 8 height 7
radio input "true"
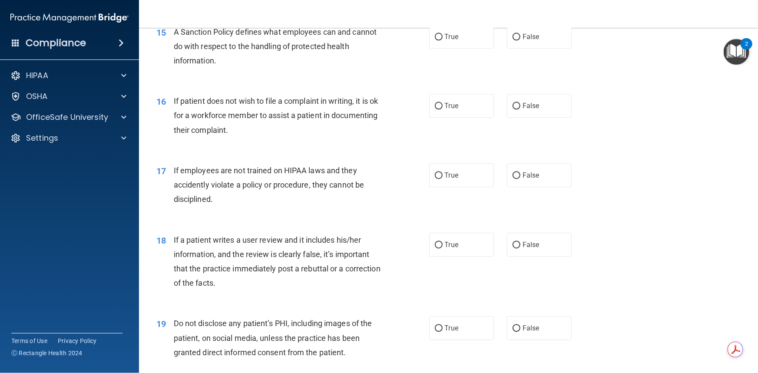
scroll to position [1105, 0]
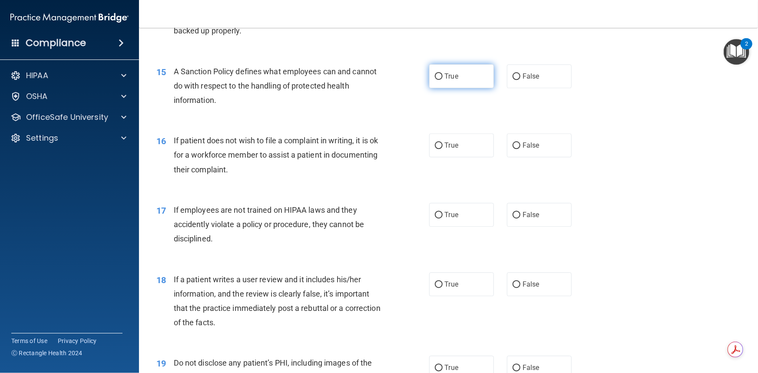
click at [438, 80] on input "True" at bounding box center [439, 76] width 8 height 7
radio input "true"
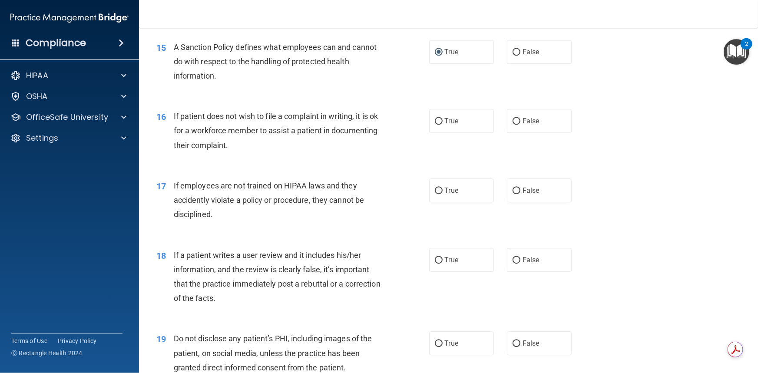
scroll to position [1184, 0]
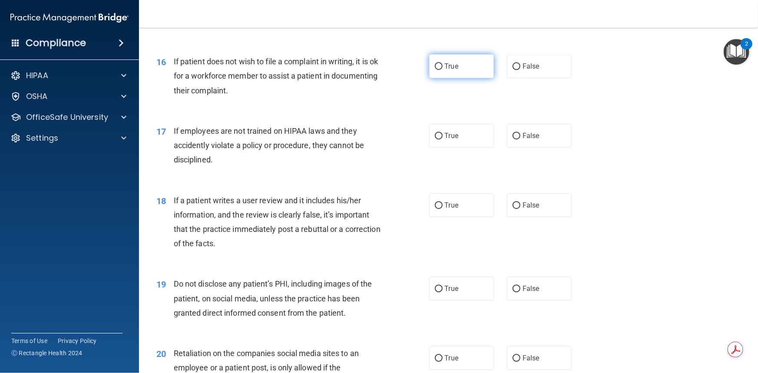
click at [435, 70] on input "True" at bounding box center [439, 66] width 8 height 7
radio input "true"
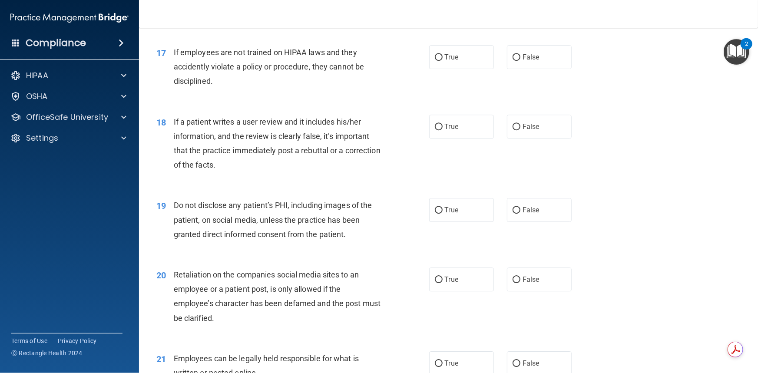
scroll to position [1263, 0]
click at [512, 60] on input "False" at bounding box center [516, 57] width 8 height 7
radio input "true"
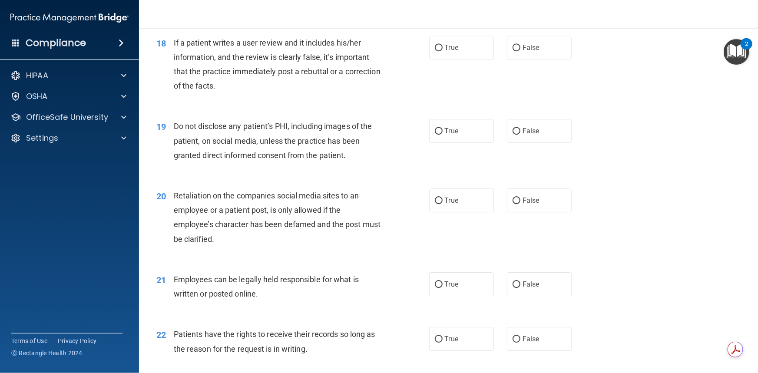
scroll to position [1341, 0]
click at [513, 51] on input "False" at bounding box center [516, 48] width 8 height 7
radio input "true"
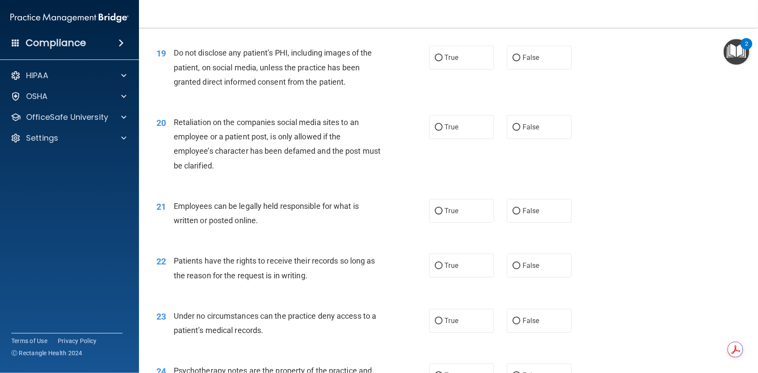
scroll to position [1420, 0]
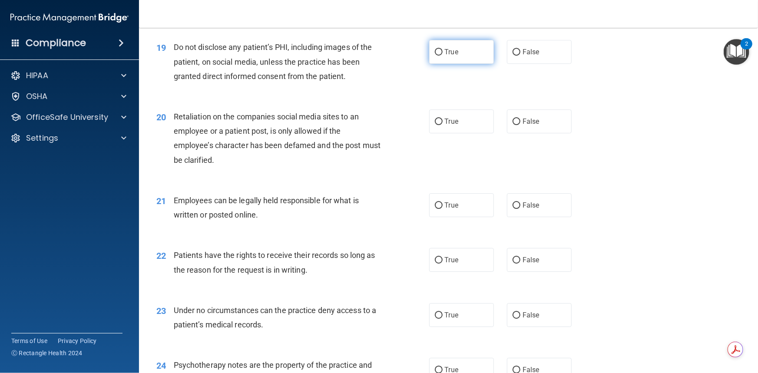
click at [435, 56] on input "True" at bounding box center [439, 52] width 8 height 7
radio input "true"
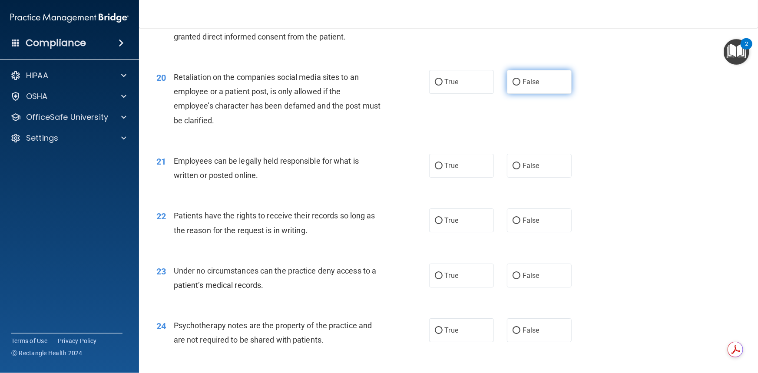
click at [513, 86] on input "False" at bounding box center [516, 82] width 8 height 7
radio input "true"
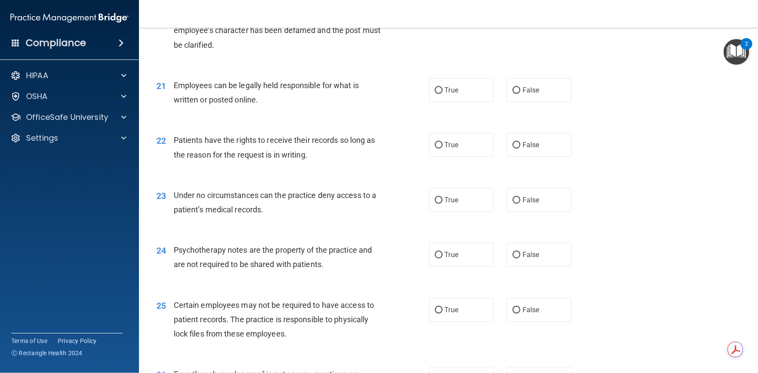
scroll to position [1539, 0]
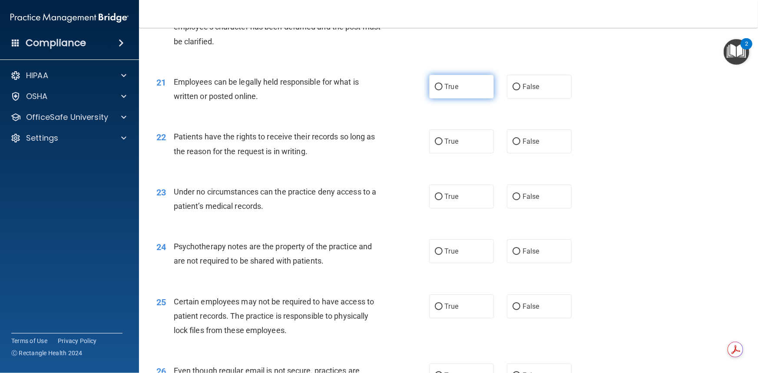
click at [435, 90] on input "True" at bounding box center [439, 87] width 8 height 7
radio input "true"
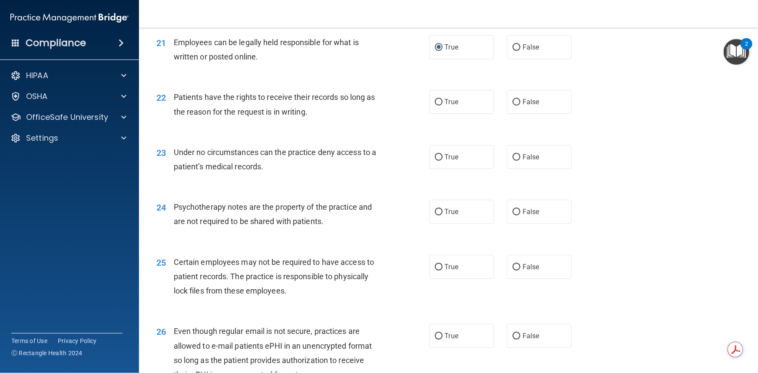
scroll to position [1618, 0]
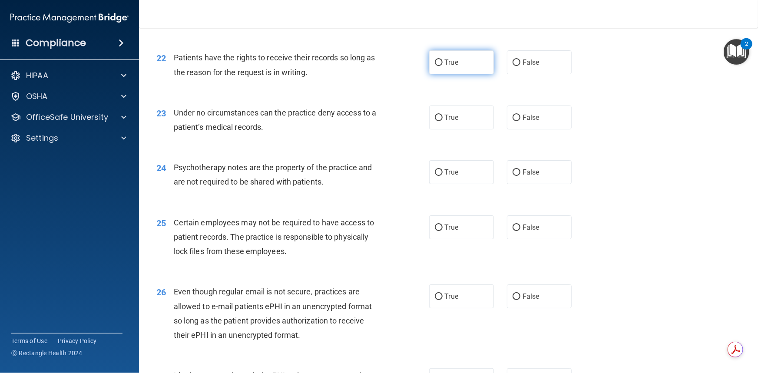
click at [436, 66] on input "True" at bounding box center [439, 62] width 8 height 7
radio input "true"
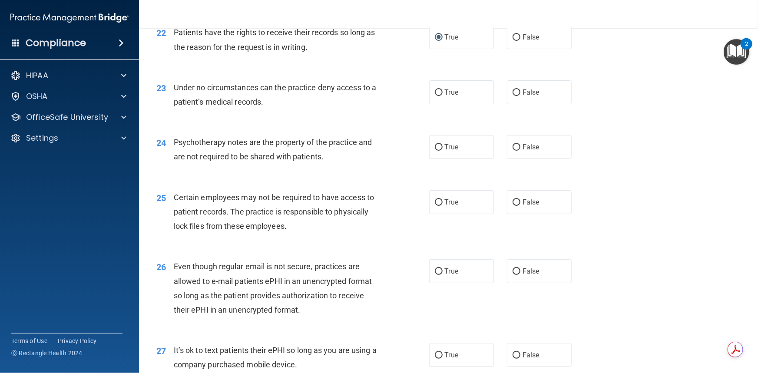
scroll to position [1657, 0]
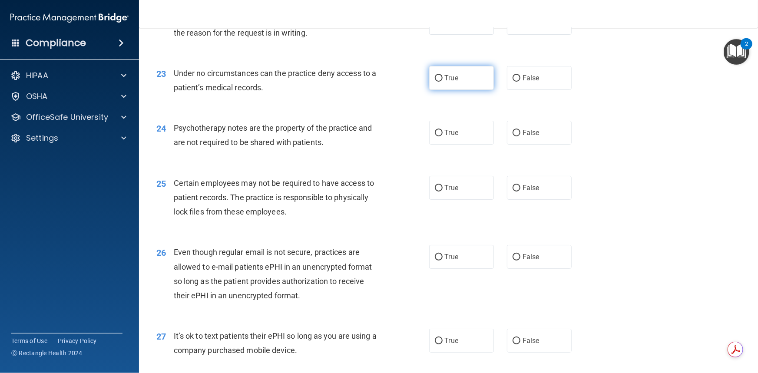
click at [435, 82] on input "True" at bounding box center [439, 78] width 8 height 7
radio input "true"
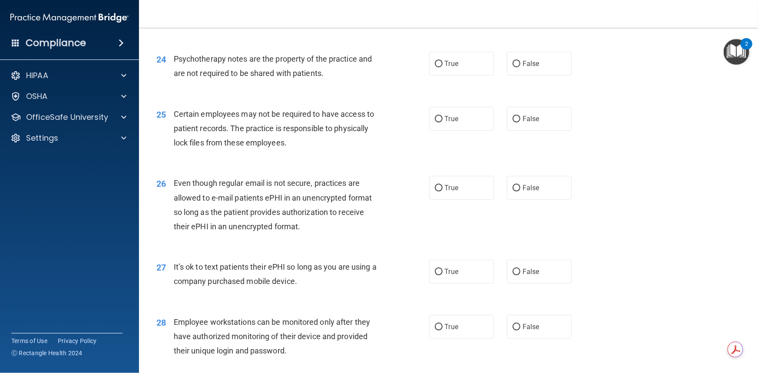
scroll to position [1736, 0]
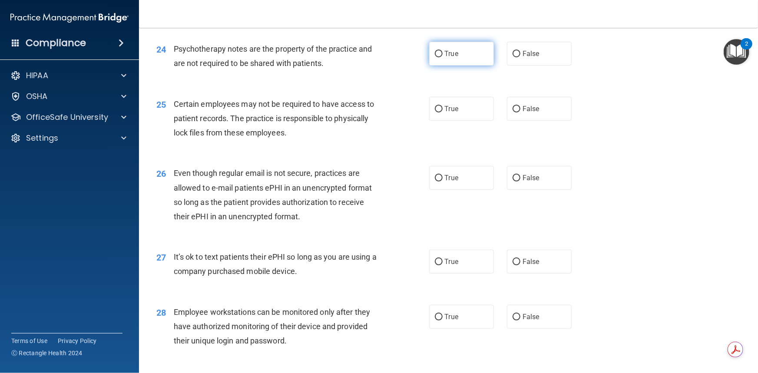
click at [435, 57] on input "True" at bounding box center [439, 54] width 8 height 7
radio input "true"
click at [512, 57] on input "False" at bounding box center [516, 54] width 8 height 7
radio input "true"
radio input "false"
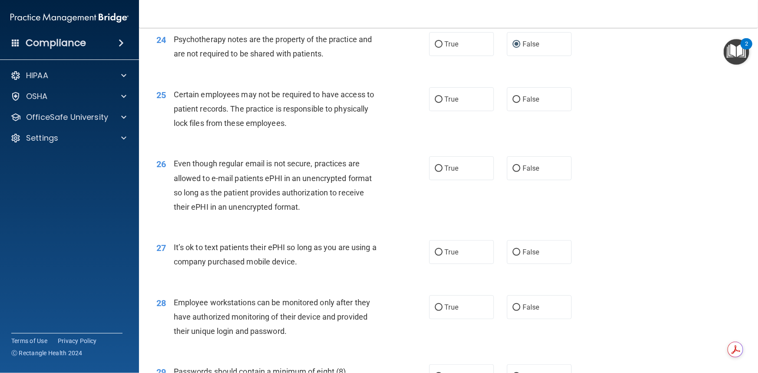
scroll to position [1775, 0]
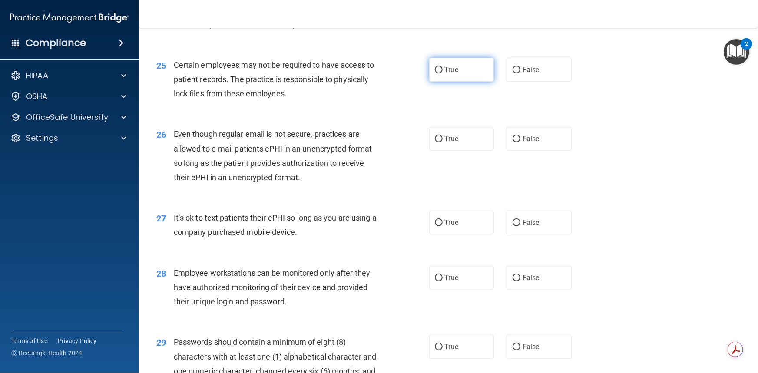
click at [435, 73] on input "True" at bounding box center [439, 70] width 8 height 7
radio input "true"
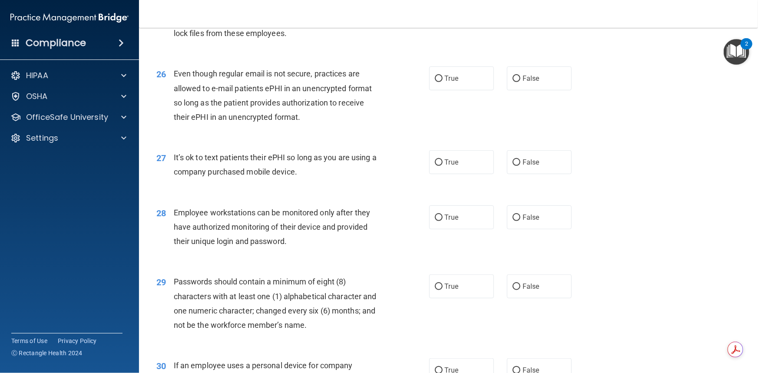
scroll to position [1854, 0]
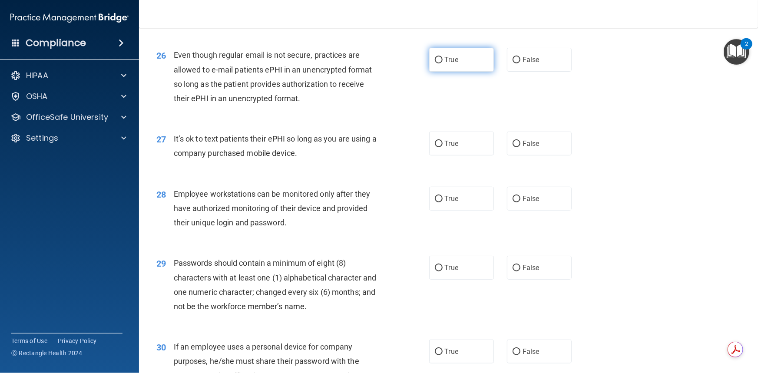
click at [436, 63] on input "True" at bounding box center [439, 60] width 8 height 7
radio input "true"
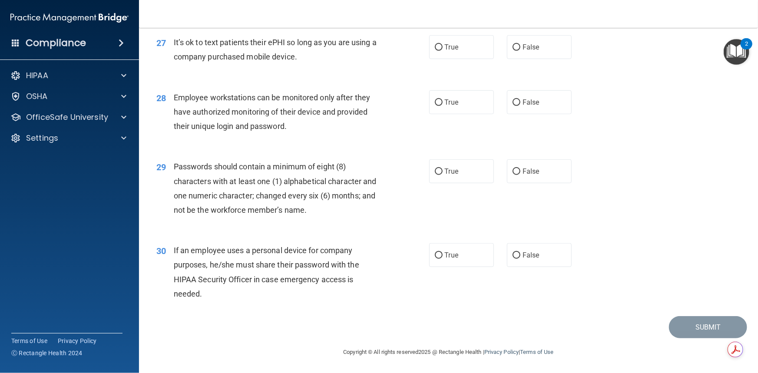
scroll to position [1933, 0]
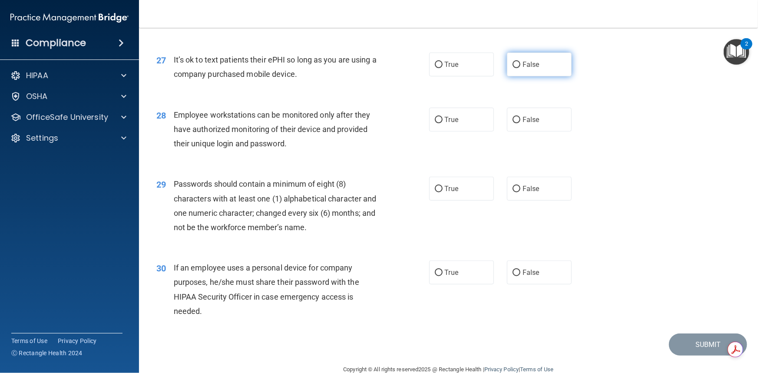
click at [513, 68] on input "False" at bounding box center [516, 65] width 8 height 7
radio input "true"
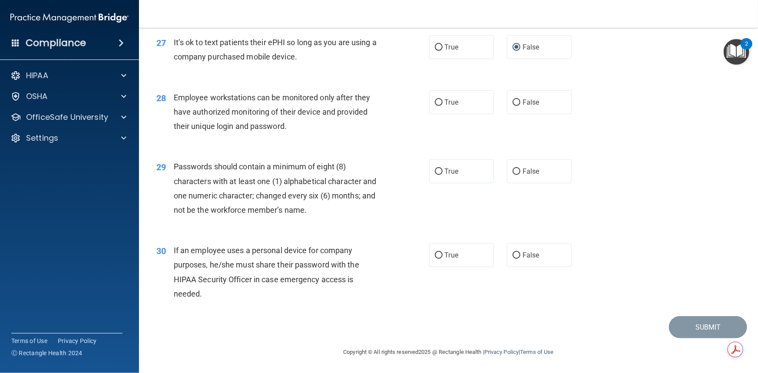
scroll to position [1979, 0]
click at [436, 102] on input "True" at bounding box center [439, 102] width 8 height 7
radio input "true"
click at [437, 170] on input "True" at bounding box center [439, 171] width 8 height 7
radio input "true"
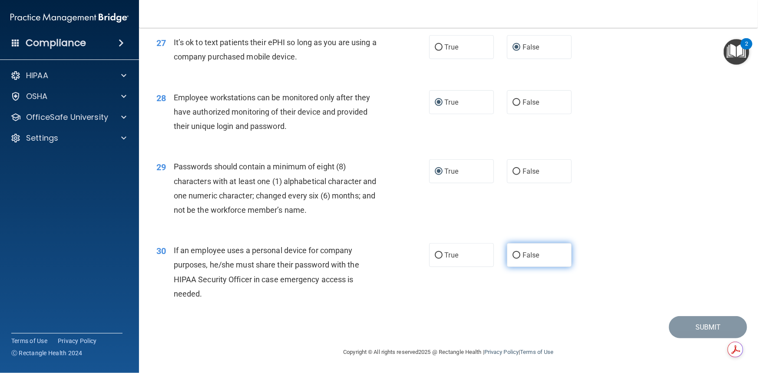
click at [512, 256] on input "False" at bounding box center [516, 255] width 8 height 7
radio input "true"
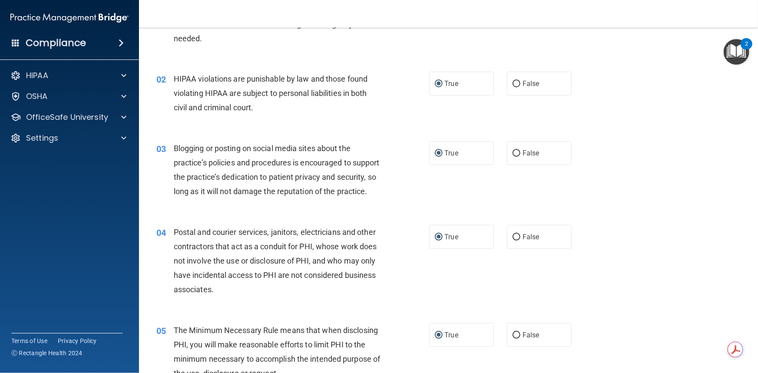
scroll to position [79, 0]
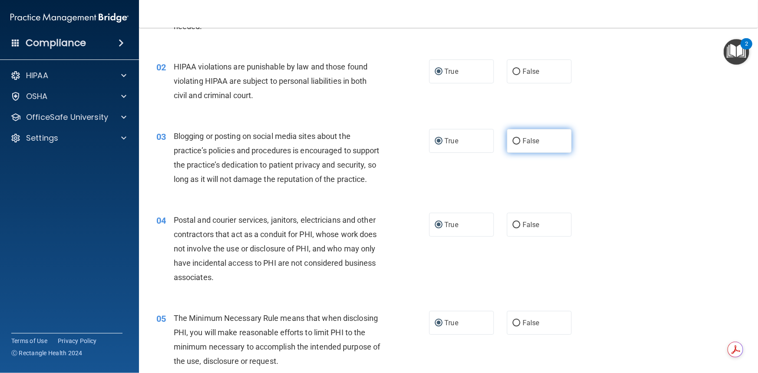
click at [514, 144] on label "False" at bounding box center [539, 141] width 65 height 24
click at [514, 144] on input "False" at bounding box center [516, 141] width 8 height 7
radio input "true"
radio input "false"
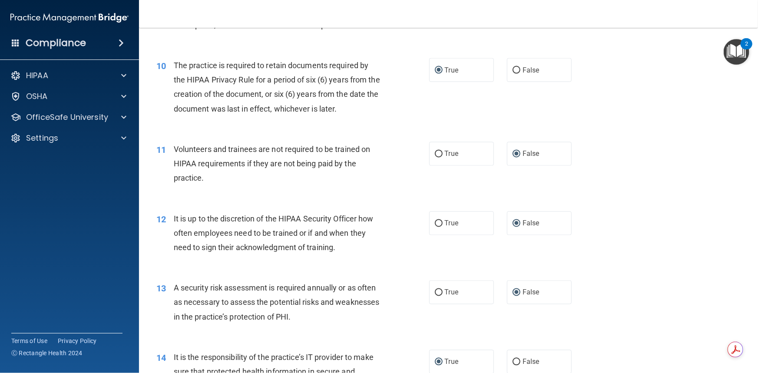
scroll to position [789, 0]
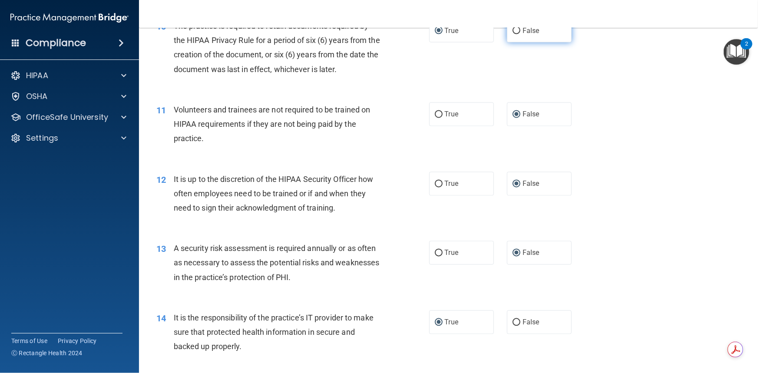
click at [512, 34] on input "False" at bounding box center [516, 31] width 8 height 7
radio input "true"
radio input "false"
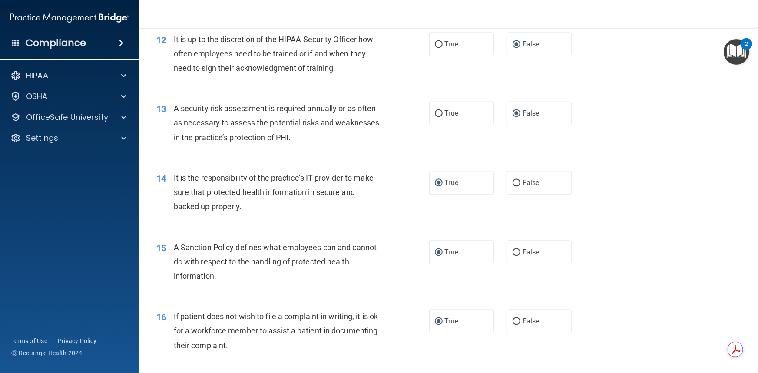
scroll to position [986, 0]
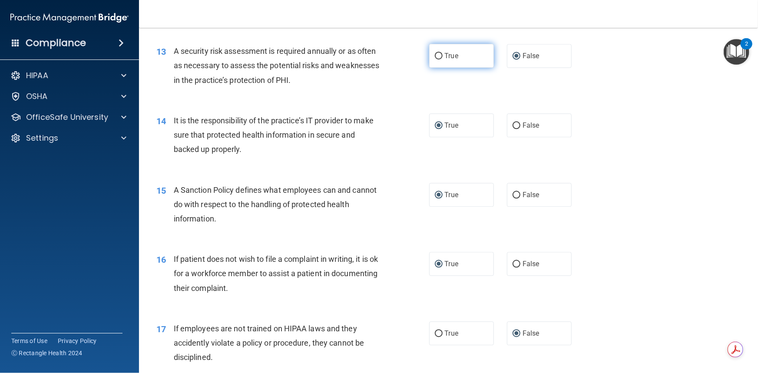
click at [435, 59] on input "True" at bounding box center [439, 56] width 8 height 7
radio input "true"
radio input "false"
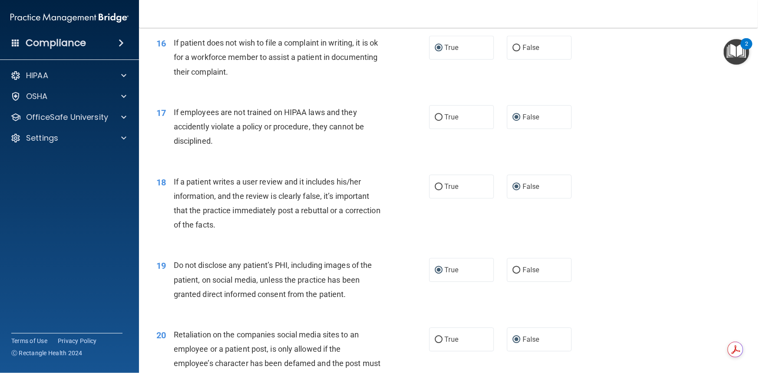
scroll to position [1223, 0]
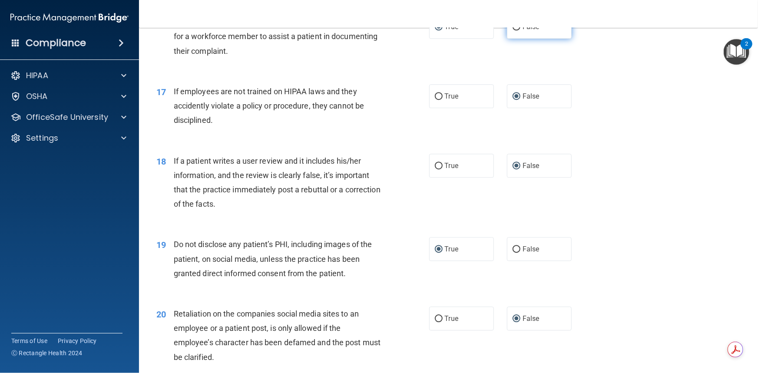
click at [513, 30] on input "False" at bounding box center [516, 27] width 8 height 7
radio input "true"
radio input "false"
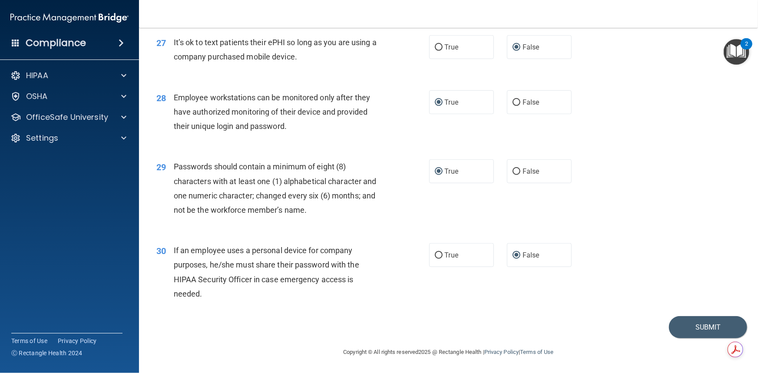
scroll to position [1979, 0]
click at [692, 327] on button "Submit" at bounding box center [708, 327] width 78 height 22
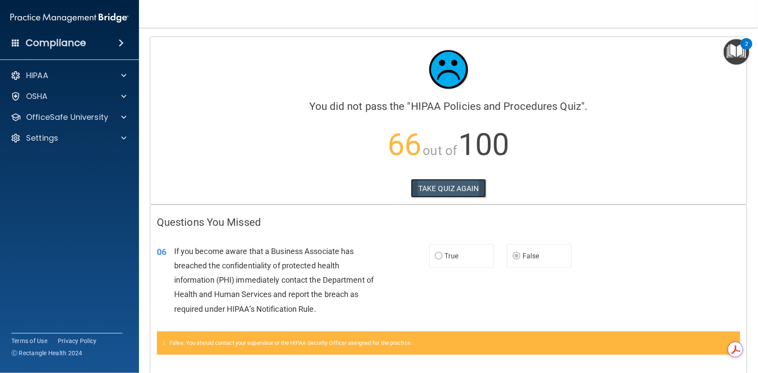
click at [458, 186] on button "TAKE QUIZ AGAIN" at bounding box center [448, 188] width 75 height 19
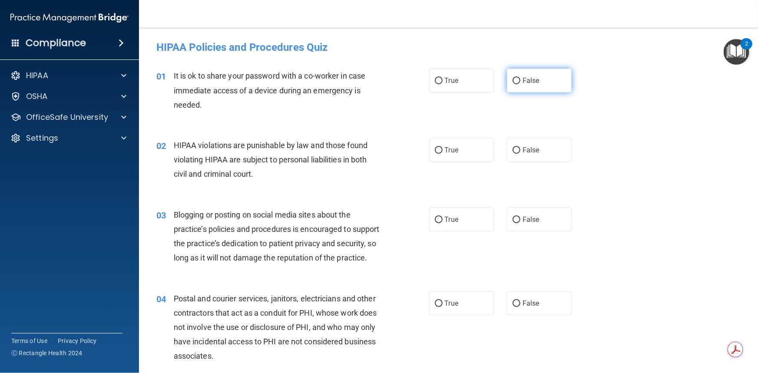
click at [512, 80] on input "False" at bounding box center [516, 81] width 8 height 7
radio input "true"
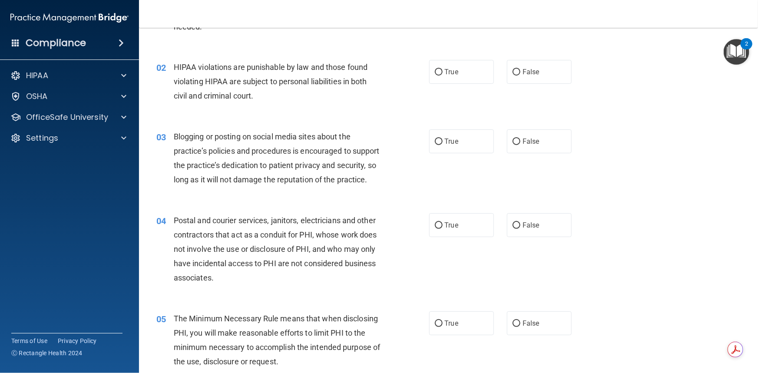
scroll to position [79, 0]
click at [435, 69] on input "True" at bounding box center [439, 72] width 8 height 7
radio input "true"
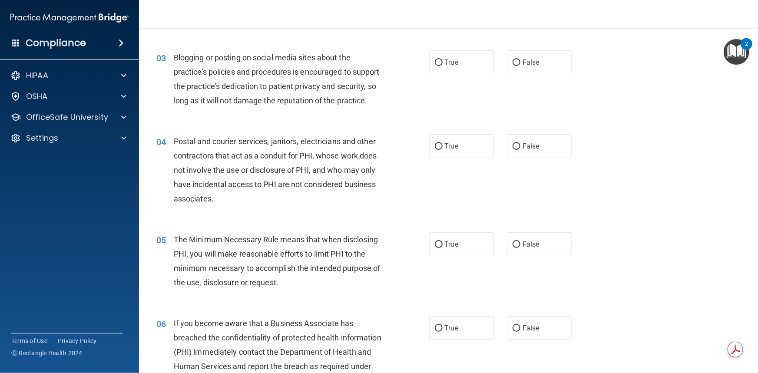
scroll to position [158, 0]
click at [514, 59] on input "False" at bounding box center [516, 62] width 8 height 7
radio input "true"
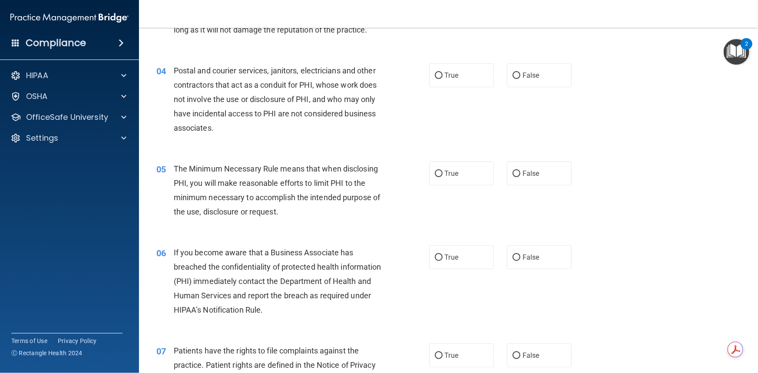
scroll to position [237, 0]
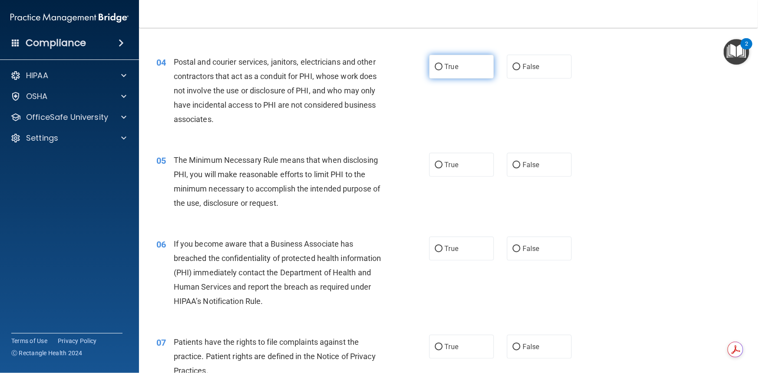
click at [437, 70] on input "True" at bounding box center [439, 67] width 8 height 7
radio input "true"
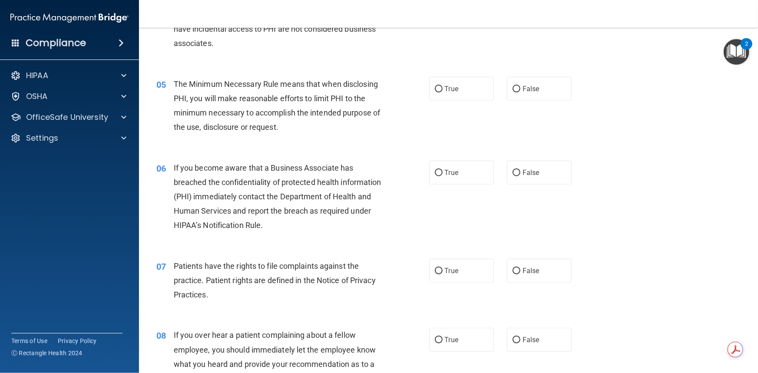
scroll to position [316, 0]
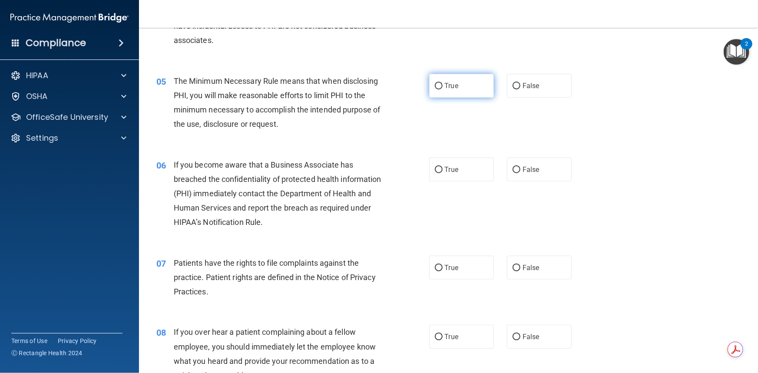
click at [435, 89] on input "True" at bounding box center [439, 86] width 8 height 7
radio input "true"
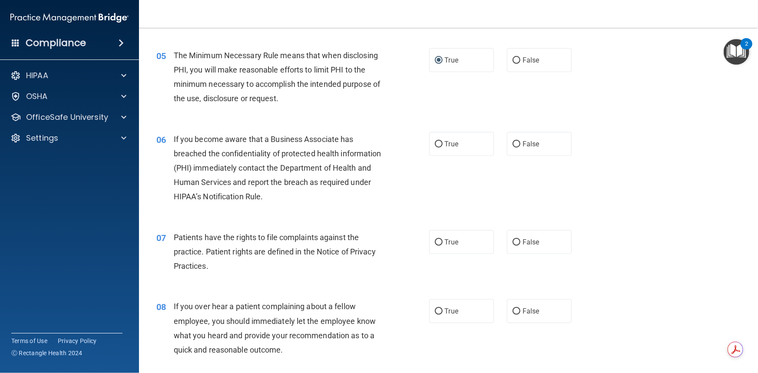
scroll to position [355, 0]
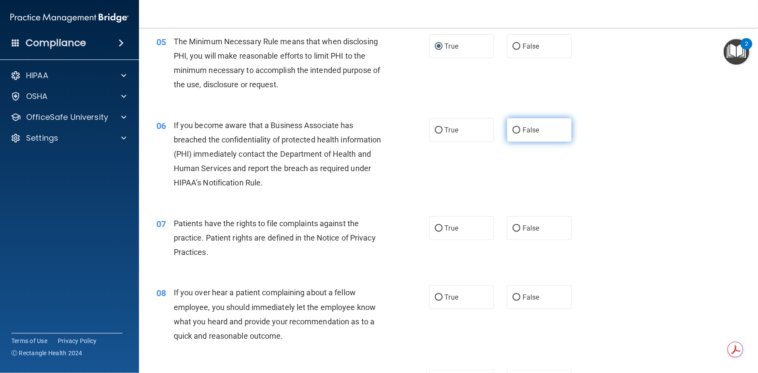
click at [513, 134] on input "False" at bounding box center [516, 130] width 8 height 7
radio input "true"
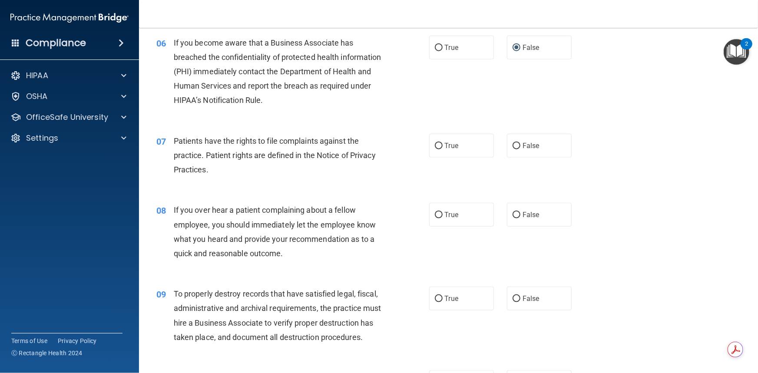
scroll to position [473, 0]
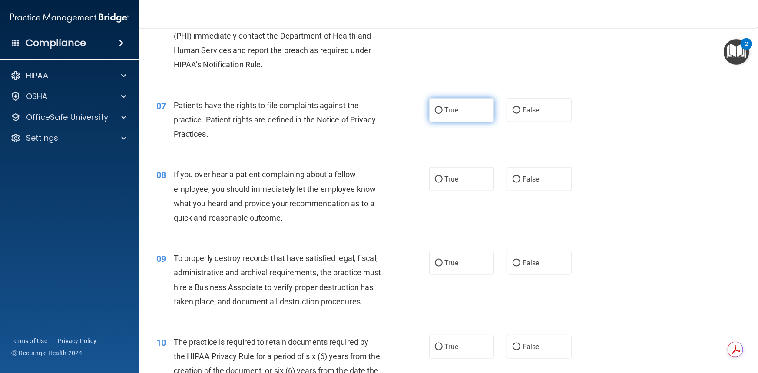
click at [435, 114] on input "True" at bounding box center [439, 110] width 8 height 7
radio input "true"
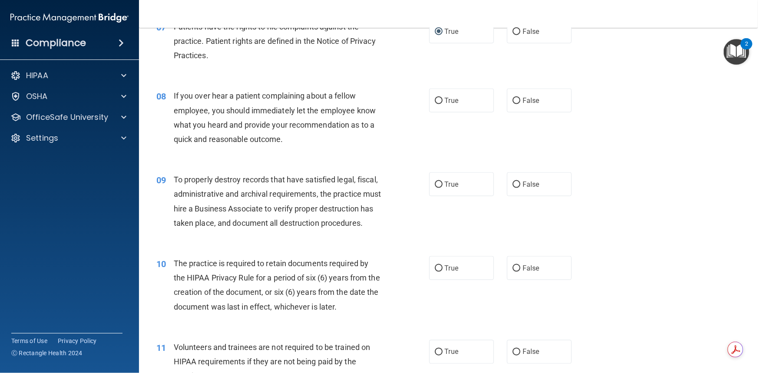
scroll to position [552, 0]
click at [512, 104] on input "False" at bounding box center [516, 100] width 8 height 7
radio input "true"
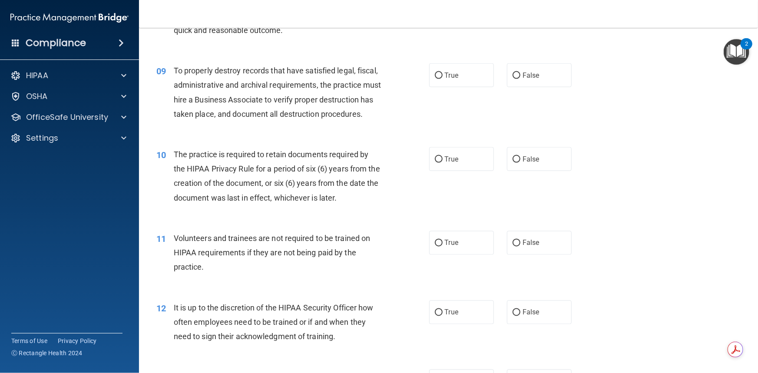
scroll to position [671, 0]
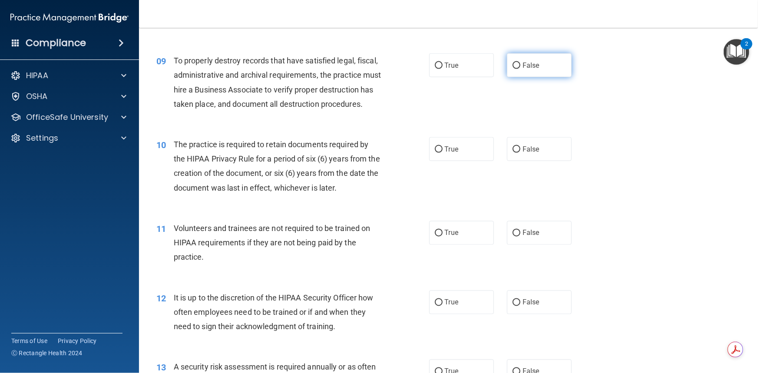
click at [512, 69] on input "False" at bounding box center [516, 66] width 8 height 7
radio input "true"
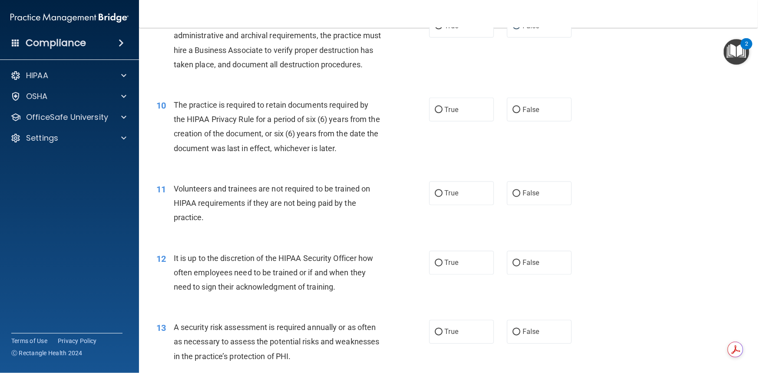
scroll to position [750, 0]
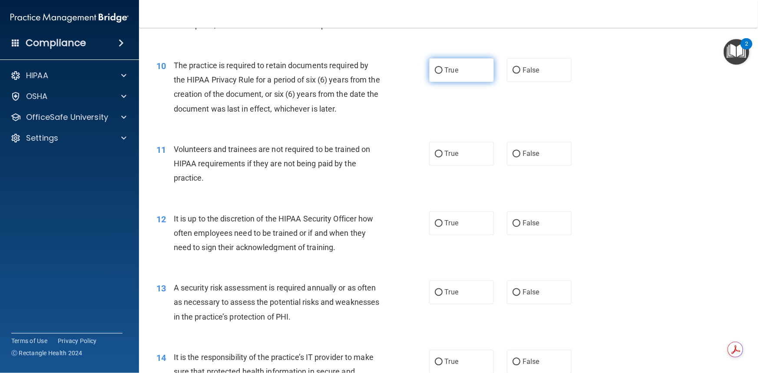
click at [435, 74] on input "True" at bounding box center [439, 70] width 8 height 7
radio input "true"
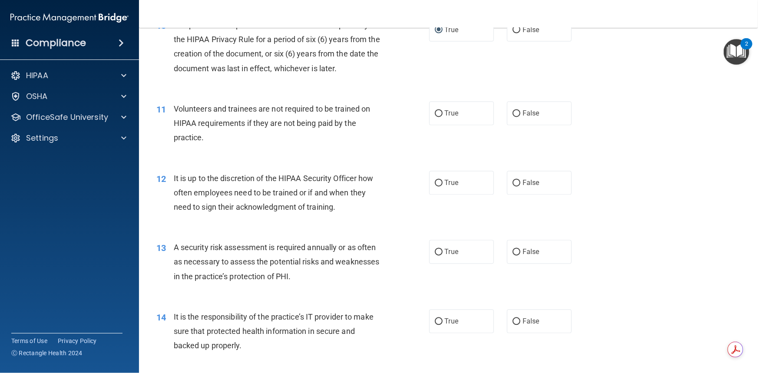
scroll to position [789, 0]
click at [513, 118] on input "False" at bounding box center [516, 115] width 8 height 7
radio input "true"
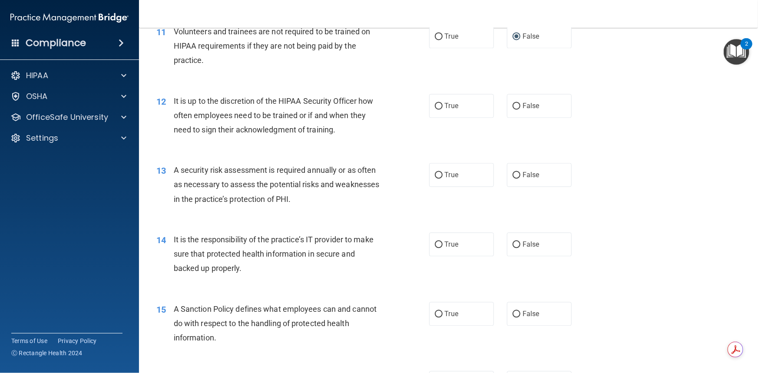
scroll to position [868, 0]
click at [513, 109] on input "False" at bounding box center [516, 105] width 8 height 7
radio input "true"
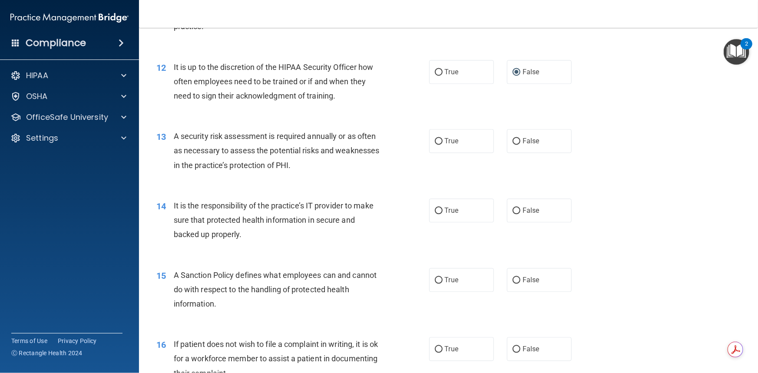
scroll to position [947, 0]
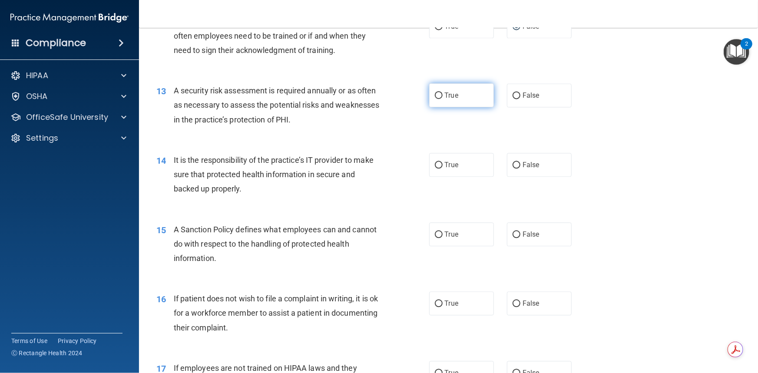
click at [437, 99] on input "True" at bounding box center [439, 95] width 8 height 7
radio input "true"
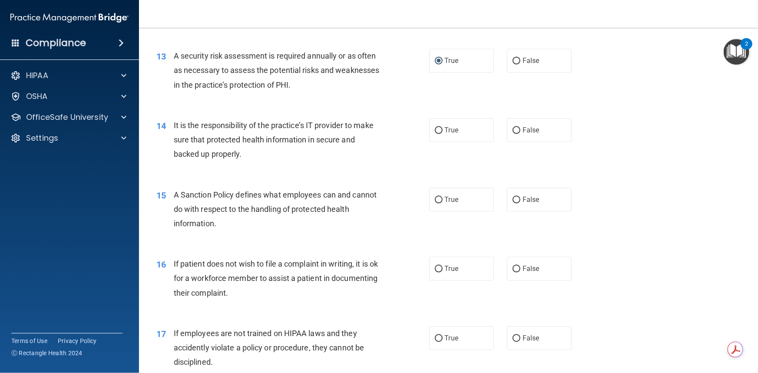
scroll to position [1026, 0]
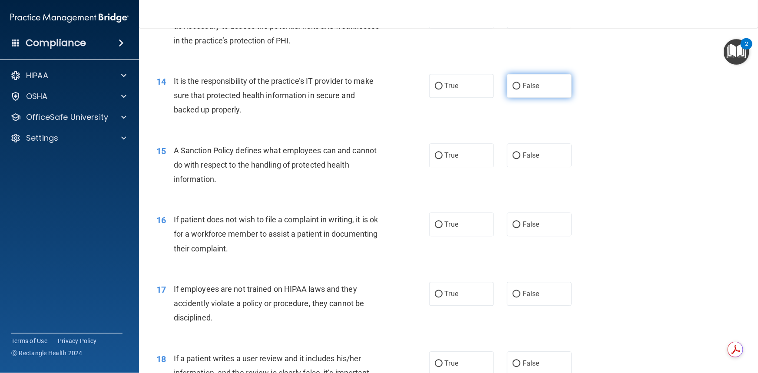
click at [515, 89] on input "False" at bounding box center [516, 86] width 8 height 7
radio input "true"
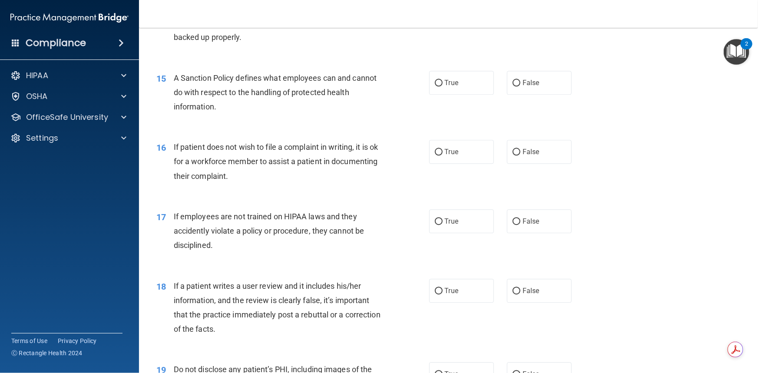
scroll to position [1105, 0]
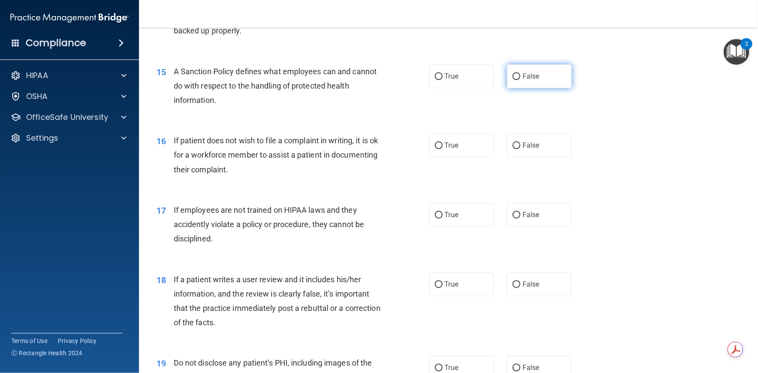
click at [514, 80] on input "False" at bounding box center [516, 76] width 8 height 7
radio input "true"
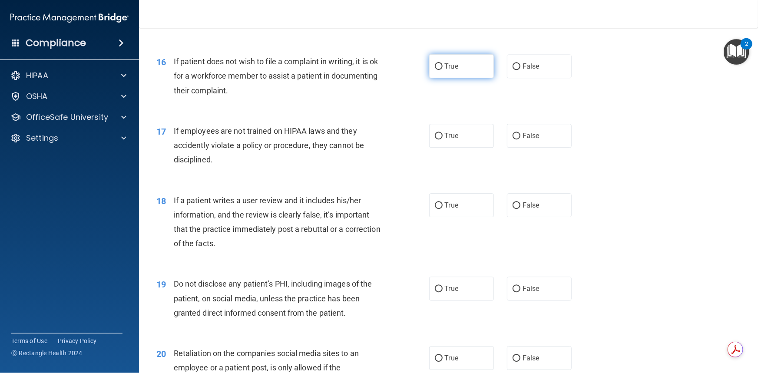
click at [435, 70] on input "True" at bounding box center [439, 66] width 8 height 7
radio input "true"
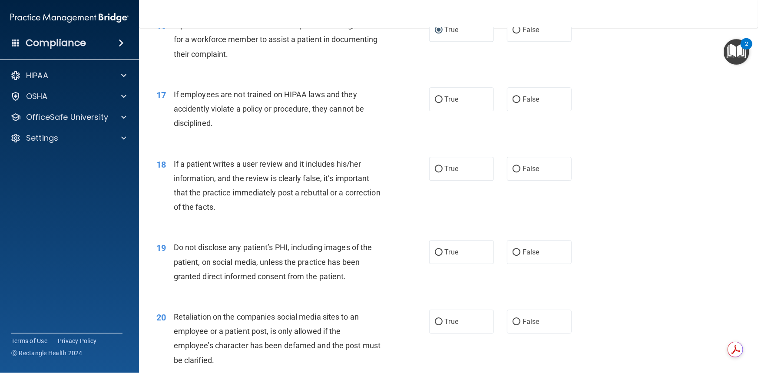
scroll to position [1263, 0]
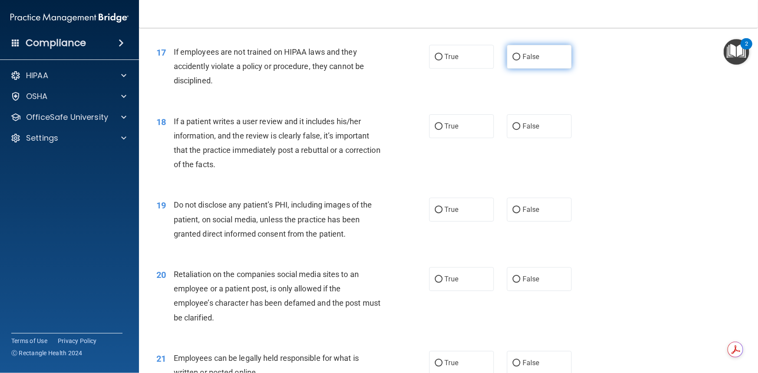
click at [512, 60] on input "False" at bounding box center [516, 57] width 8 height 7
radio input "true"
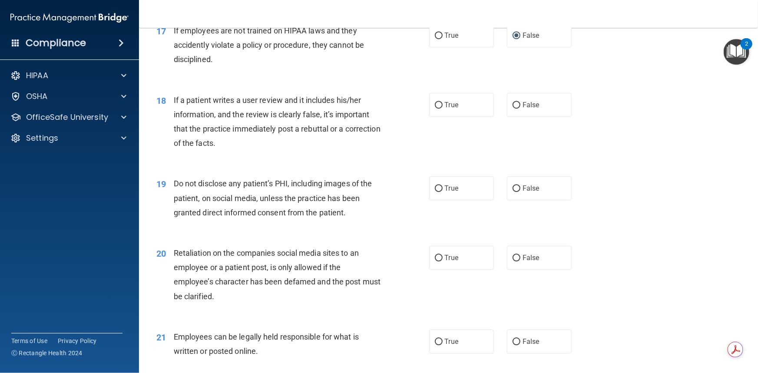
scroll to position [1302, 0]
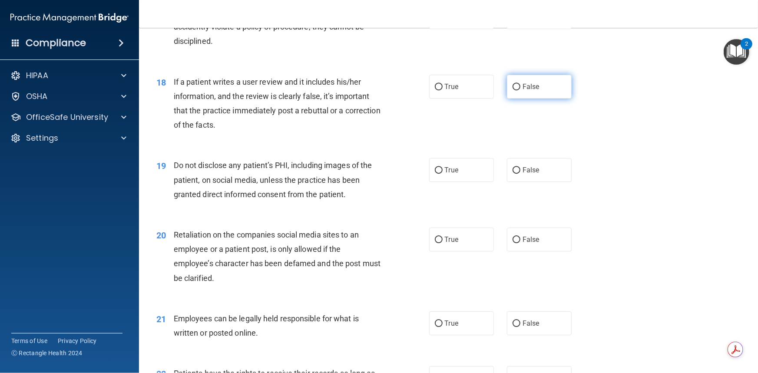
click at [512, 90] on input "False" at bounding box center [516, 87] width 8 height 7
radio input "true"
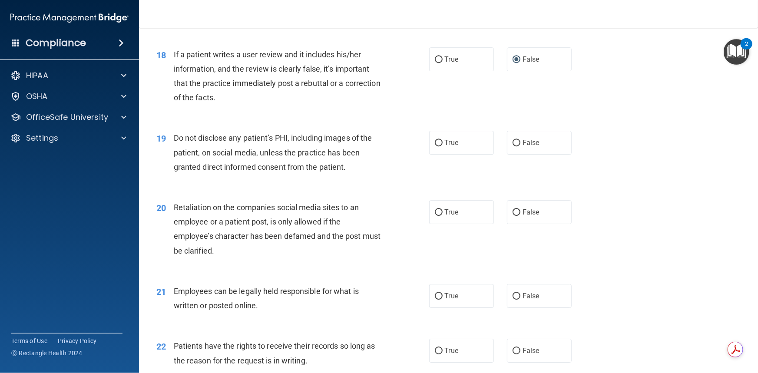
scroll to position [1420, 0]
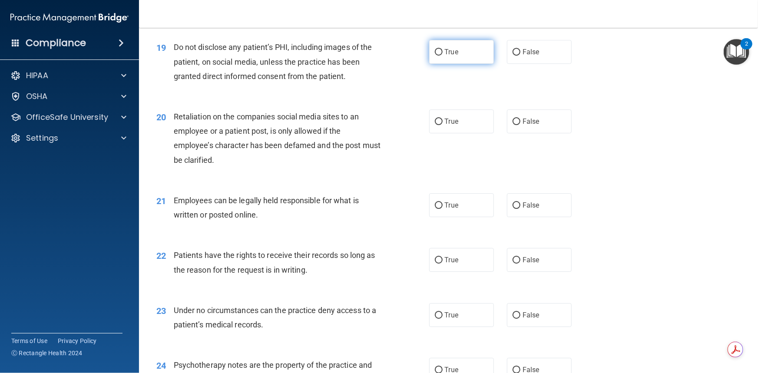
click at [435, 56] on input "True" at bounding box center [439, 52] width 8 height 7
radio input "true"
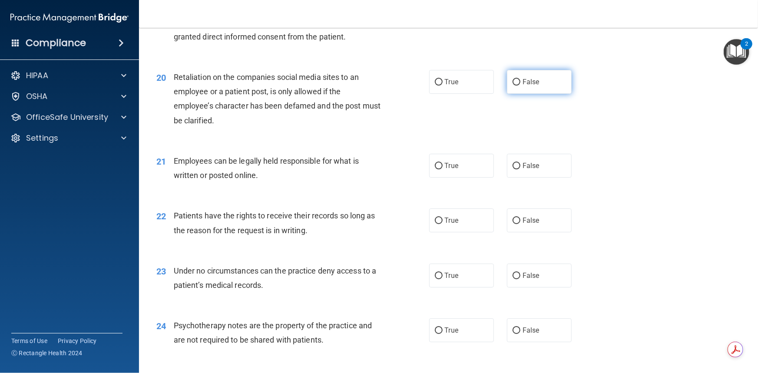
click at [512, 86] on input "False" at bounding box center [516, 82] width 8 height 7
radio input "true"
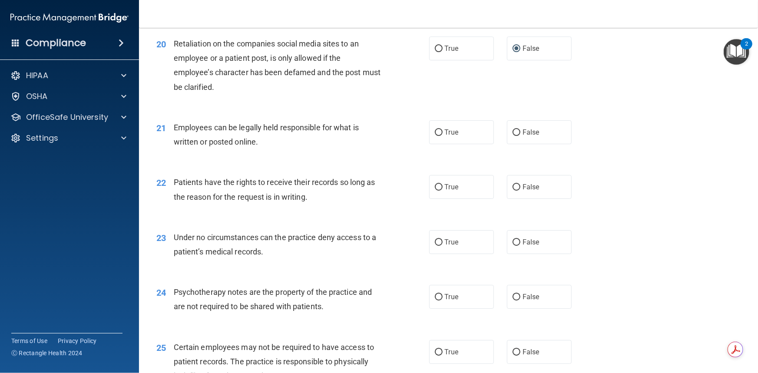
scroll to position [1539, 0]
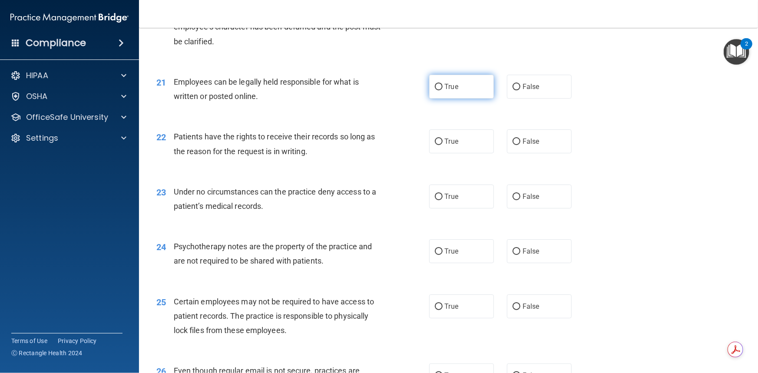
click at [438, 90] on input "True" at bounding box center [439, 87] width 8 height 7
radio input "true"
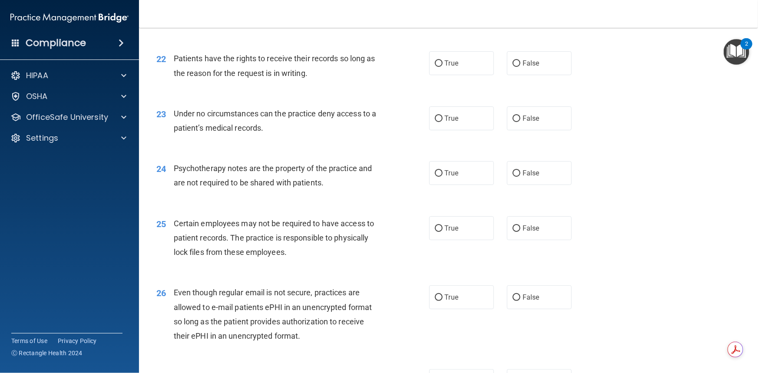
scroll to position [1618, 0]
click at [512, 66] on input "False" at bounding box center [516, 62] width 8 height 7
radio input "true"
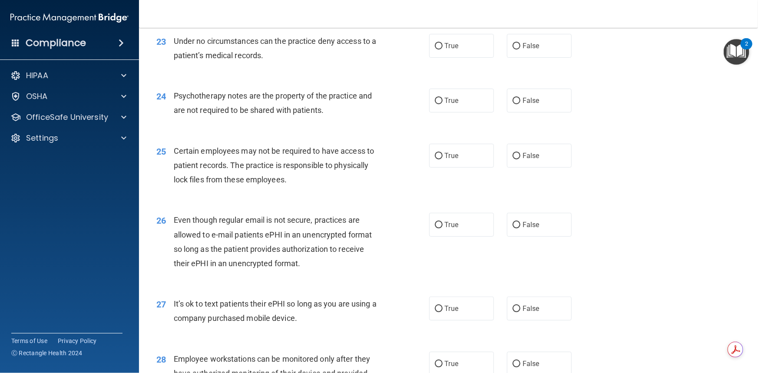
scroll to position [1697, 0]
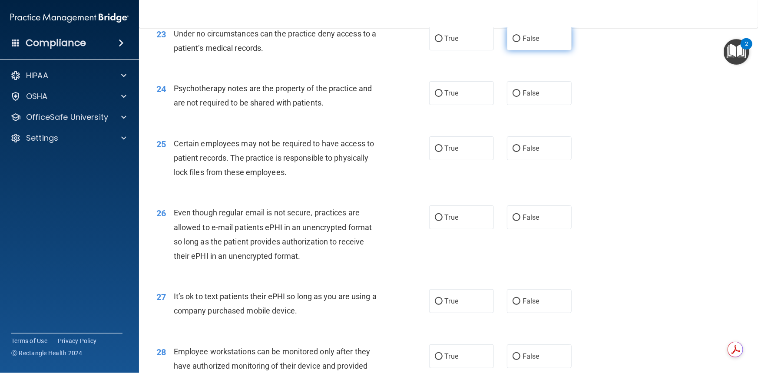
click at [512, 42] on input "False" at bounding box center [516, 39] width 8 height 7
radio input "true"
click at [435, 97] on input "True" at bounding box center [439, 93] width 8 height 7
radio input "true"
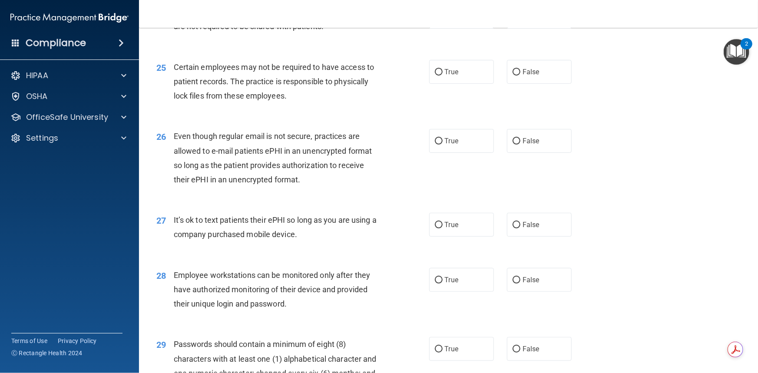
scroll to position [1775, 0]
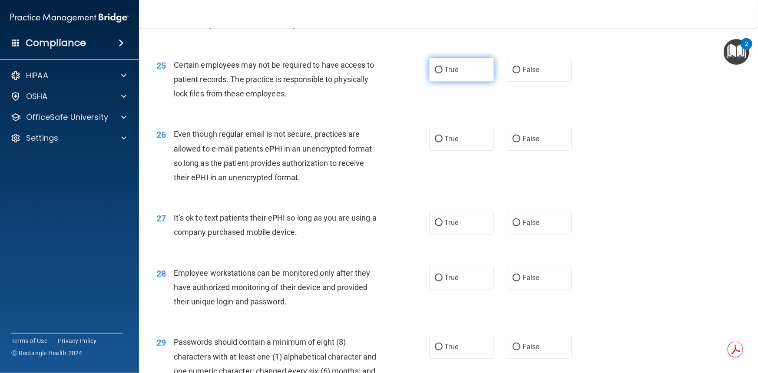
click at [435, 73] on input "True" at bounding box center [439, 70] width 8 height 7
radio input "true"
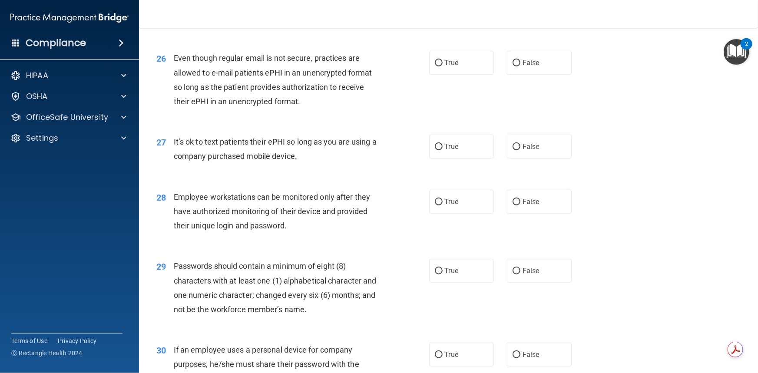
scroll to position [1854, 0]
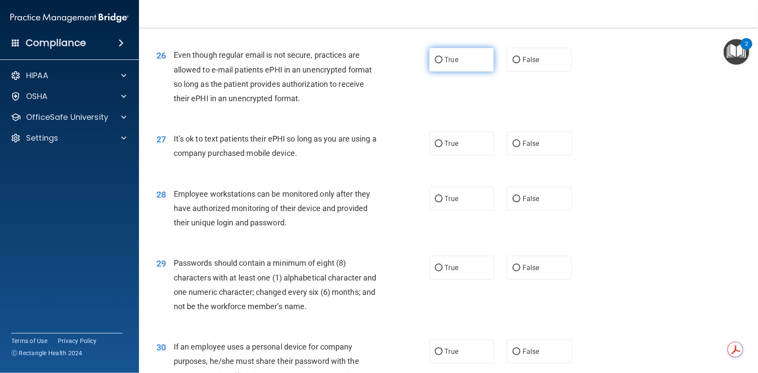
click at [438, 63] on input "True" at bounding box center [439, 60] width 8 height 7
radio input "true"
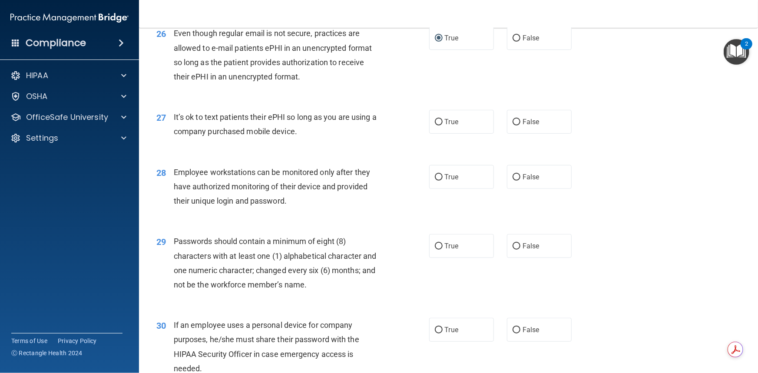
scroll to position [1894, 0]
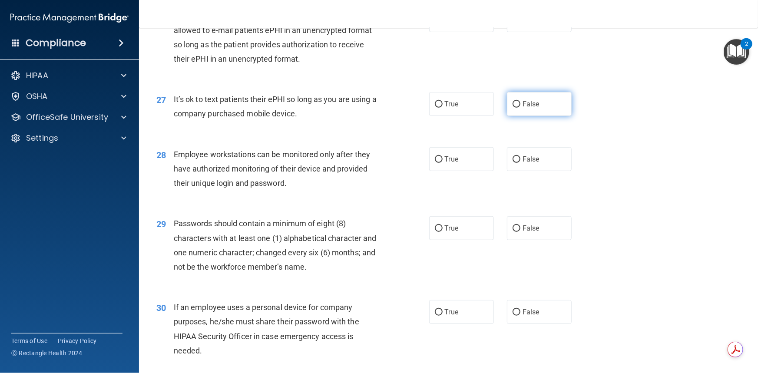
click at [512, 108] on input "False" at bounding box center [516, 104] width 8 height 7
radio input "true"
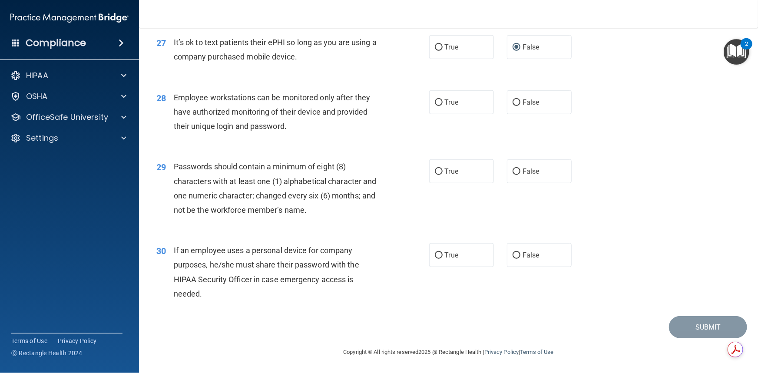
scroll to position [1979, 0]
click at [515, 102] on input "False" at bounding box center [516, 102] width 8 height 7
radio input "true"
click at [435, 173] on input "True" at bounding box center [439, 171] width 8 height 7
radio input "true"
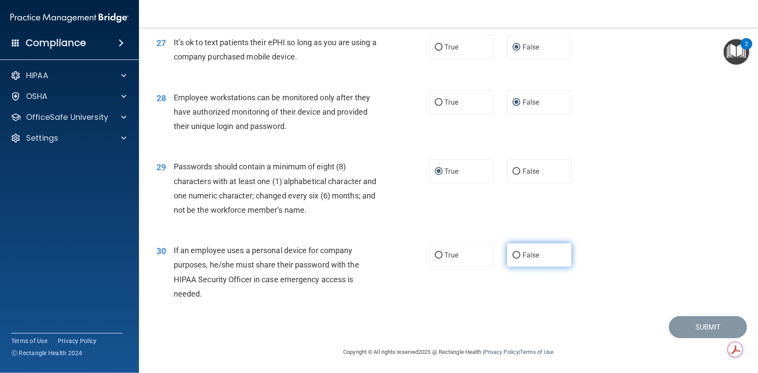
click at [512, 256] on input "False" at bounding box center [516, 255] width 8 height 7
radio input "true"
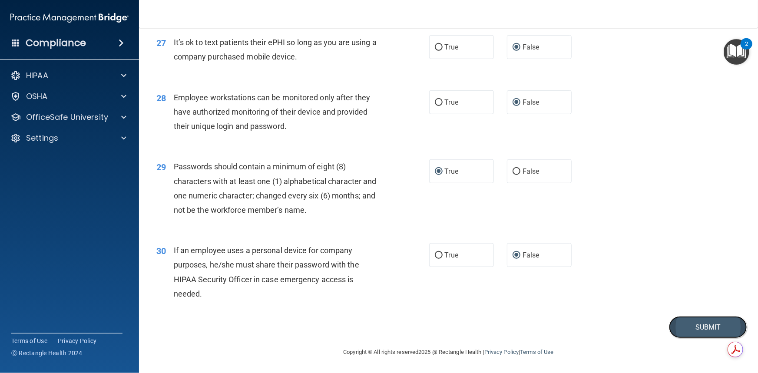
click at [692, 325] on button "Submit" at bounding box center [708, 327] width 78 height 22
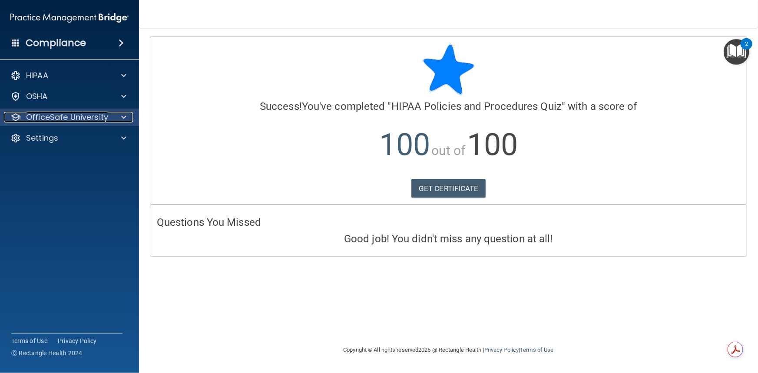
click at [122, 114] on span at bounding box center [123, 117] width 5 height 10
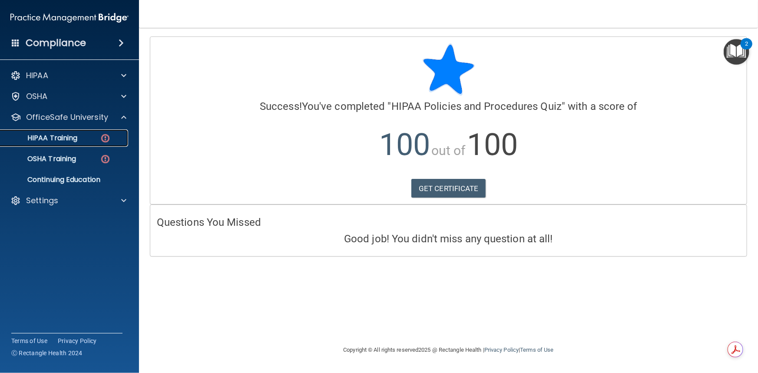
click at [65, 139] on p "HIPAA Training" at bounding box center [42, 138] width 72 height 9
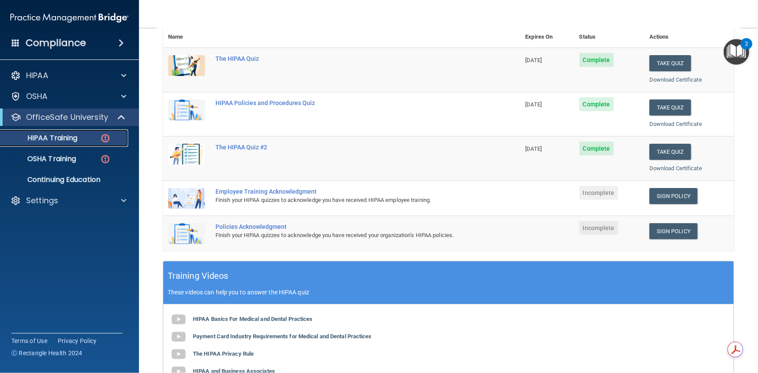
scroll to position [104, 0]
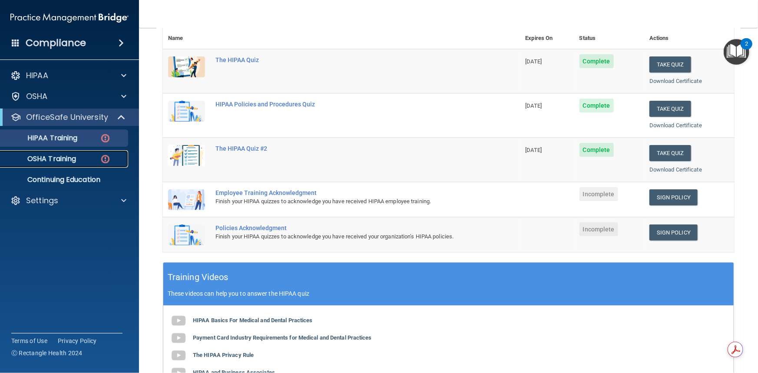
click at [99, 158] on div "OSHA Training" at bounding box center [65, 159] width 119 height 9
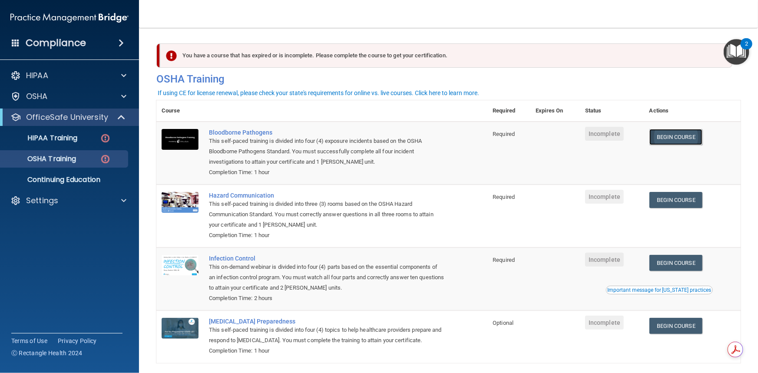
click at [684, 139] on link "Begin Course" at bounding box center [675, 137] width 53 height 16
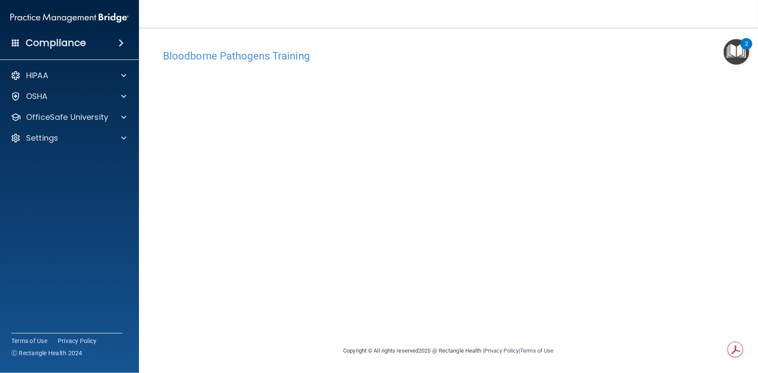
click at [552, 338] on div "Copyright © All rights reserved 2025 @ Rectangle Health | Privacy Policy | Term…" at bounding box center [448, 351] width 317 height 28
click at [301, 337] on div "Copyright © All rights reserved 2025 @ Rectangle Health | Privacy Policy | Term…" at bounding box center [448, 351] width 317 height 28
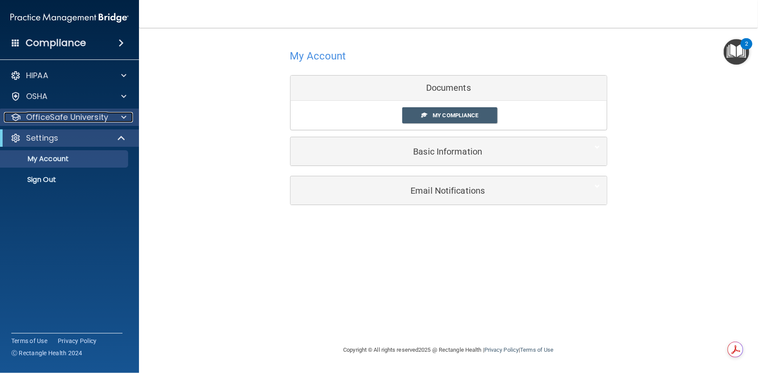
click at [107, 118] on div "OfficeSafe University" at bounding box center [58, 117] width 108 height 10
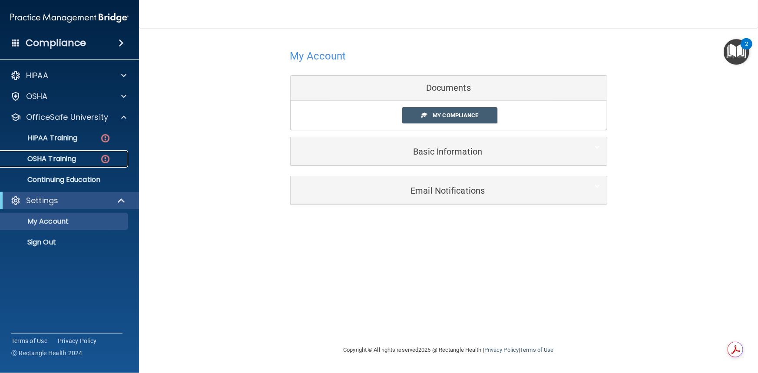
click at [68, 156] on p "OSHA Training" at bounding box center [41, 159] width 70 height 9
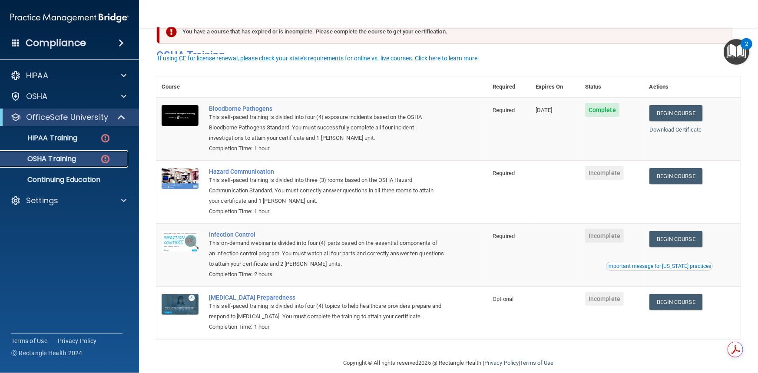
scroll to position [37, 0]
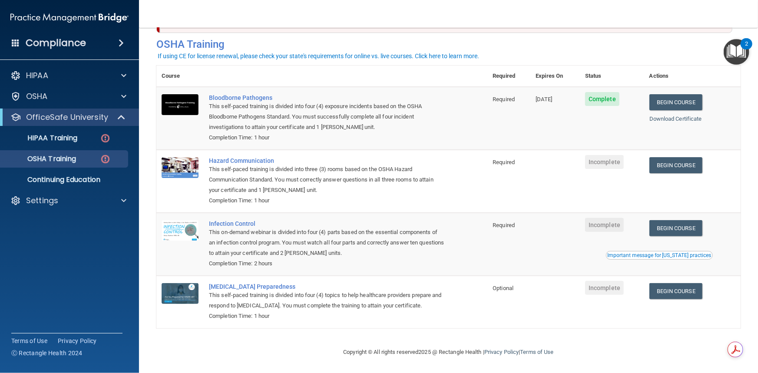
click at [591, 155] on span "Incomplete" at bounding box center [604, 162] width 39 height 14
click at [680, 165] on link "Begin Course" at bounding box center [675, 165] width 53 height 16
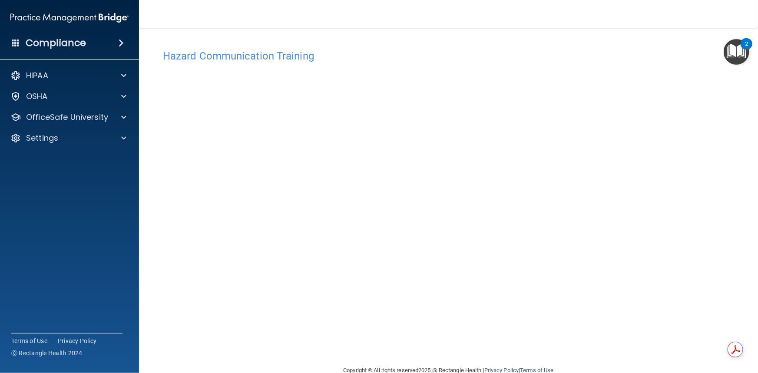
scroll to position [18, 0]
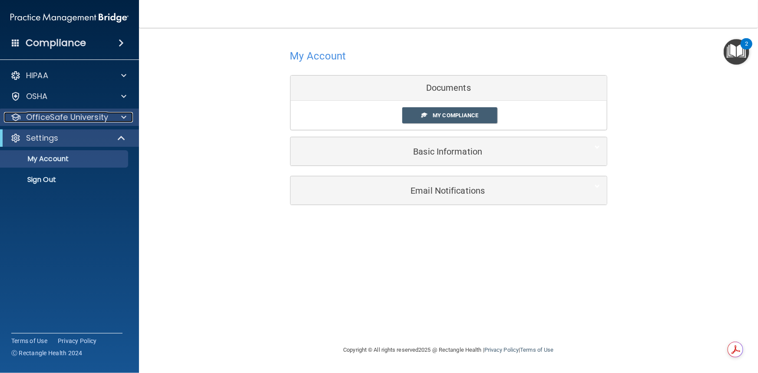
click at [120, 119] on div at bounding box center [123, 117] width 22 height 10
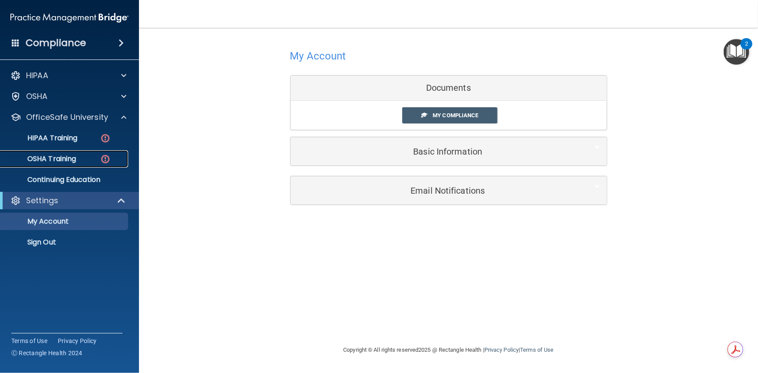
click at [74, 158] on p "OSHA Training" at bounding box center [41, 159] width 70 height 9
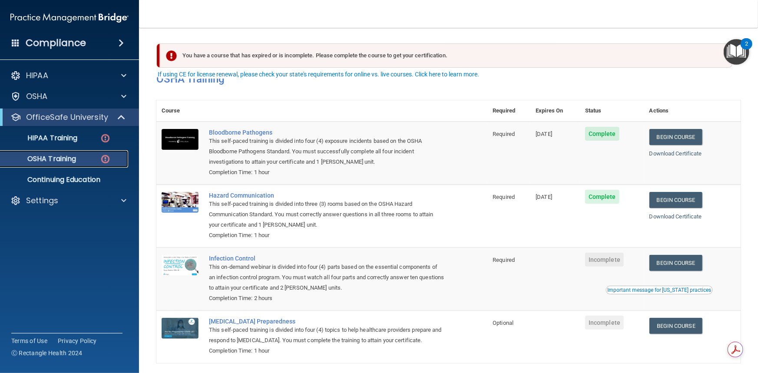
scroll to position [37, 0]
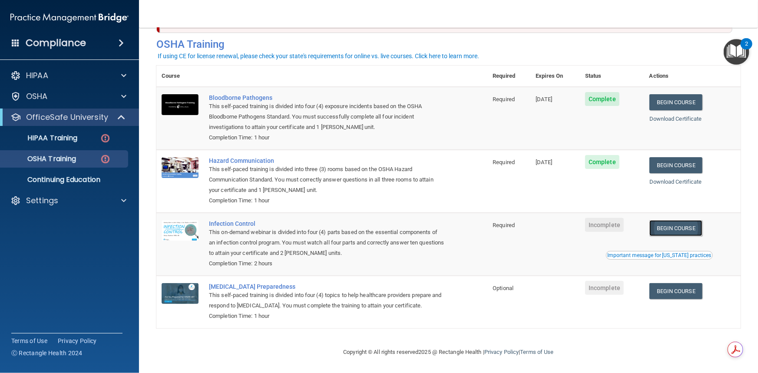
click at [673, 228] on link "Begin Course" at bounding box center [675, 228] width 53 height 16
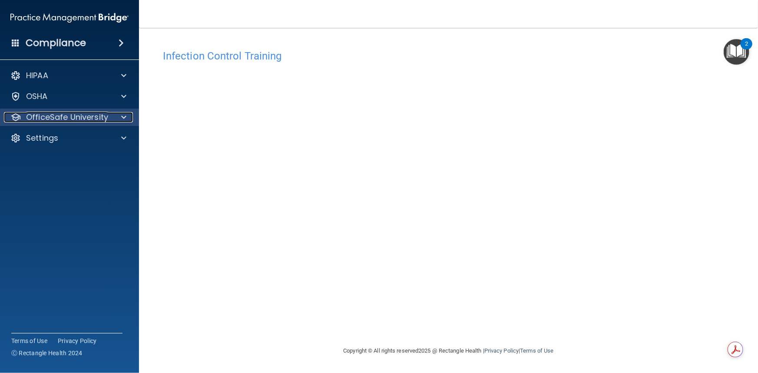
click at [128, 113] on div at bounding box center [123, 117] width 22 height 10
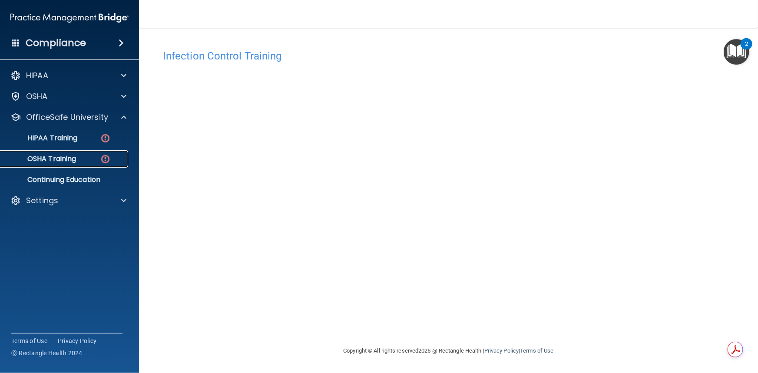
click at [73, 158] on p "OSHA Training" at bounding box center [41, 159] width 70 height 9
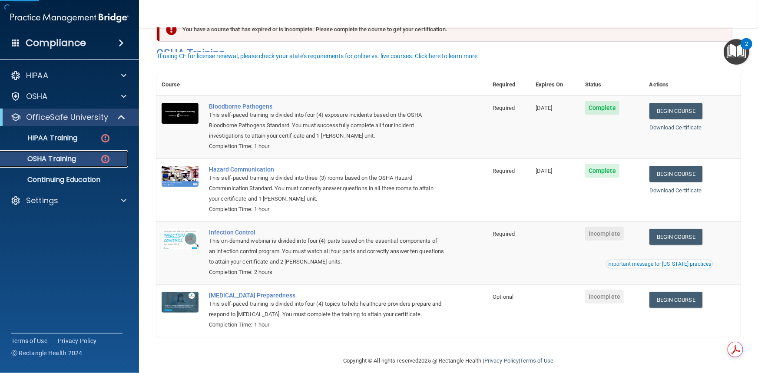
scroll to position [37, 0]
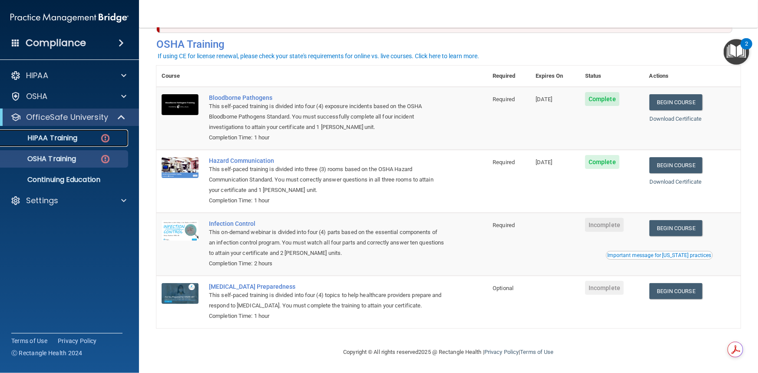
click at [57, 138] on p "HIPAA Training" at bounding box center [42, 138] width 72 height 9
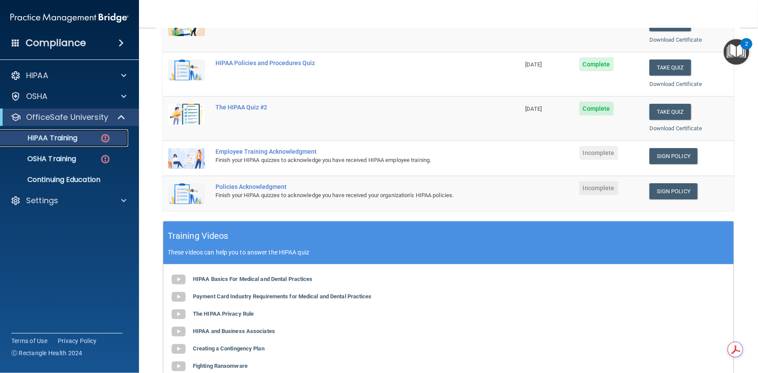
scroll to position [143, 0]
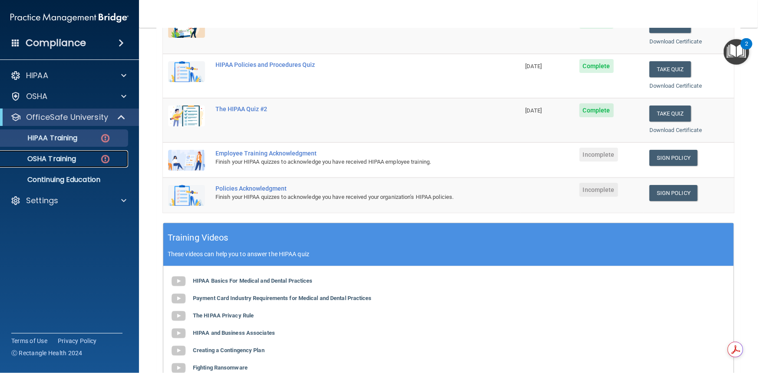
click at [106, 161] on img at bounding box center [105, 159] width 11 height 11
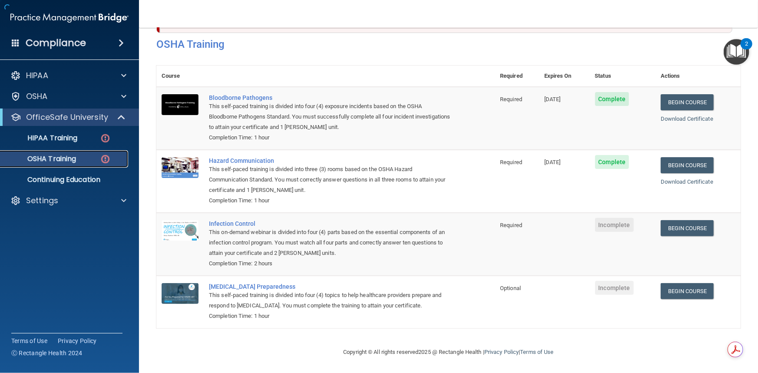
scroll to position [37, 0]
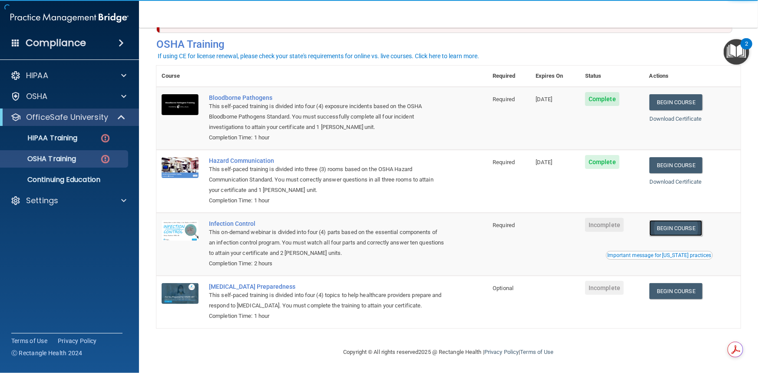
click at [682, 228] on link "Begin Course" at bounding box center [675, 228] width 53 height 16
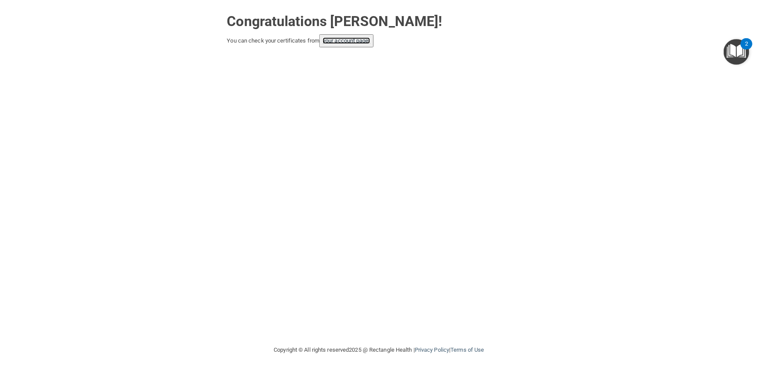
click at [342, 43] on link "your account page!" at bounding box center [346, 40] width 47 height 7
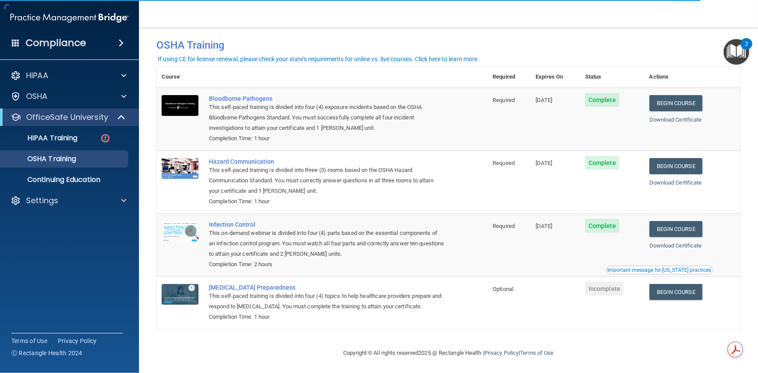
scroll to position [13, 0]
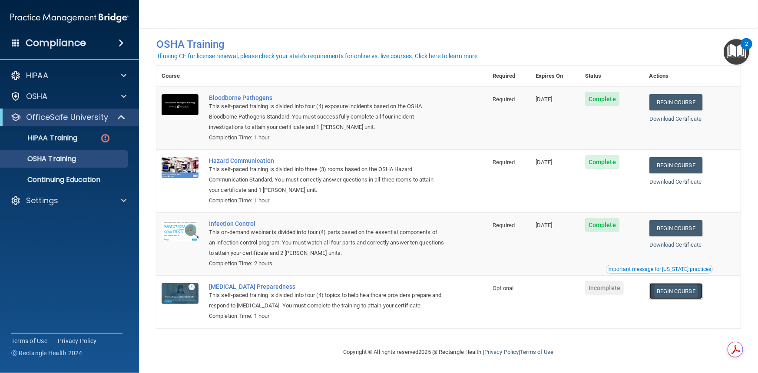
click at [667, 292] on link "Begin Course" at bounding box center [675, 291] width 53 height 16
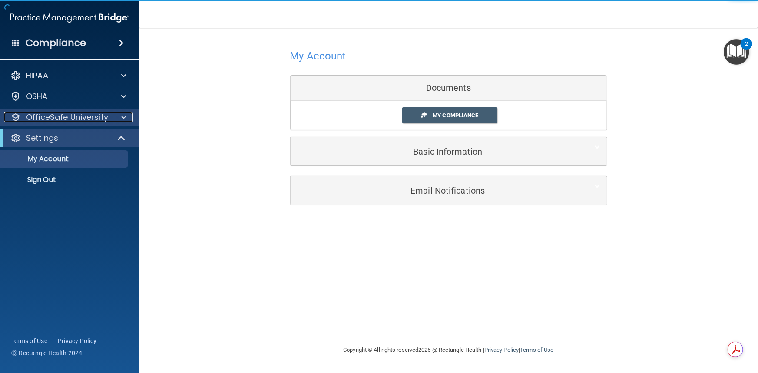
click at [86, 121] on p "OfficeSafe University" at bounding box center [67, 117] width 82 height 10
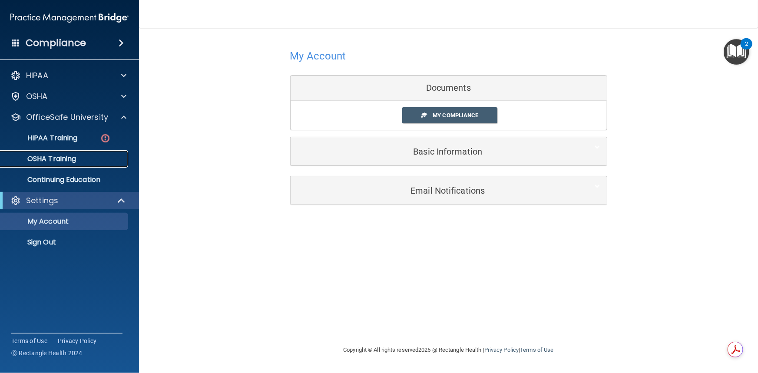
click at [68, 160] on p "OSHA Training" at bounding box center [41, 159] width 70 height 9
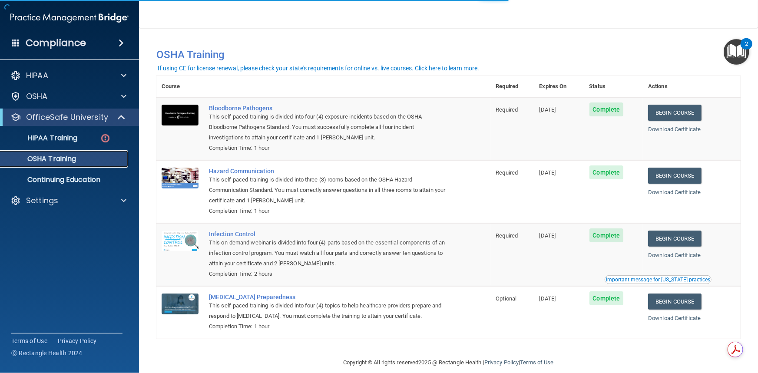
scroll to position [13, 0]
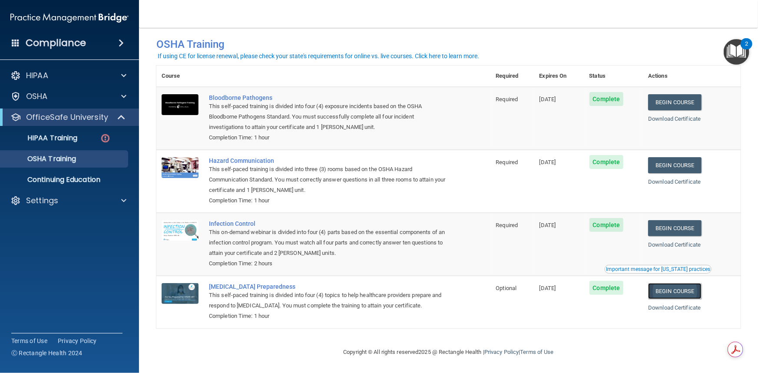
click at [662, 294] on link "Begin Course" at bounding box center [674, 291] width 53 height 16
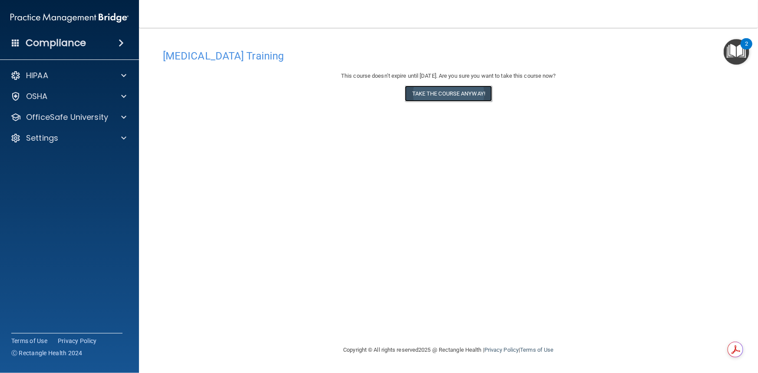
click at [443, 94] on button "Take the course anyway!" at bounding box center [448, 94] width 87 height 16
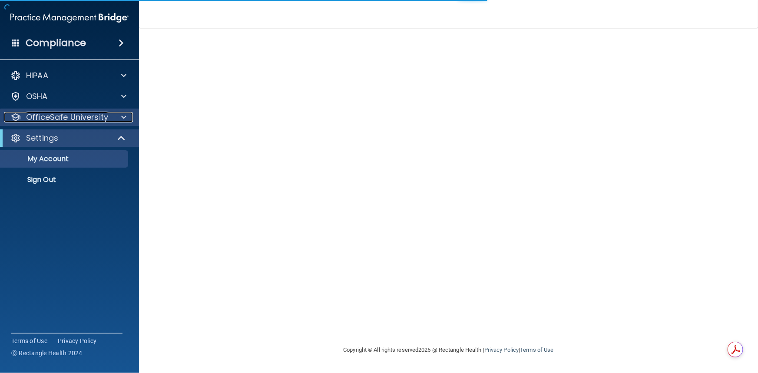
click at [123, 117] on span at bounding box center [123, 117] width 5 height 10
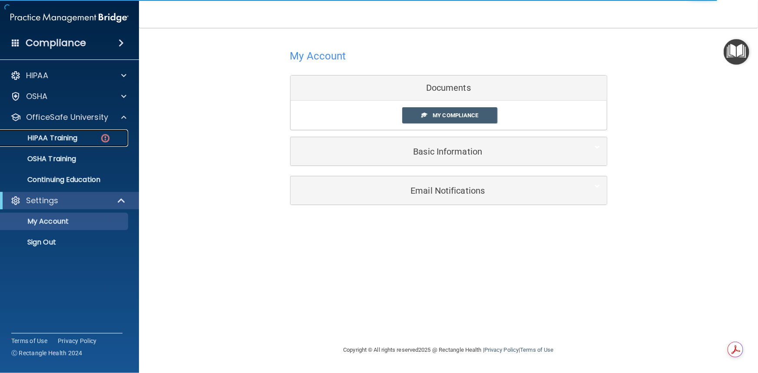
click at [87, 130] on link "HIPAA Training" at bounding box center [59, 137] width 137 height 17
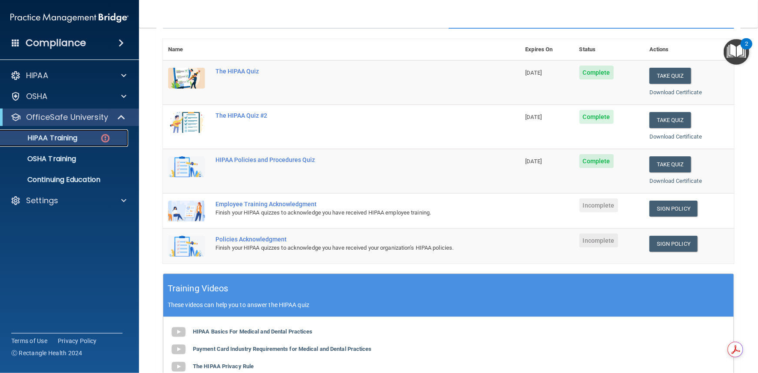
scroll to position [79, 0]
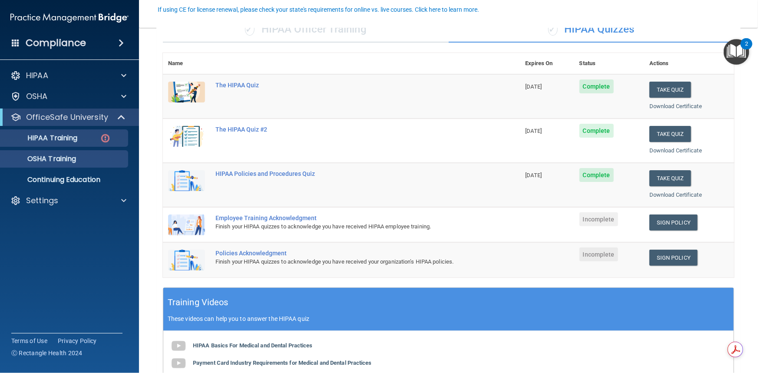
drag, startPoint x: 40, startPoint y: 149, endPoint x: 43, endPoint y: 155, distance: 6.2
click at [42, 152] on ul "HIPAA Training OSHA Training Continuing Education" at bounding box center [69, 157] width 157 height 63
click at [43, 155] on p "OSHA Training" at bounding box center [41, 159] width 70 height 9
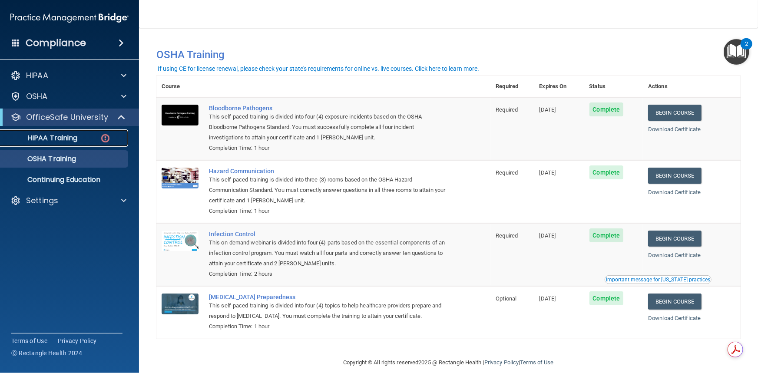
click at [60, 135] on p "HIPAA Training" at bounding box center [42, 138] width 72 height 9
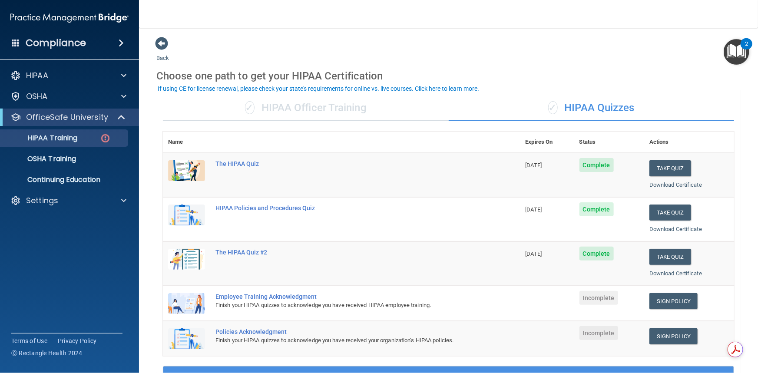
click at [293, 111] on div "✓ HIPAA Officer Training" at bounding box center [306, 108] width 286 height 26
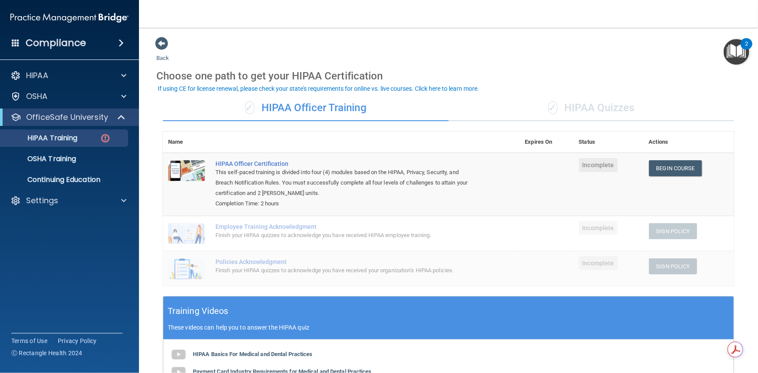
click at [608, 110] on div "✓ HIPAA Quizzes" at bounding box center [591, 108] width 286 height 26
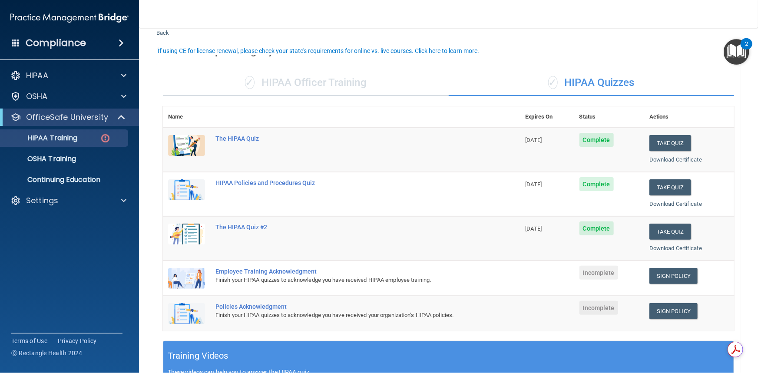
scroll to position [39, 0]
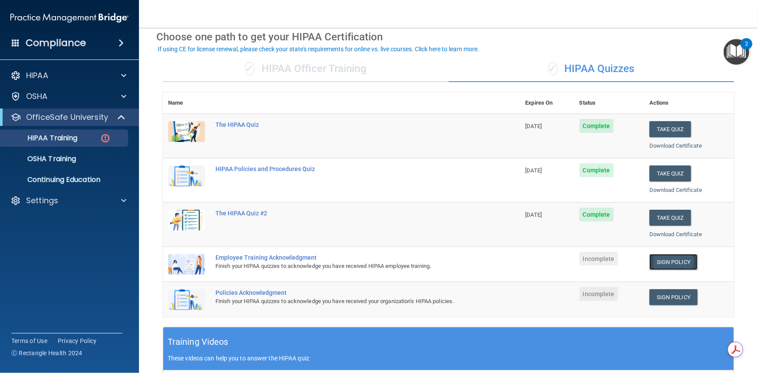
click at [673, 265] on link "Sign Policy" at bounding box center [673, 262] width 48 height 16
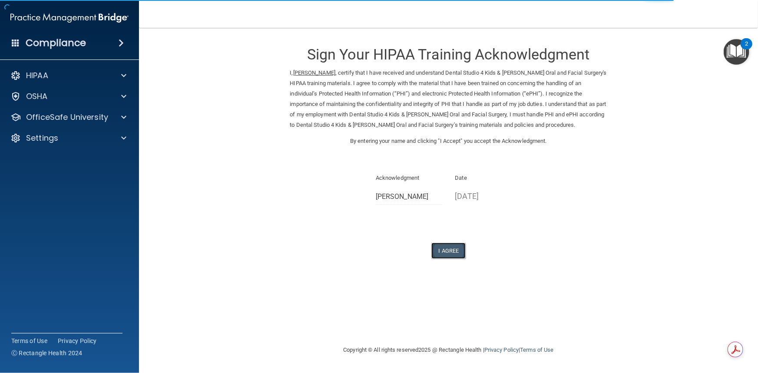
click at [445, 246] on button "I Agree" at bounding box center [448, 251] width 35 height 16
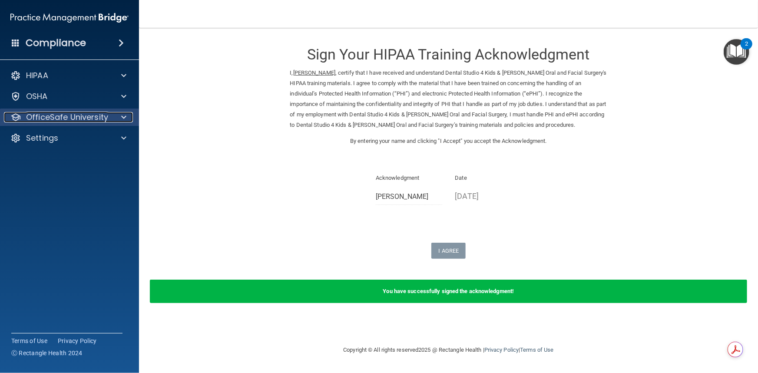
click at [110, 118] on div "OfficeSafe University" at bounding box center [58, 117] width 108 height 10
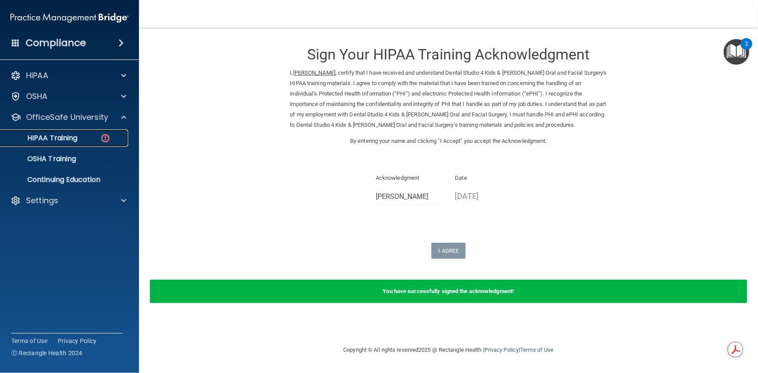
click at [72, 141] on p "HIPAA Training" at bounding box center [42, 138] width 72 height 9
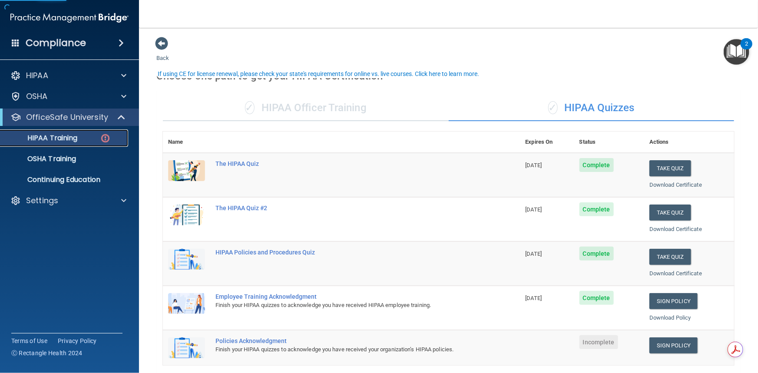
scroll to position [39, 0]
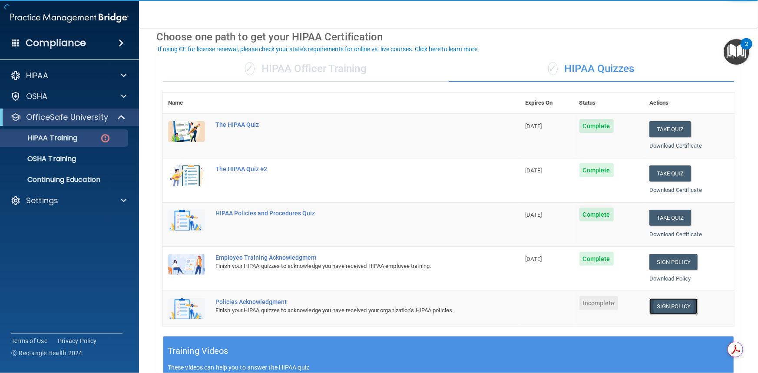
click at [663, 308] on link "Sign Policy" at bounding box center [673, 306] width 48 height 16
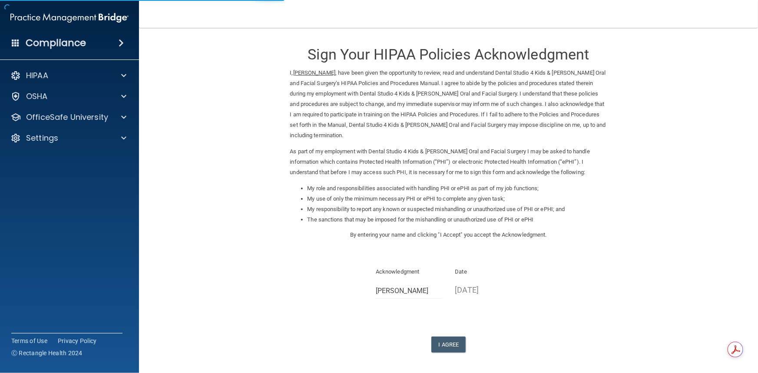
click at [444, 321] on div "Sign Your HIPAA Policies Acknowledgment I, Iliadys [PERSON_NAME] , have been gi…" at bounding box center [448, 194] width 317 height 316
click at [438, 339] on button "I Agree" at bounding box center [448, 344] width 35 height 16
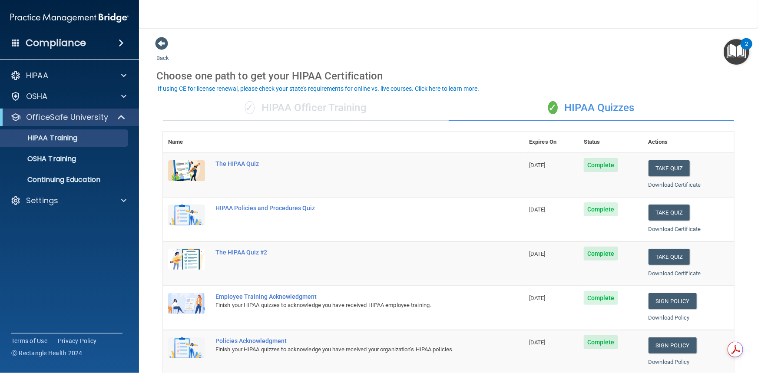
click at [728, 57] on img "Open Resource Center, 2 new notifications" at bounding box center [736, 52] width 26 height 26
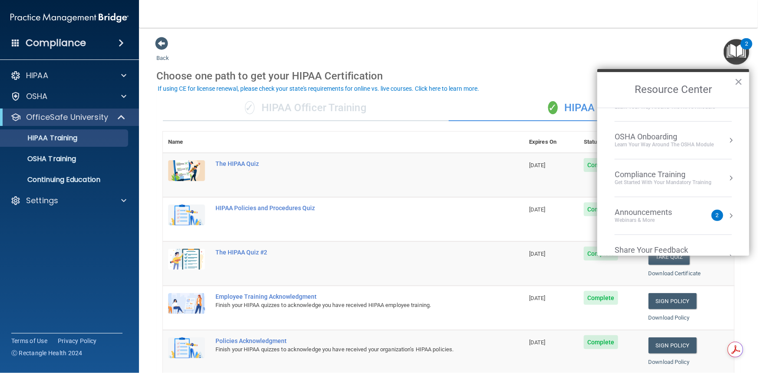
scroll to position [48, 0]
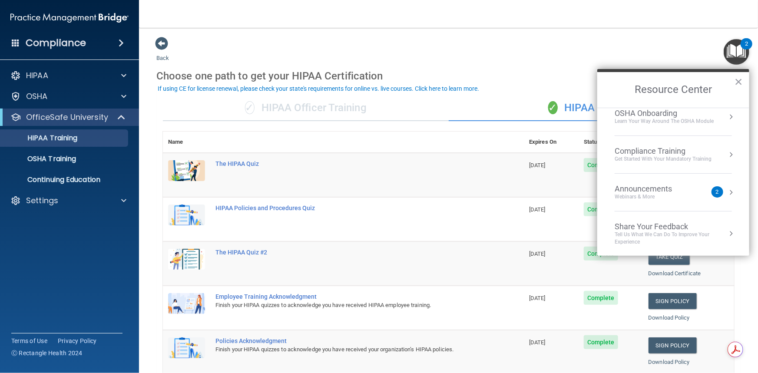
click at [548, 40] on div "Back Choose one path to get your HIPAA Certification ✓ HIPAA Officer Training ✓…" at bounding box center [448, 327] width 584 height 583
click at [26, 201] on p "Settings" at bounding box center [42, 200] width 32 height 10
click at [32, 239] on p "Sign Out" at bounding box center [65, 242] width 119 height 9
